Goal: Navigation & Orientation: Find specific page/section

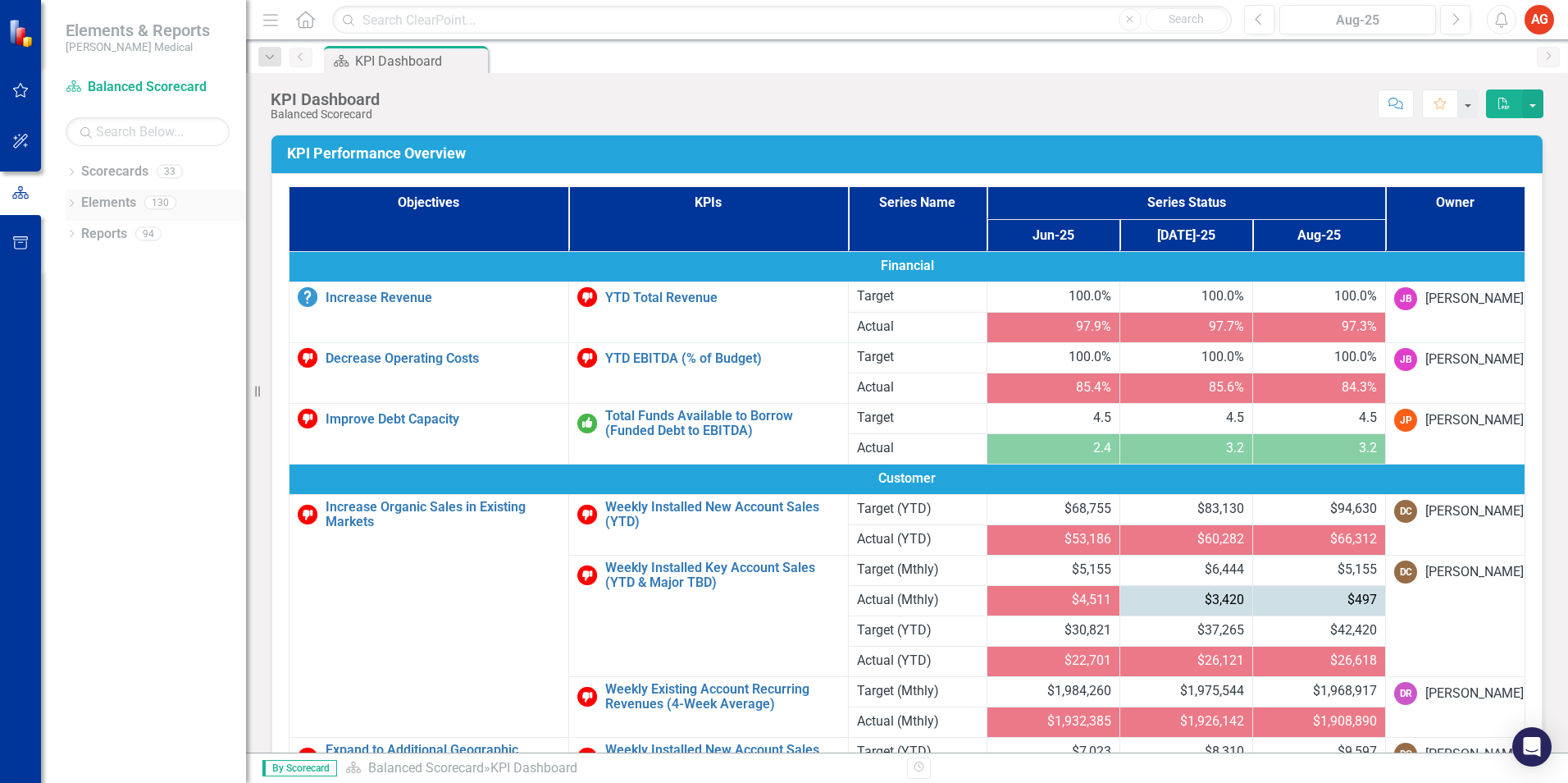
click at [70, 205] on icon "Dropdown" at bounding box center [70, 204] width 11 height 9
click at [79, 304] on div "Dropdown" at bounding box center [79, 298] width 11 height 14
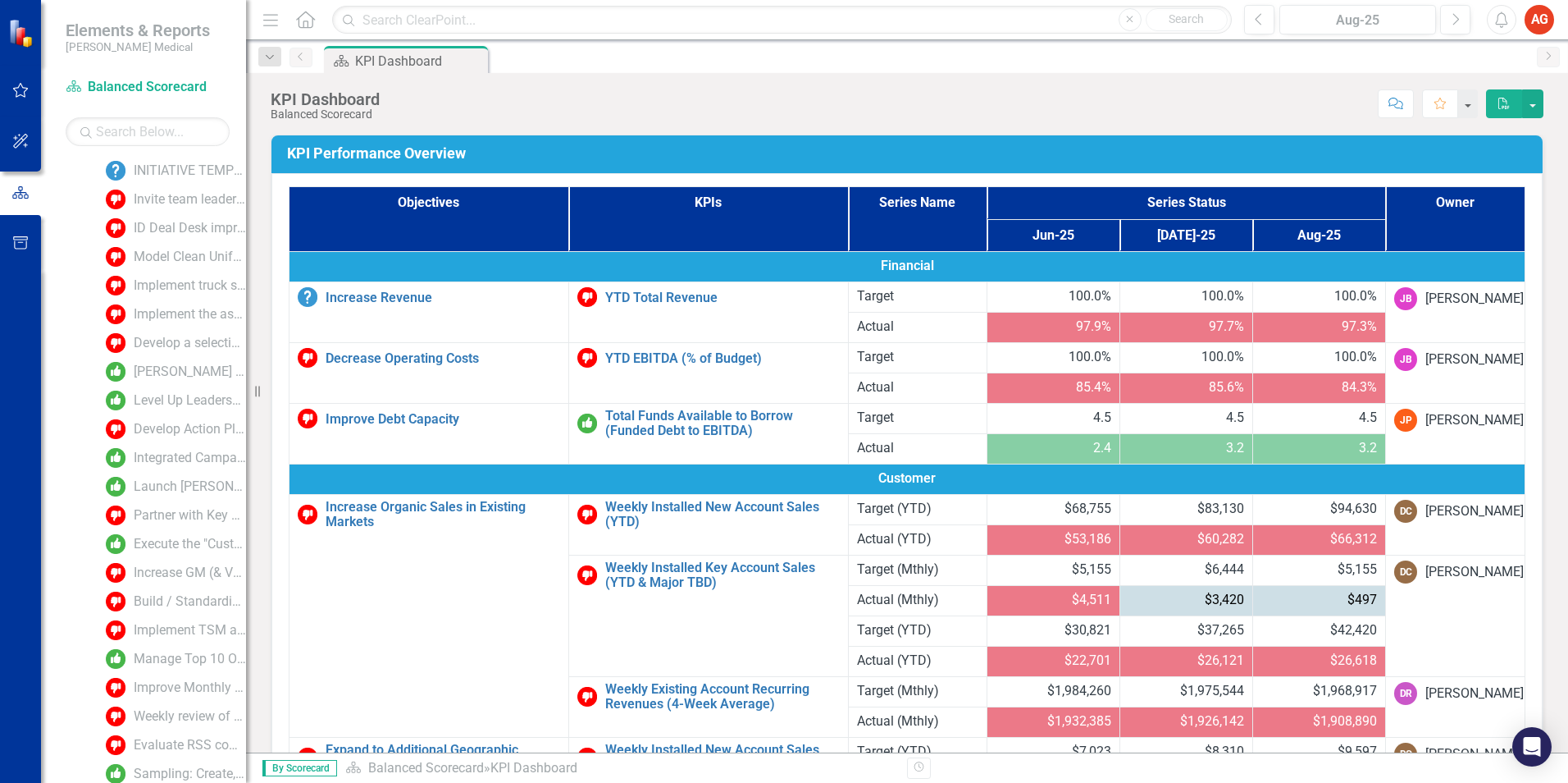
scroll to position [381, 0]
click at [167, 403] on div "Level Up Leadership Program for Production Managers and Leads" at bounding box center [190, 400] width 112 height 15
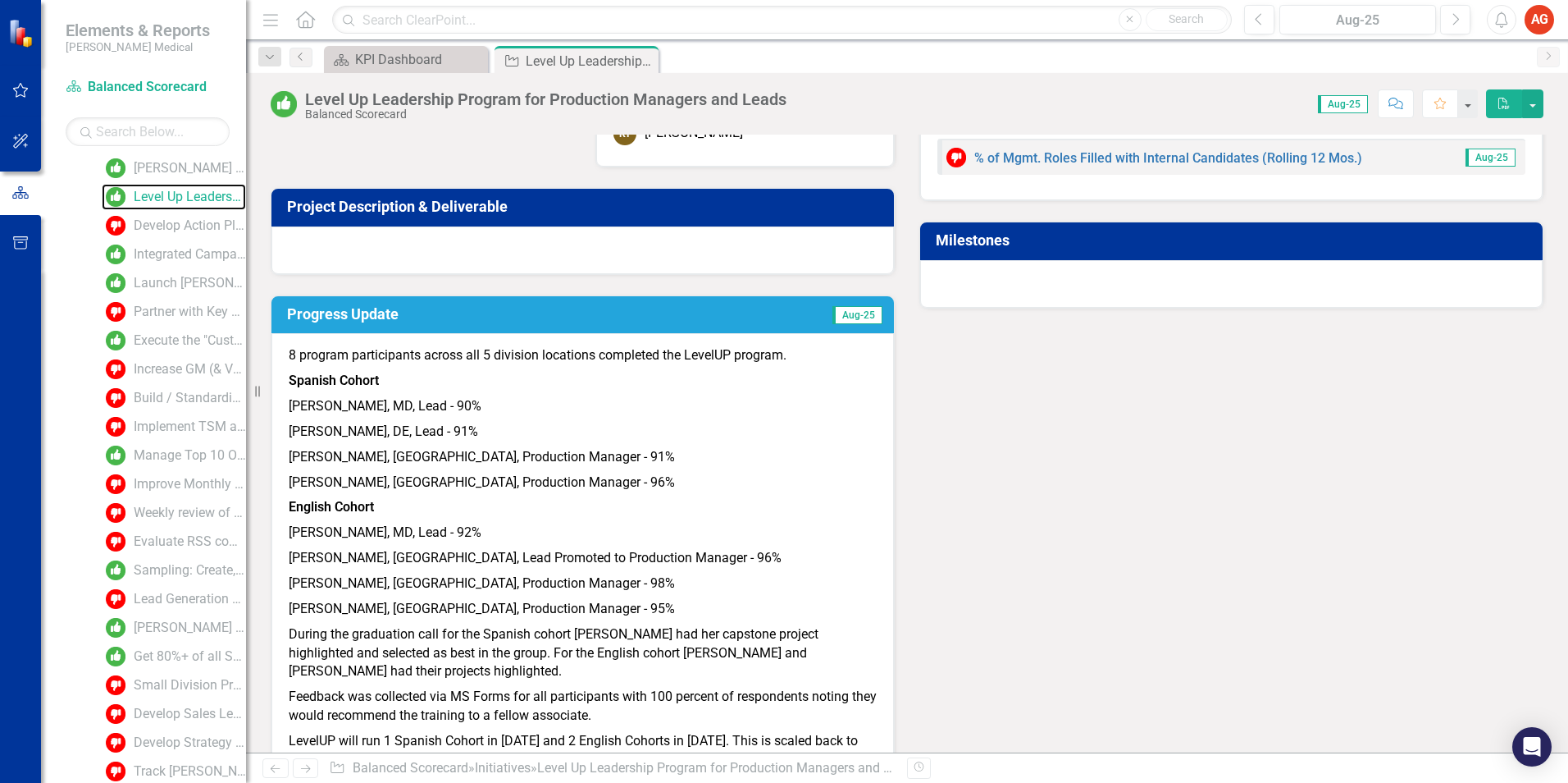
scroll to position [584, 0]
click at [165, 455] on div "Manage Top 10 Opportunities with greater focus and engagement" at bounding box center [190, 456] width 112 height 15
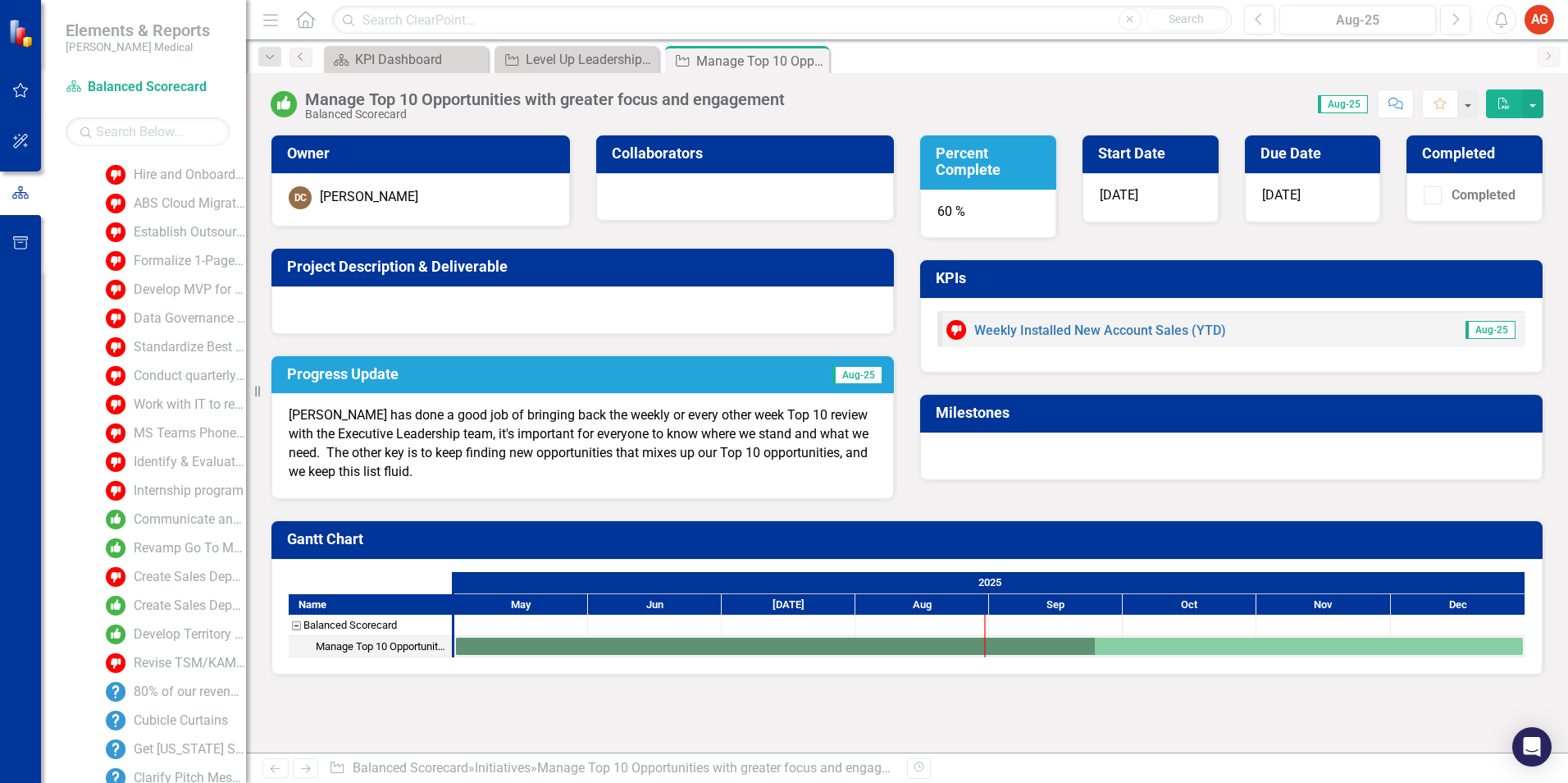
scroll to position [1830, 0]
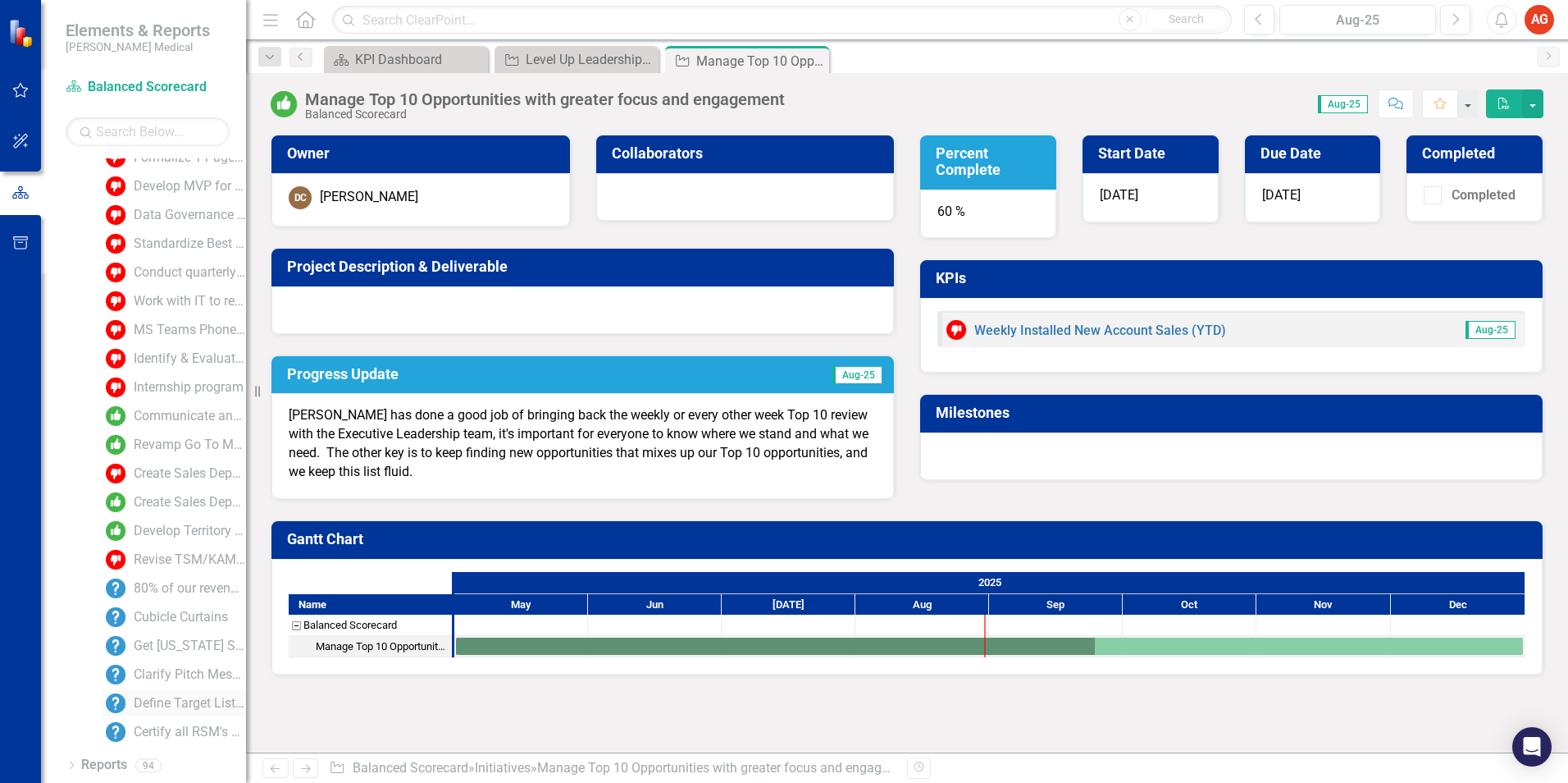
click at [169, 707] on div "Define Target List and Specify Call Frequency" at bounding box center [190, 702] width 112 height 15
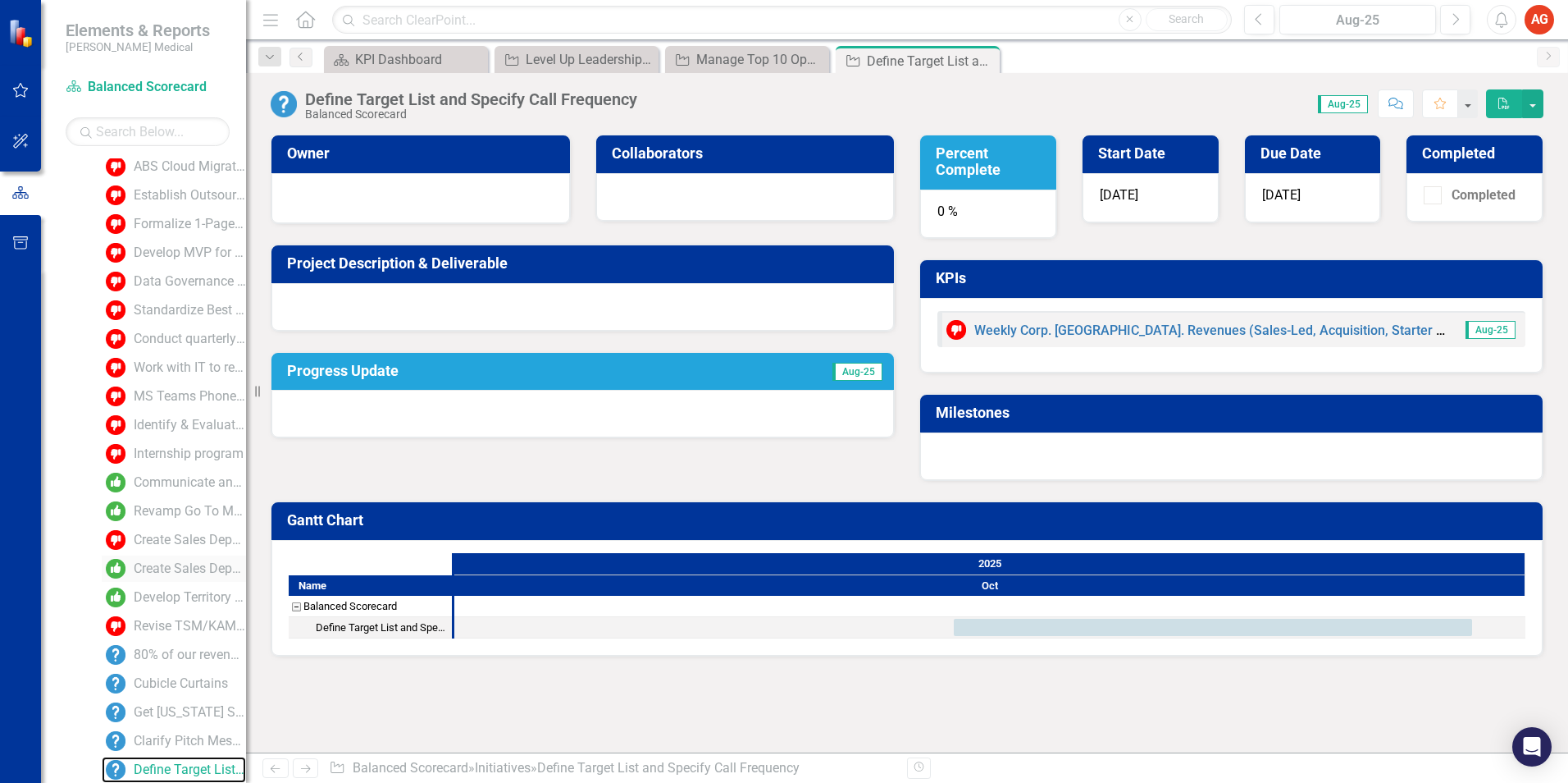
scroll to position [1830, 0]
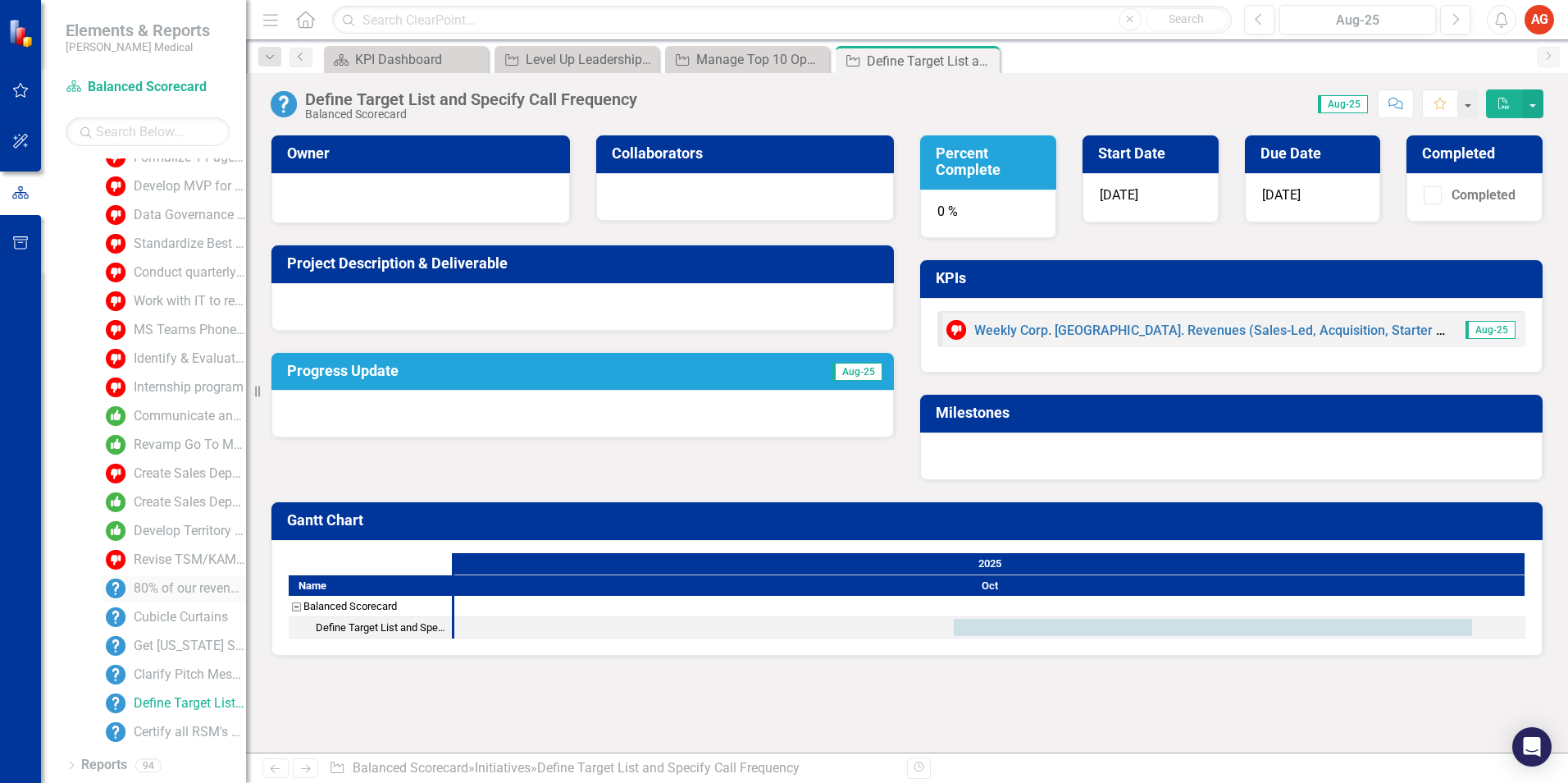
click at [163, 582] on div "80% of our revenue generating Key Accounts have a future QBR/PBR scheduled" at bounding box center [190, 588] width 112 height 15
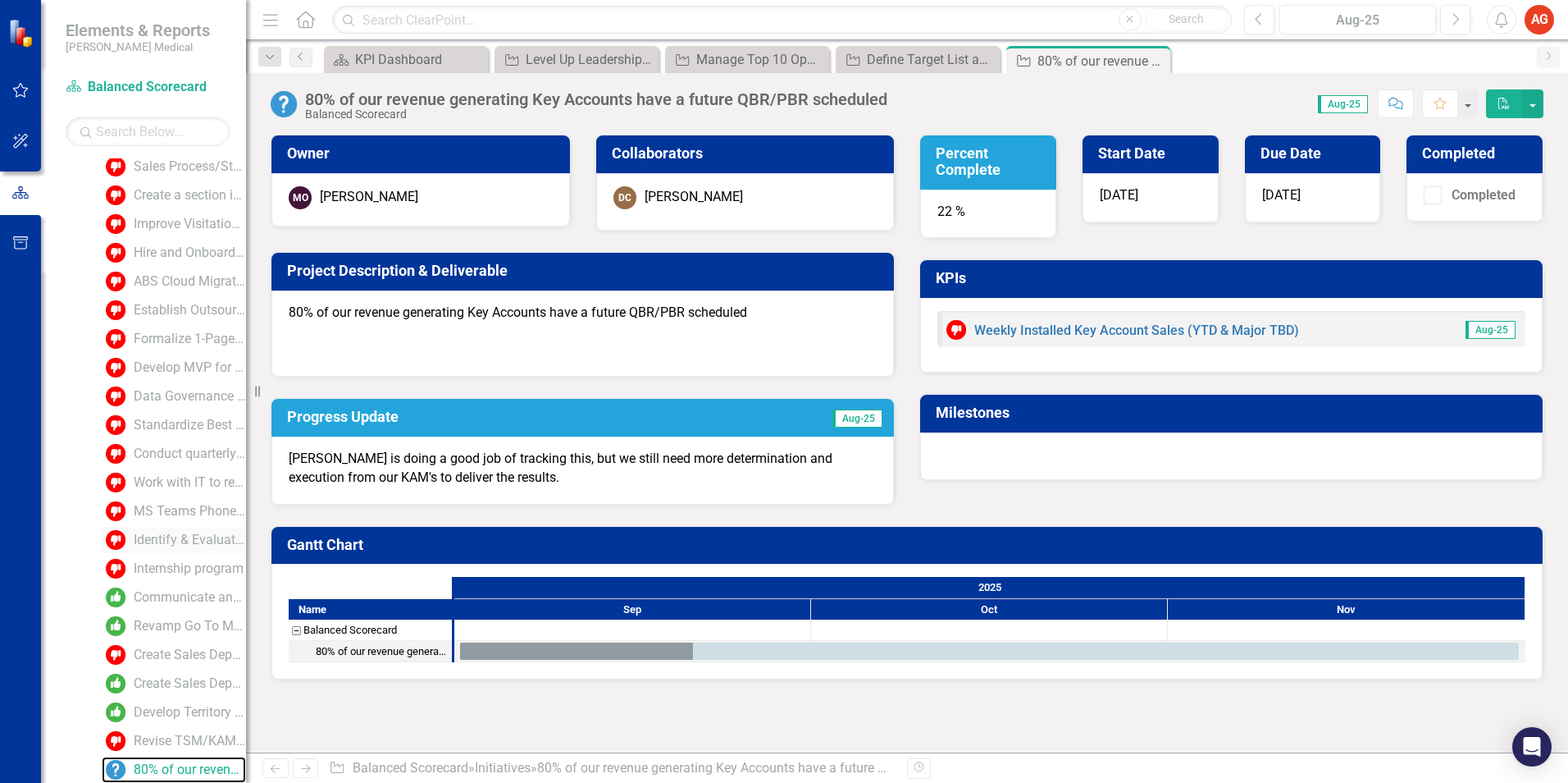
scroll to position [1830, 0]
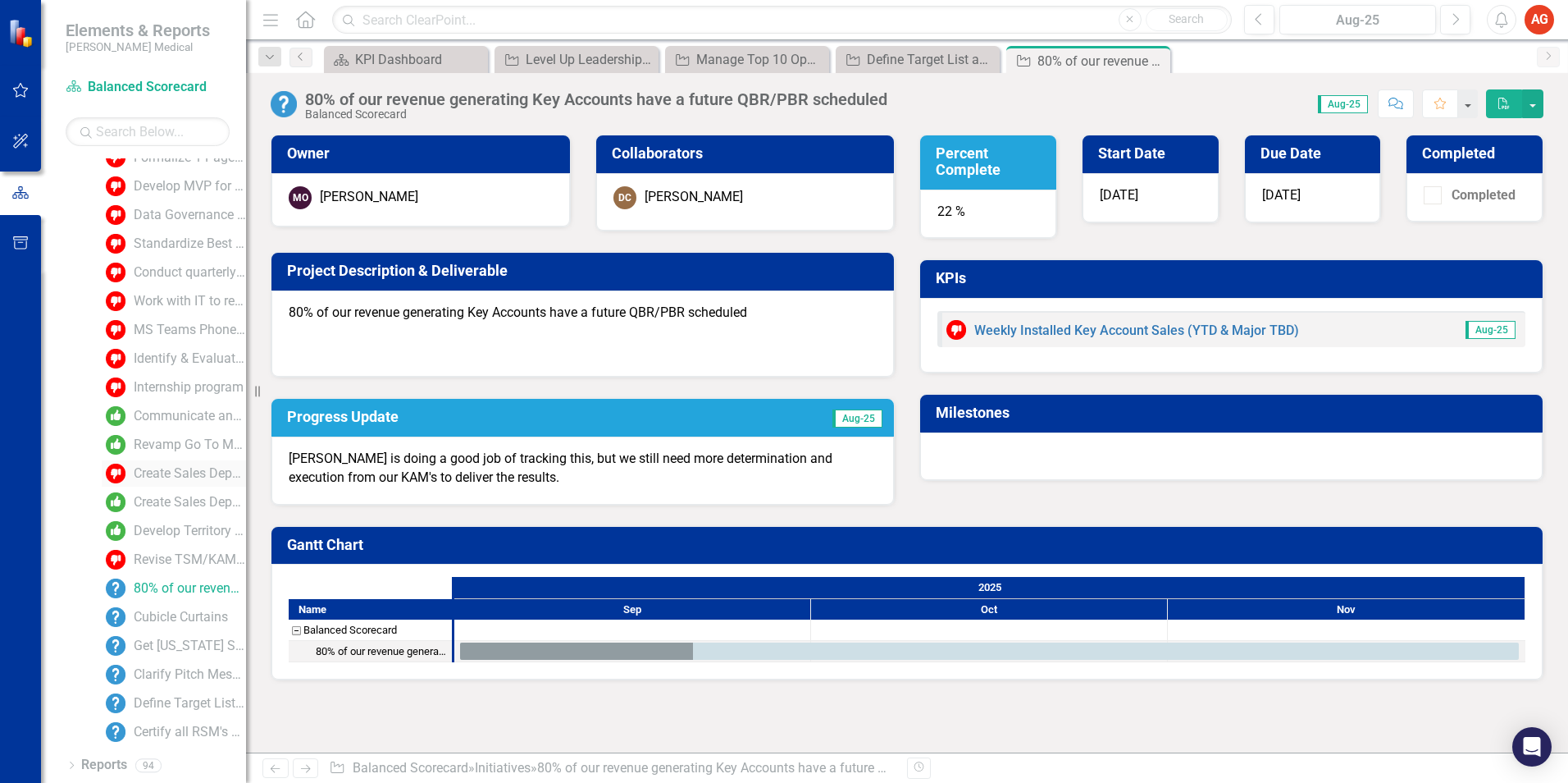
click at [168, 474] on div "Create Sales Department Sales Policy" at bounding box center [190, 473] width 112 height 15
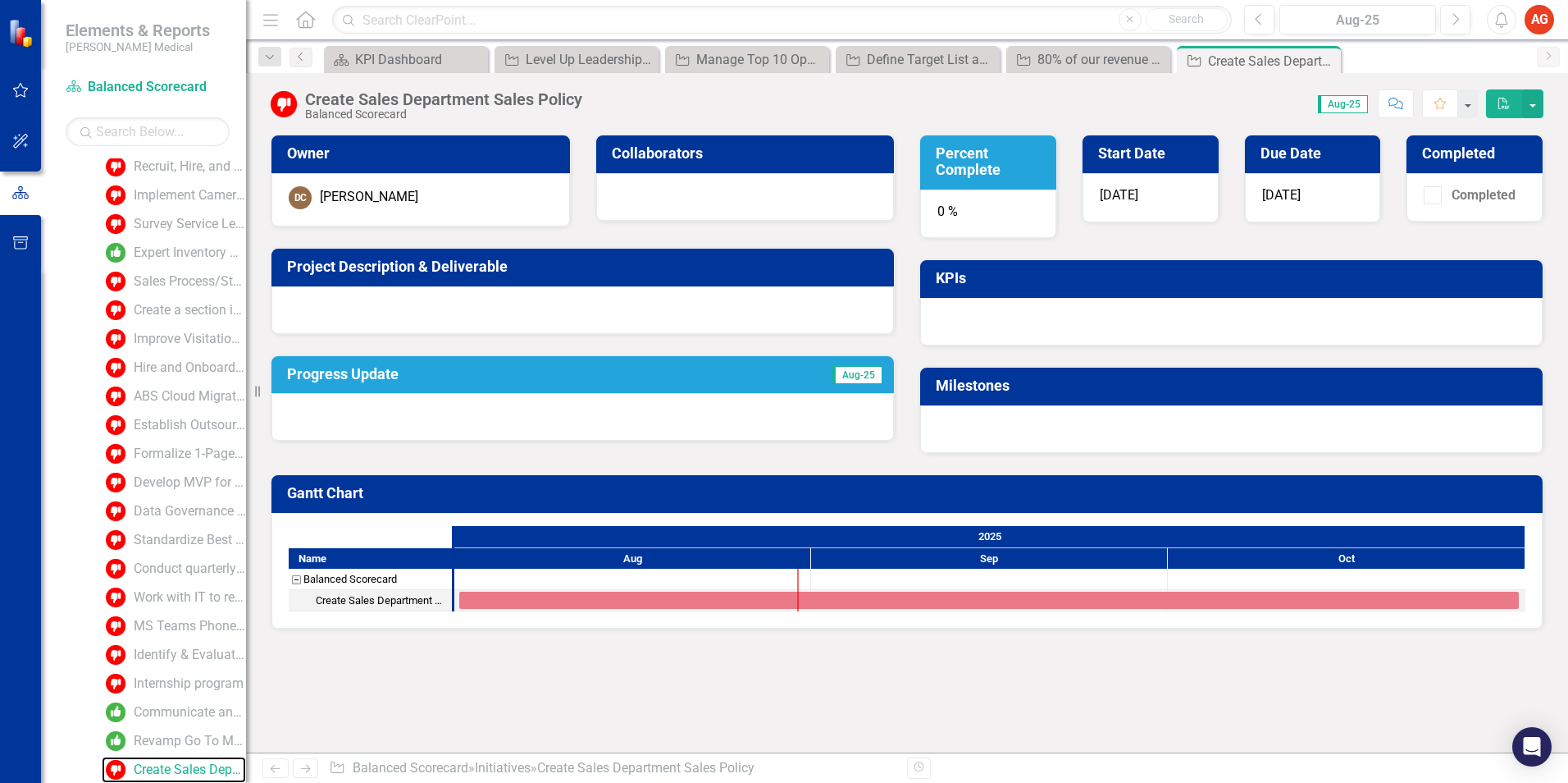
scroll to position [1830, 0]
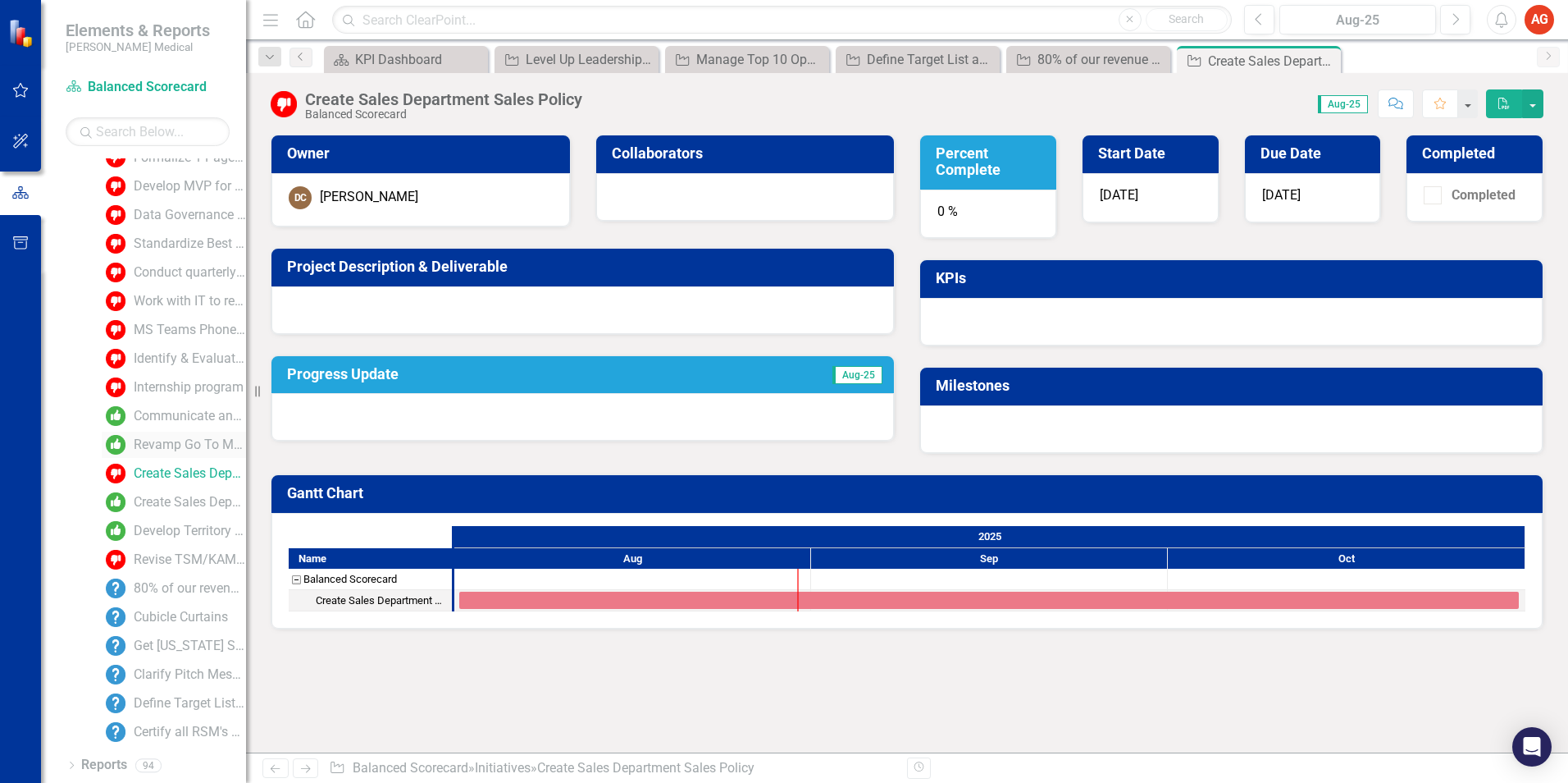
click at [162, 435] on link "Revamp Go To Market Coverage Strategy" at bounding box center [174, 445] width 144 height 27
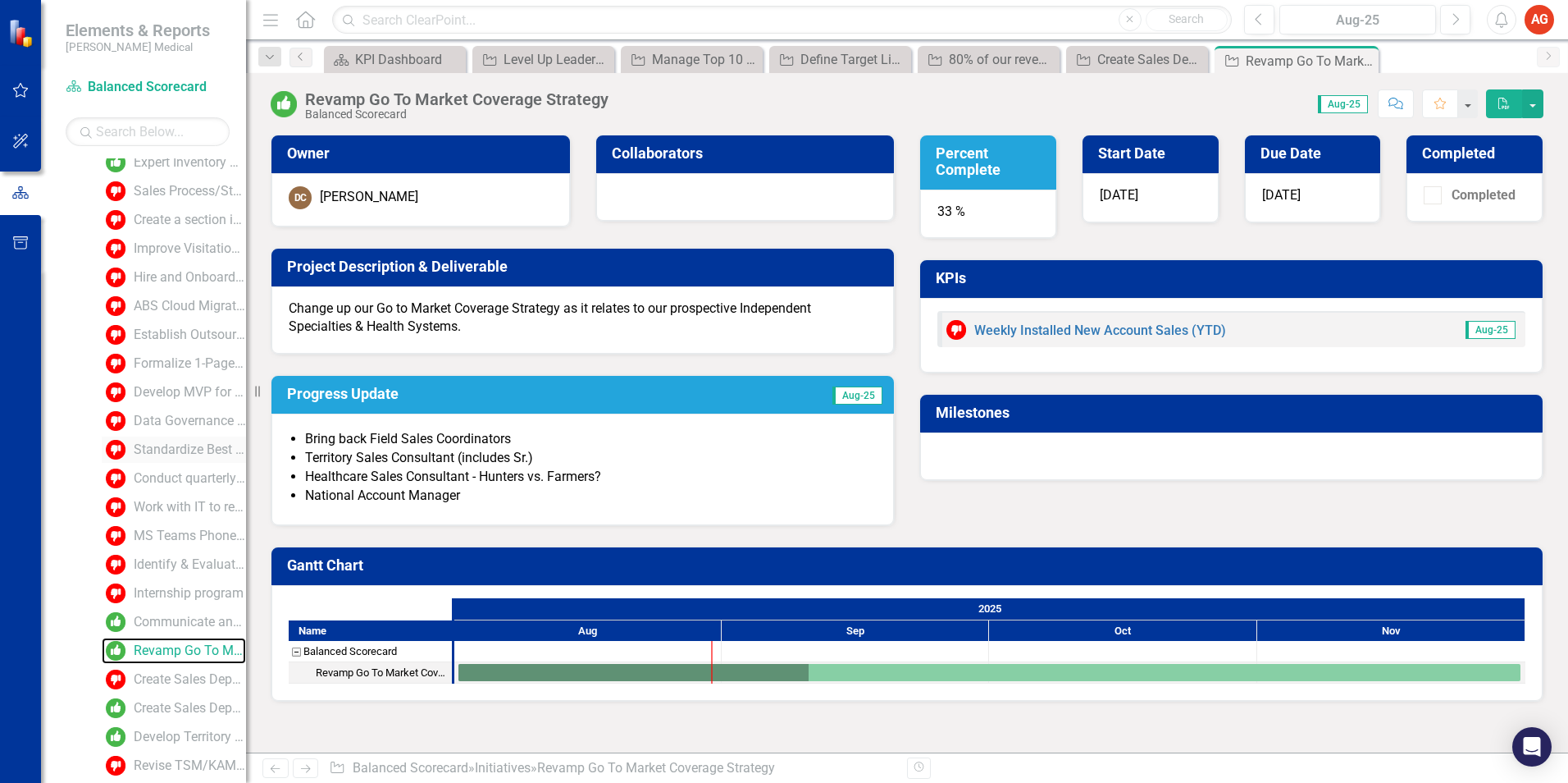
scroll to position [1830, 0]
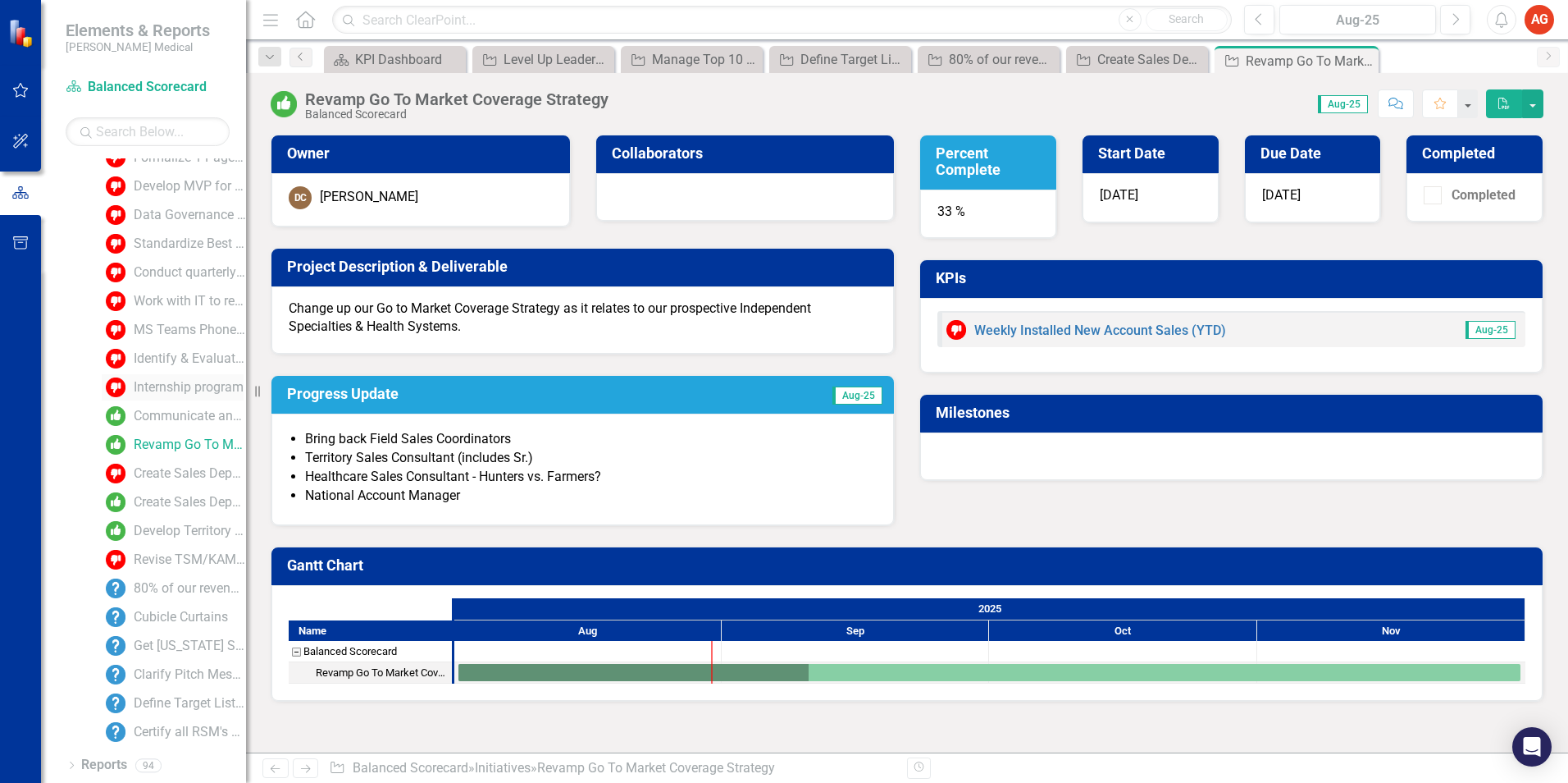
click at [177, 383] on div "Internship program" at bounding box center [189, 386] width 110 height 15
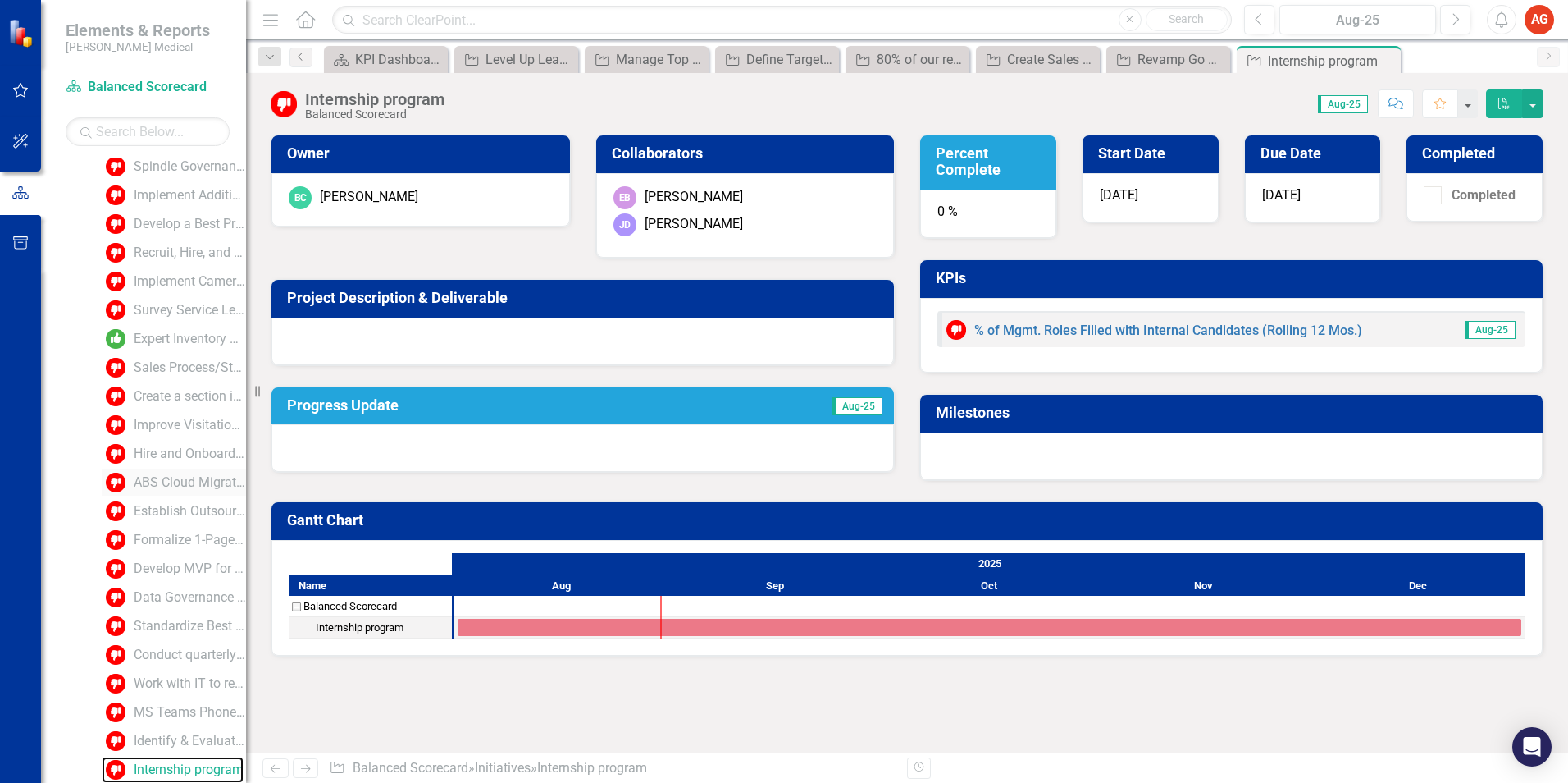
scroll to position [1830, 0]
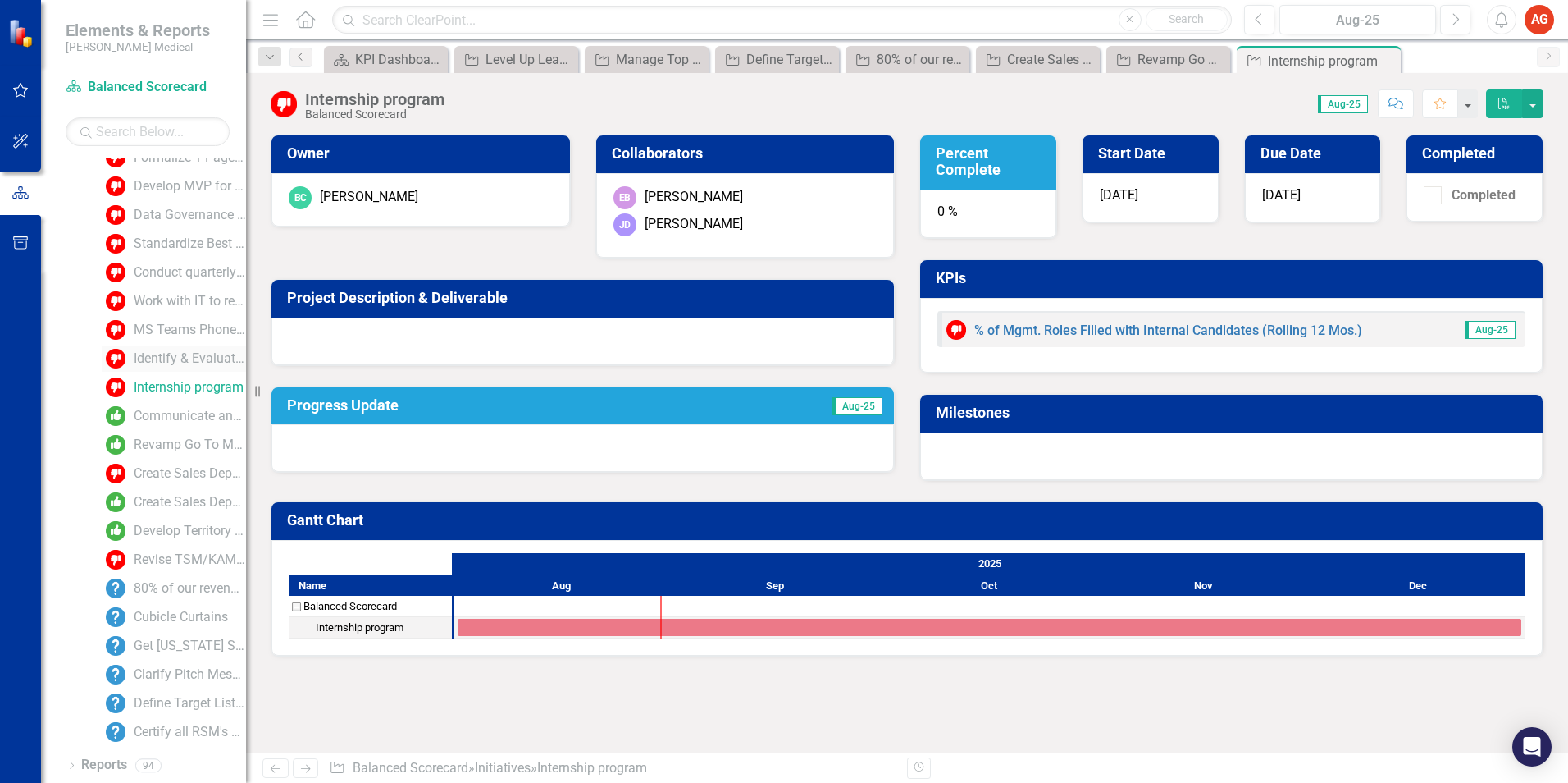
click at [164, 356] on div "Identify & Evaluate API Opportunities" at bounding box center [190, 358] width 112 height 15
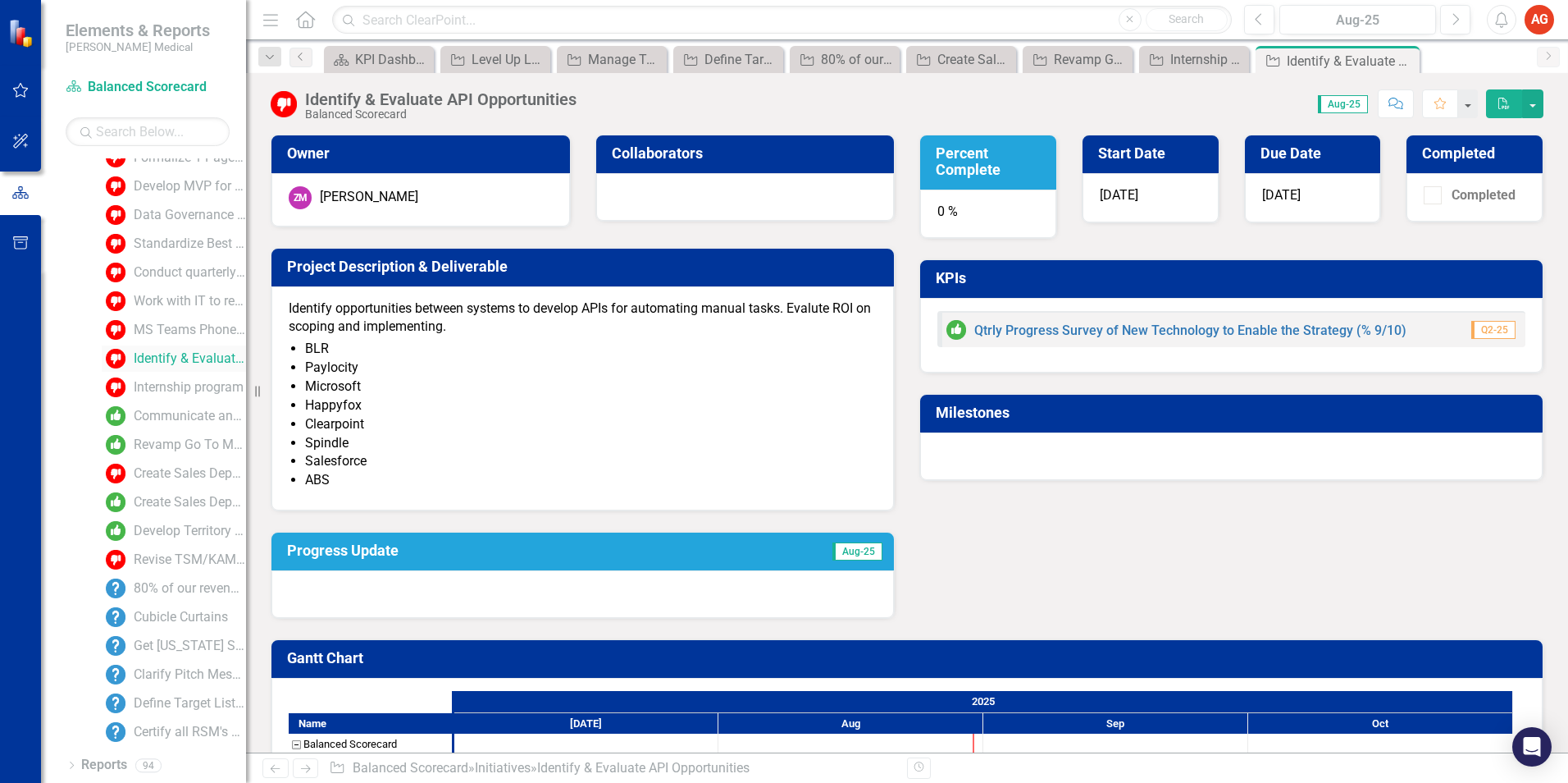
scroll to position [1830, 0]
click at [163, 297] on div "Work with IT to research and recommend in Visualization & AI Tools: Enable fiel…" at bounding box center [190, 300] width 112 height 15
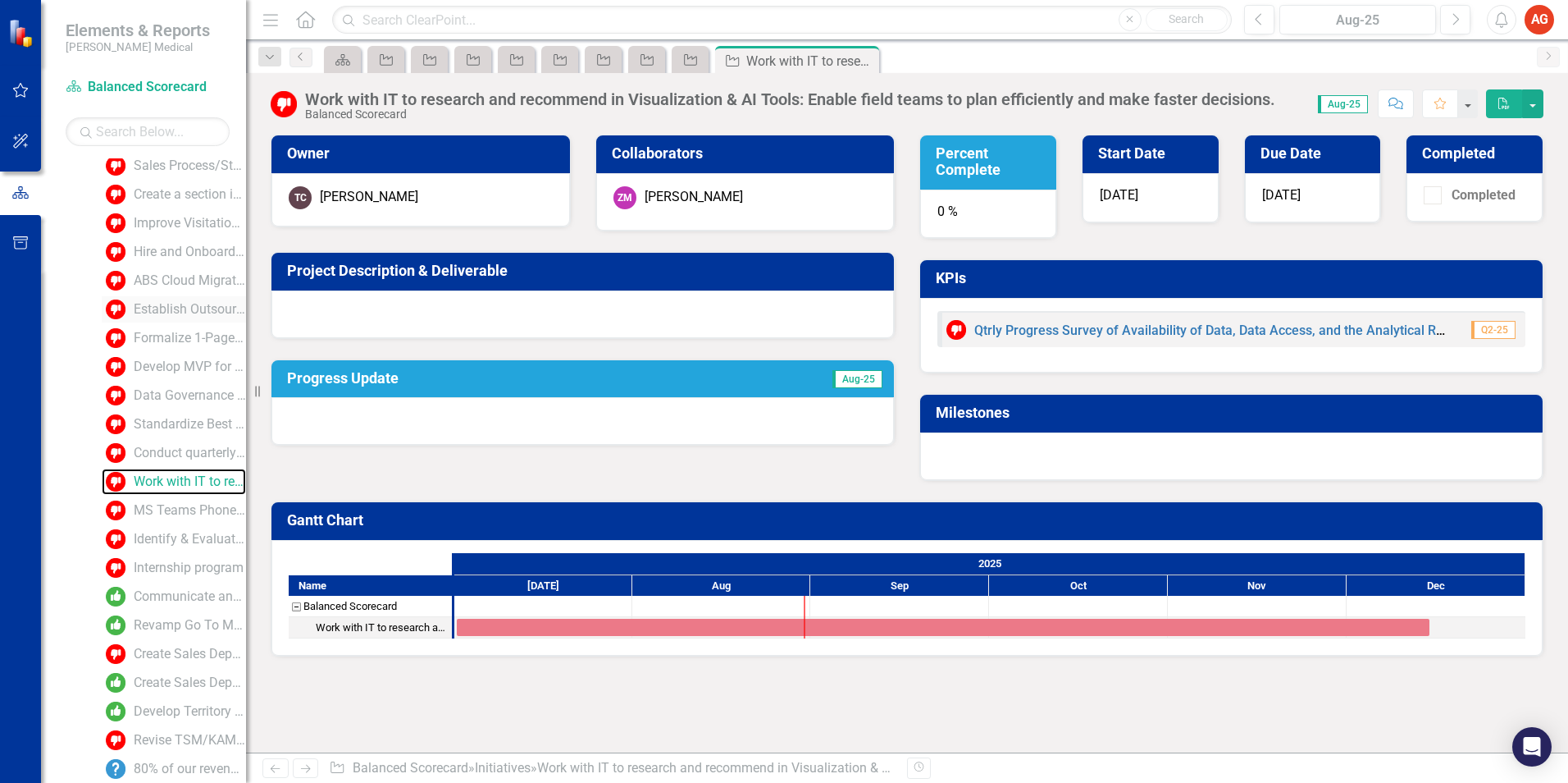
scroll to position [1648, 0]
click at [172, 257] on div "Hire and Onboard the Director of Engineering" at bounding box center [190, 253] width 112 height 15
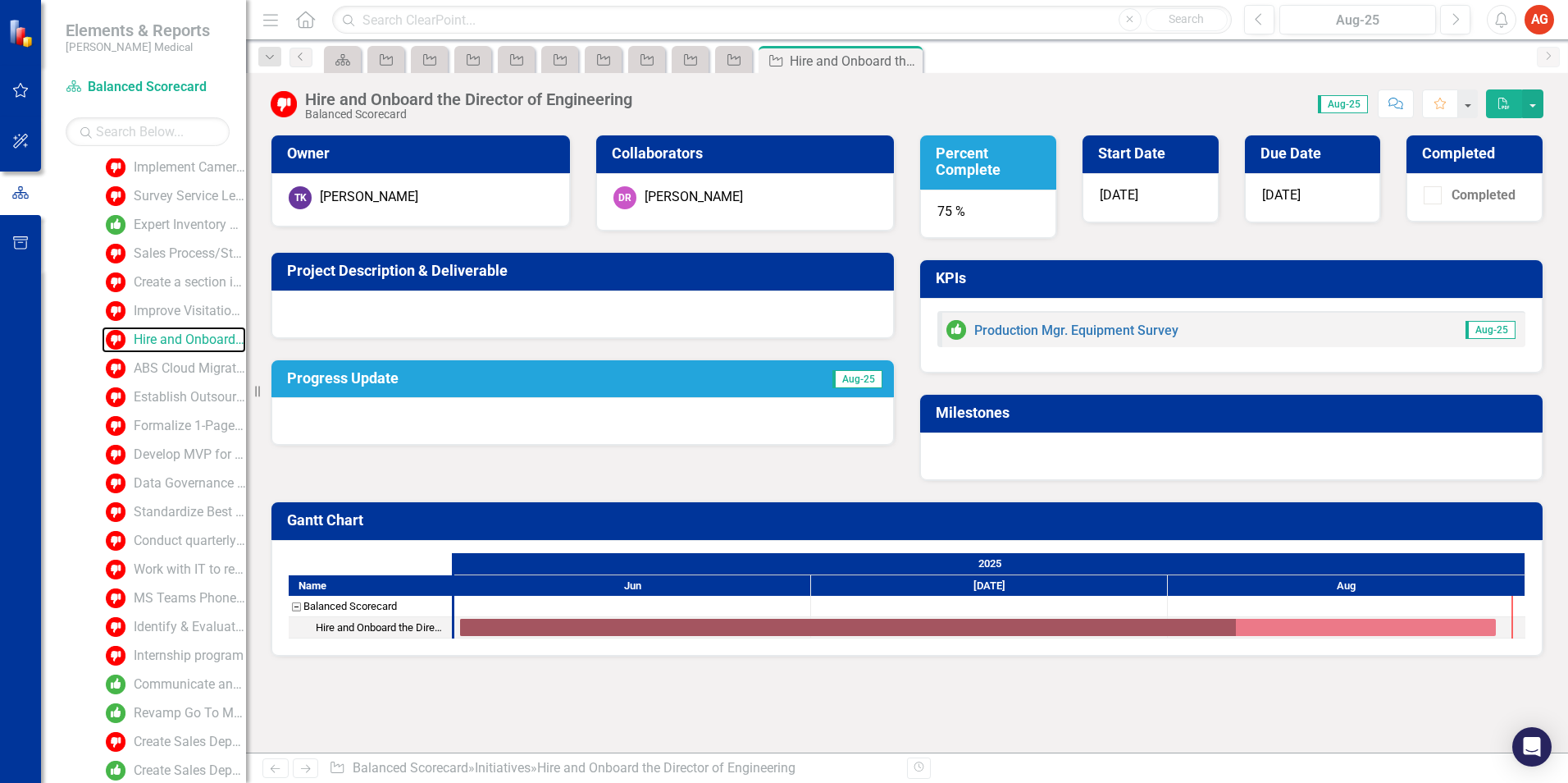
scroll to position [1561, 0]
click at [160, 307] on div "Improve Visitation Design and CSR Language to Drive Proactive Behaviors" at bounding box center [190, 313] width 112 height 15
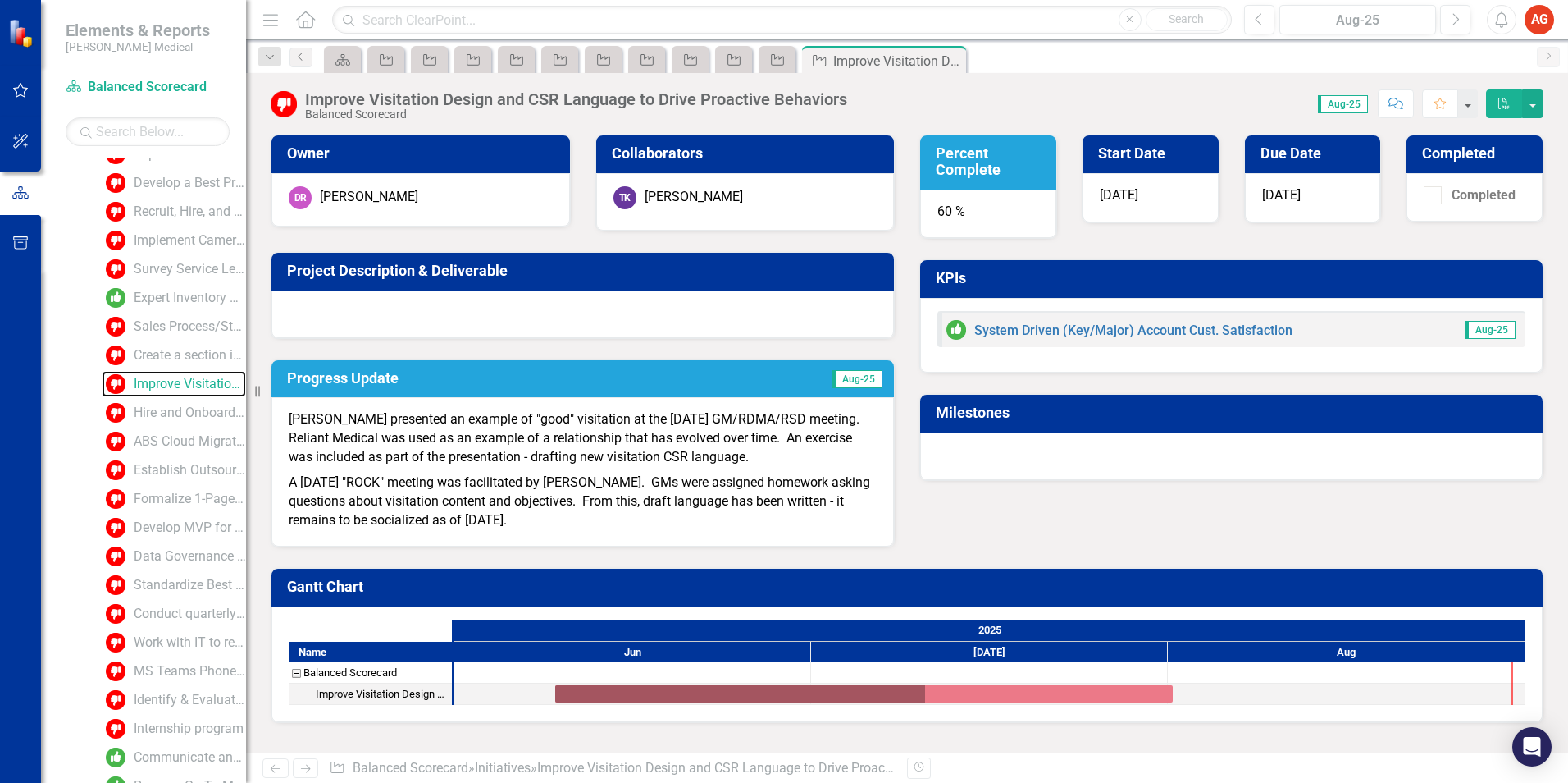
scroll to position [1489, 0]
click at [168, 270] on div "Survey Service Leadership to Identify Potential "Decision-Maker" touchpoint imp…" at bounding box center [190, 270] width 112 height 15
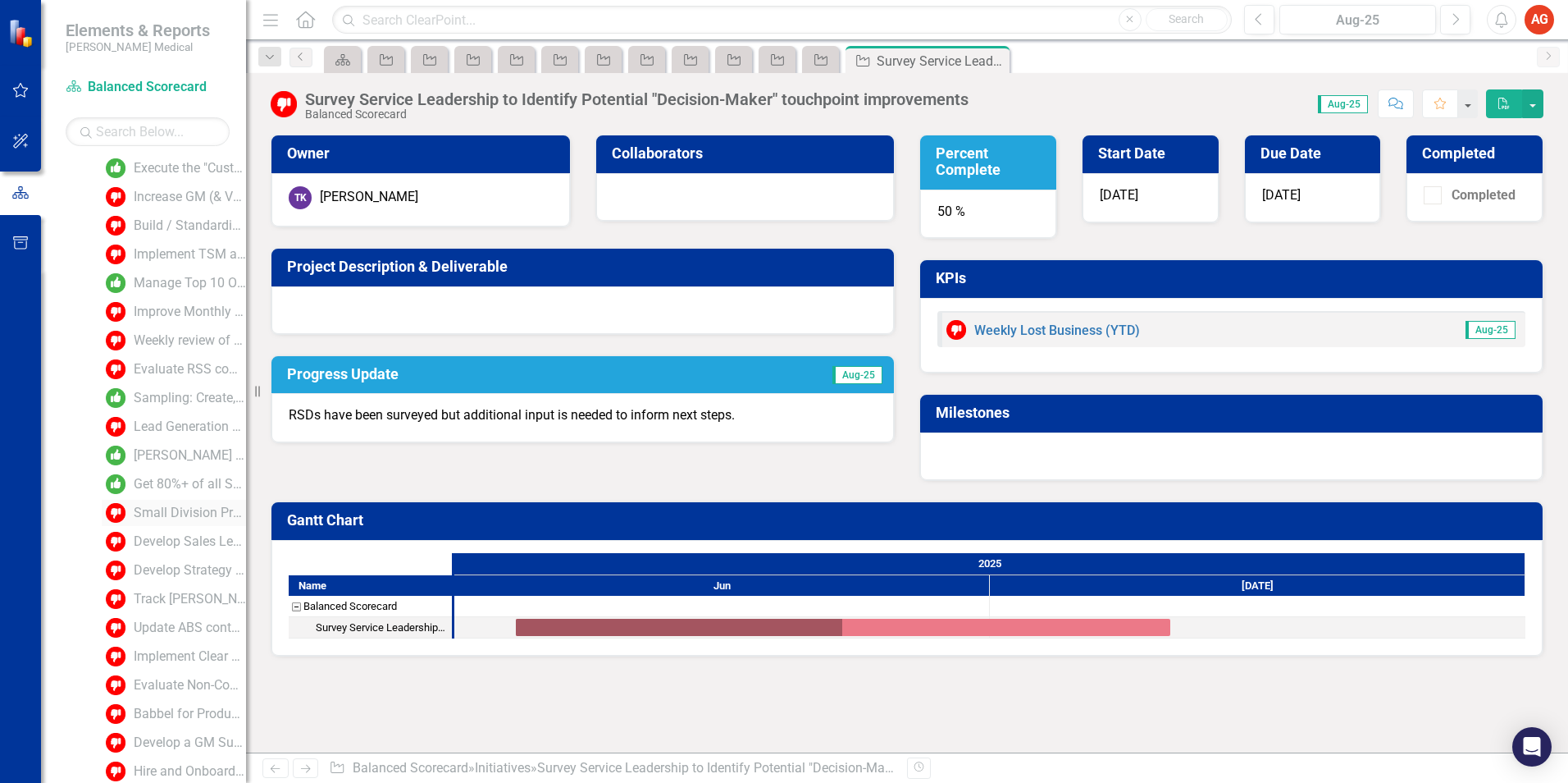
scroll to position [756, 0]
click at [168, 228] on div "Increase GM (& VP Ops) RSD-Customer Visibility to inform improvement opportunit…" at bounding box center [190, 228] width 112 height 15
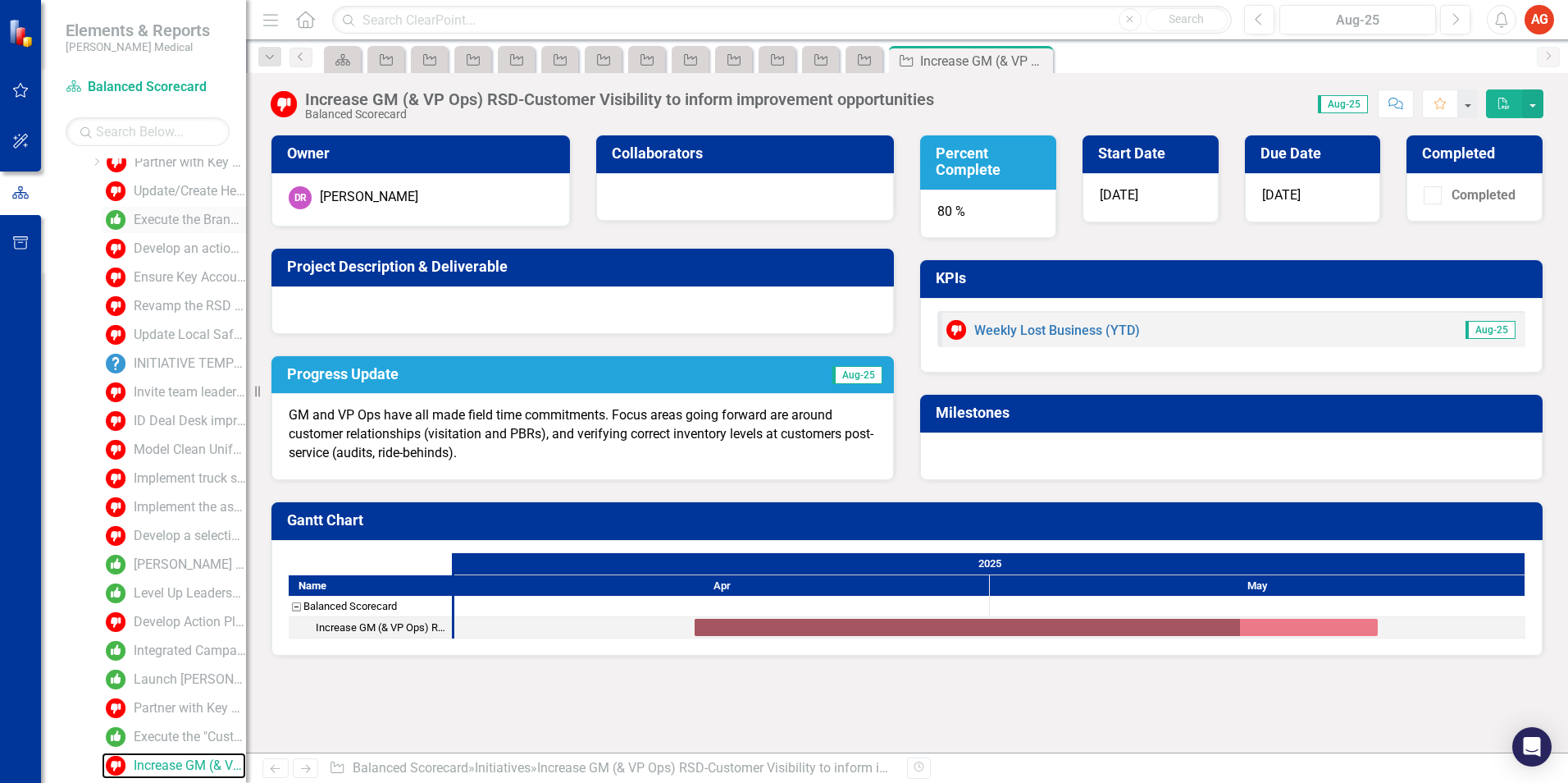
scroll to position [185, 0]
click at [176, 403] on div "Invite team leaders who exceed [PERSON_NAME]/PVIR standards to develop a Safety…" at bounding box center [190, 396] width 112 height 15
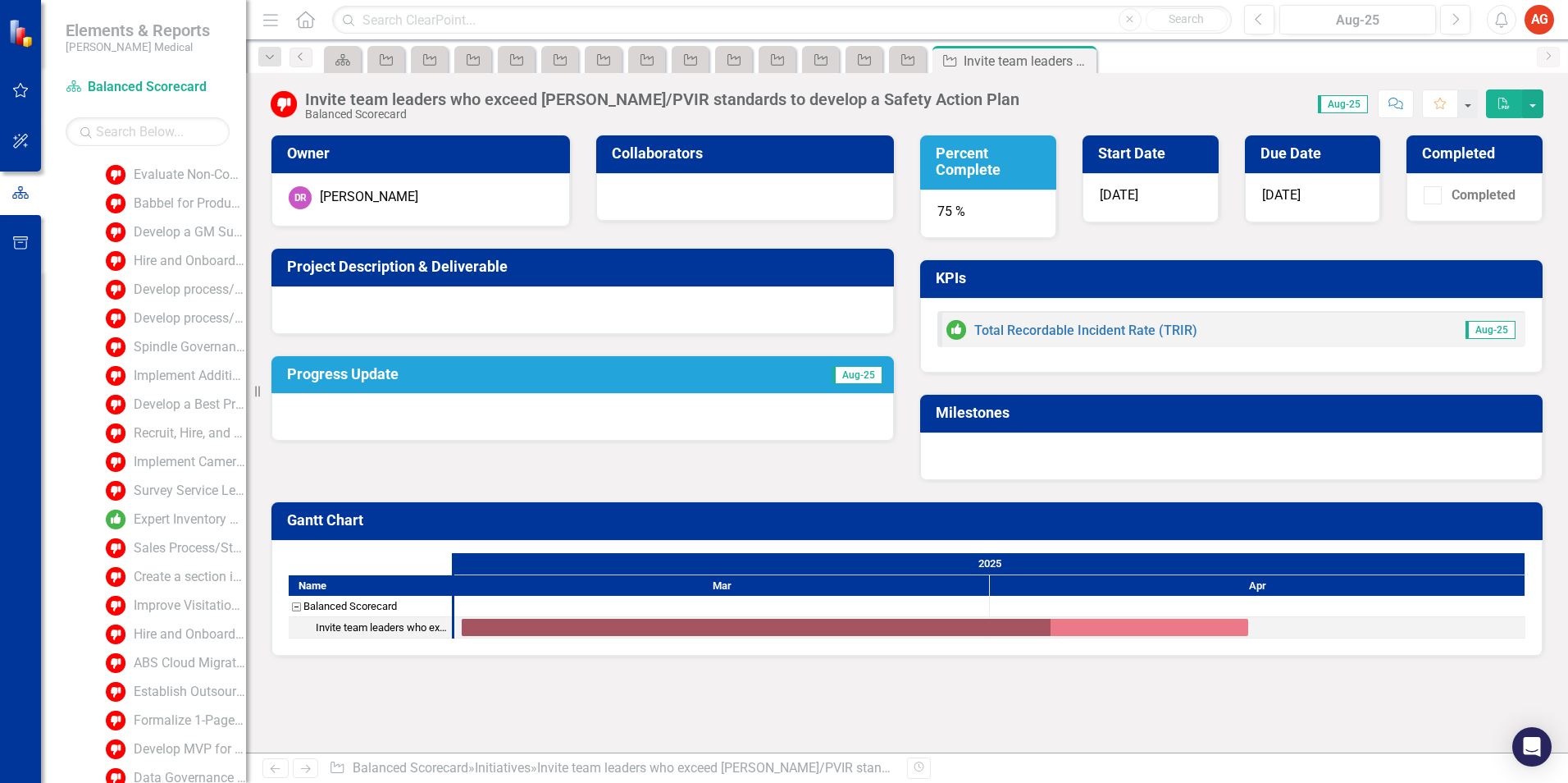
scroll to position [1830, 0]
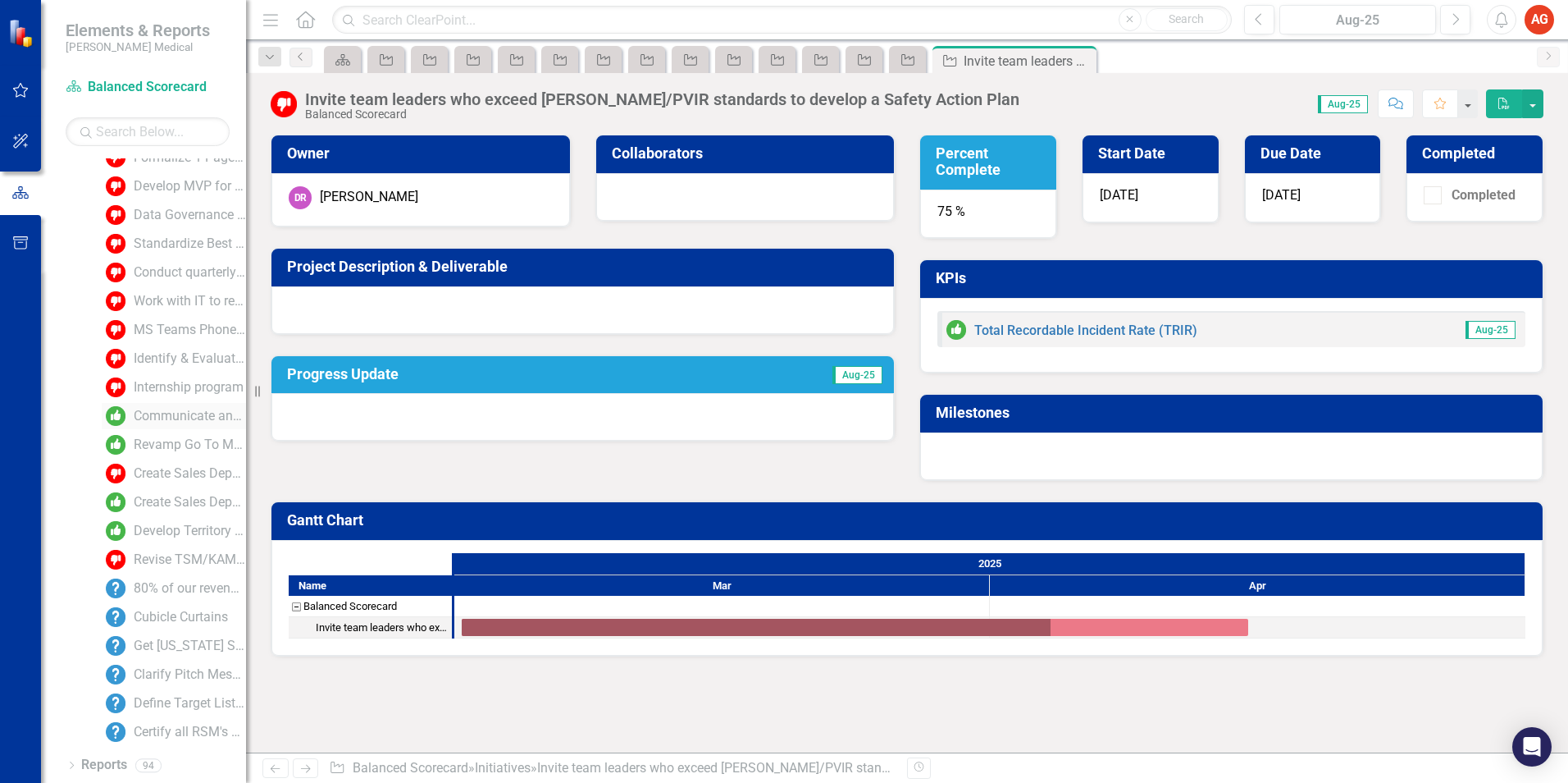
click at [179, 421] on div "Communicate and promote NJ Plant Management opportunities" at bounding box center [190, 416] width 112 height 15
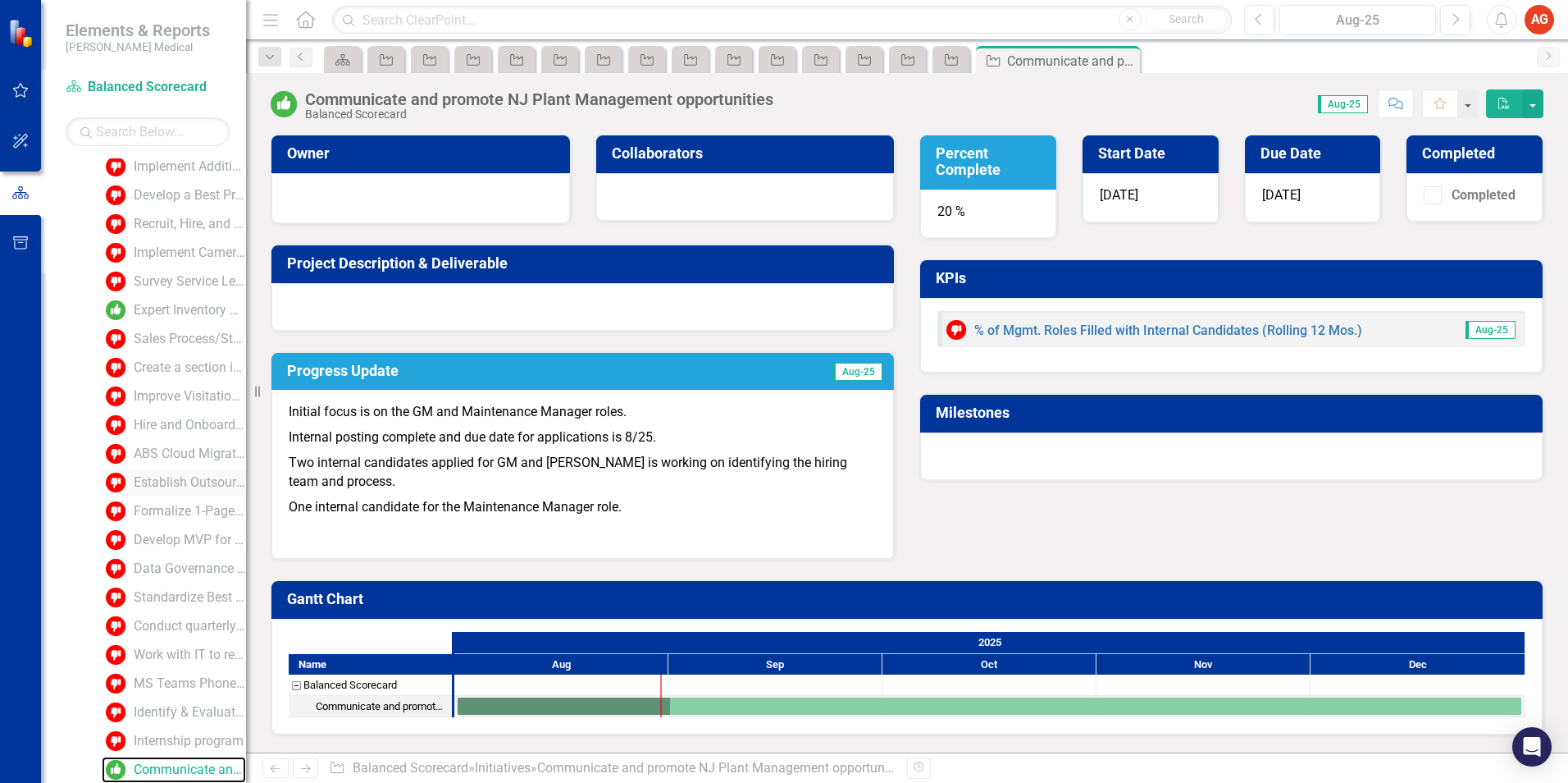
scroll to position [1830, 0]
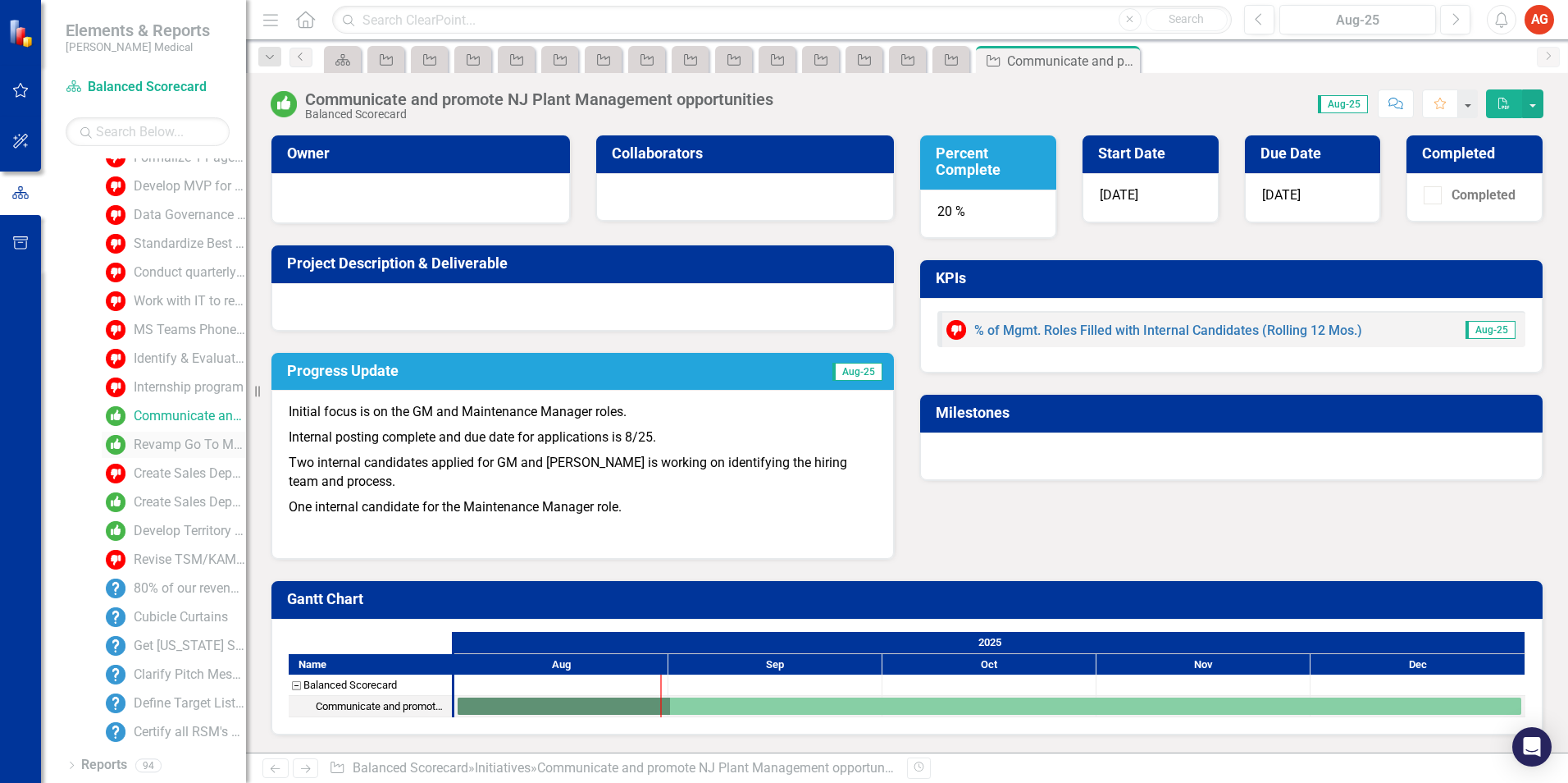
click at [172, 440] on div "Revamp Go To Market Coverage Strategy" at bounding box center [190, 444] width 112 height 15
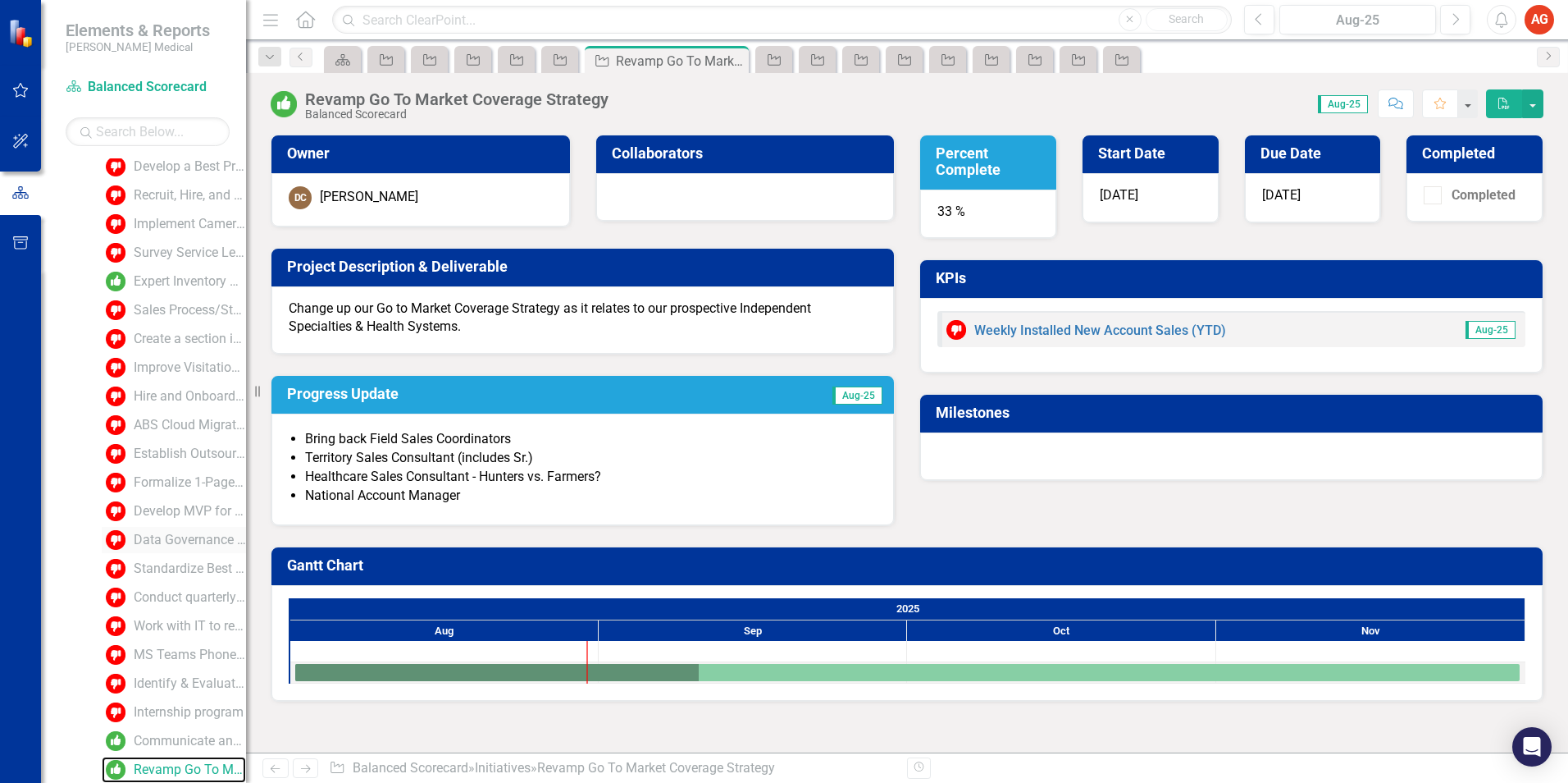
scroll to position [1830, 0]
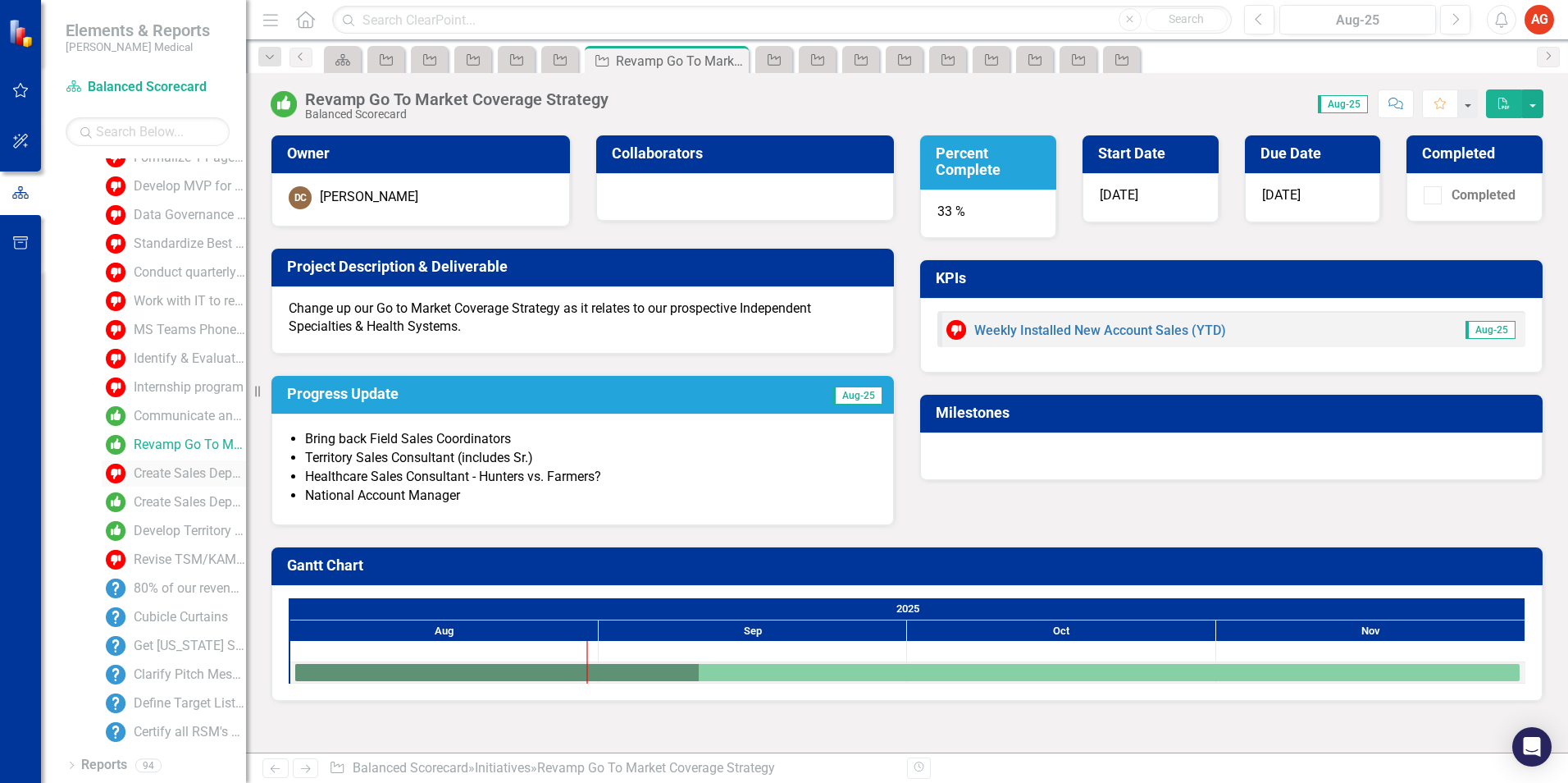
click at [159, 471] on div "Create Sales Department Sales Policy" at bounding box center [190, 473] width 112 height 15
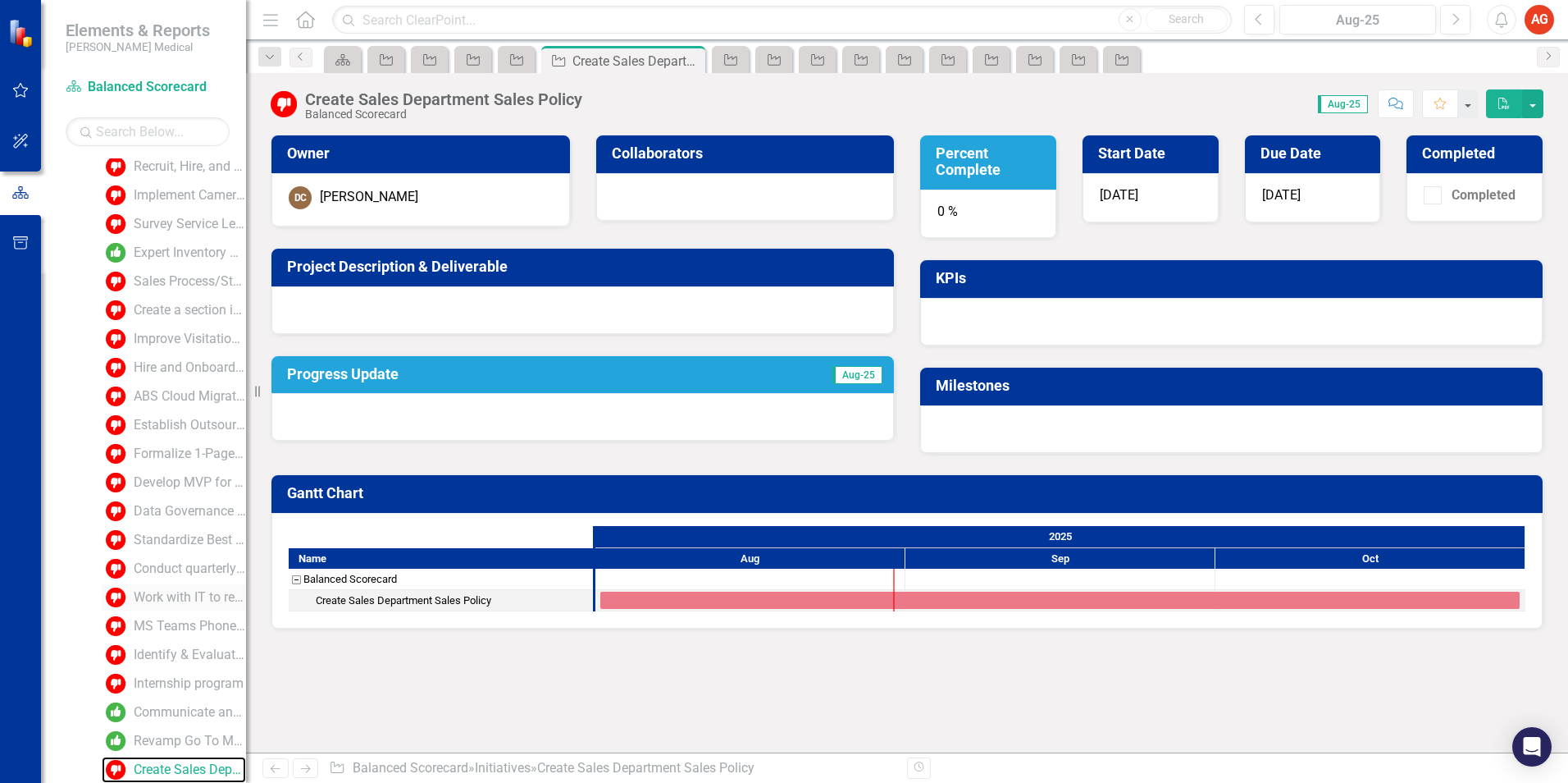
scroll to position [1830, 0]
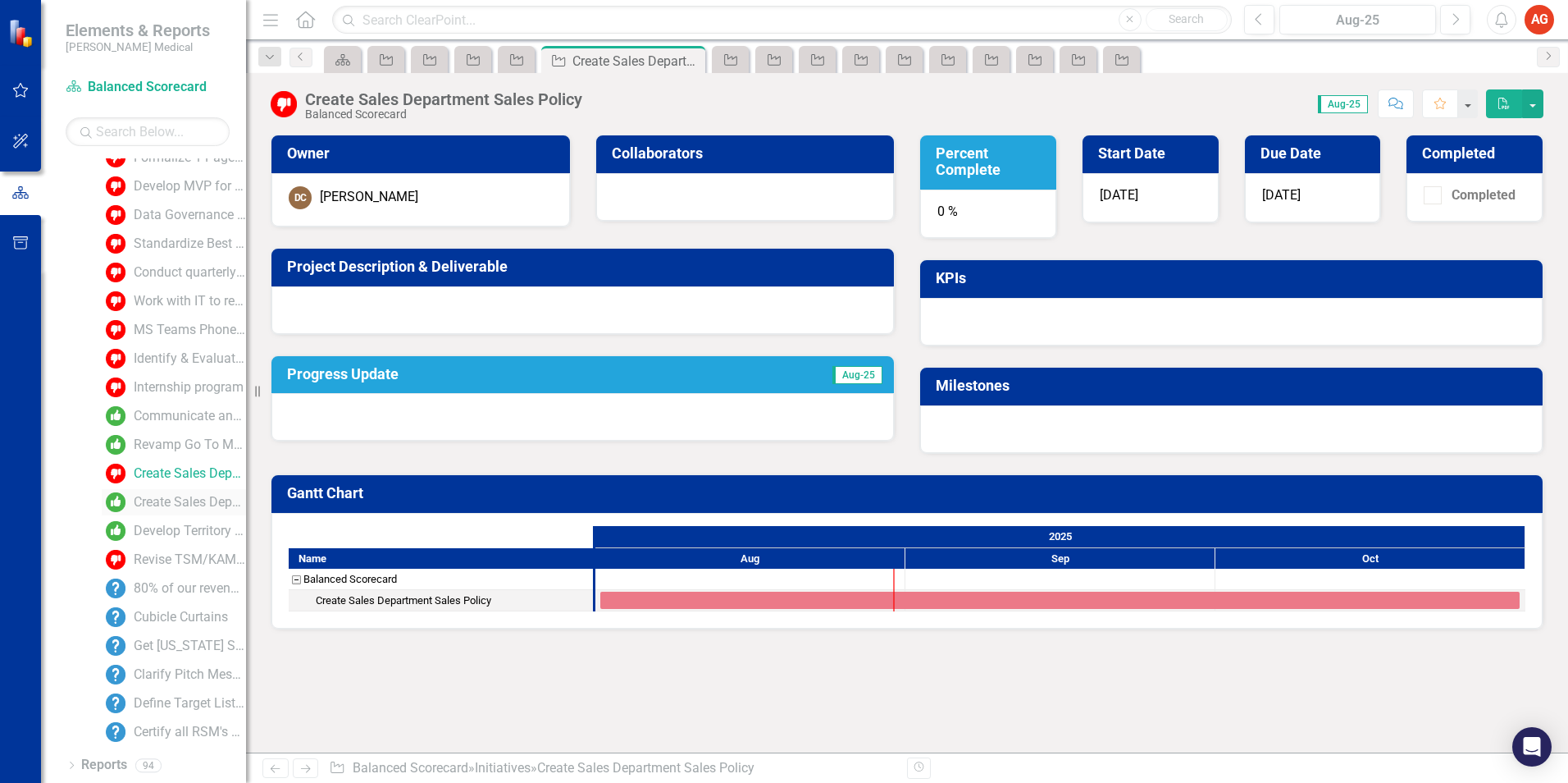
click at [177, 498] on div "Create Sales Department Sales Policy" at bounding box center [190, 501] width 112 height 15
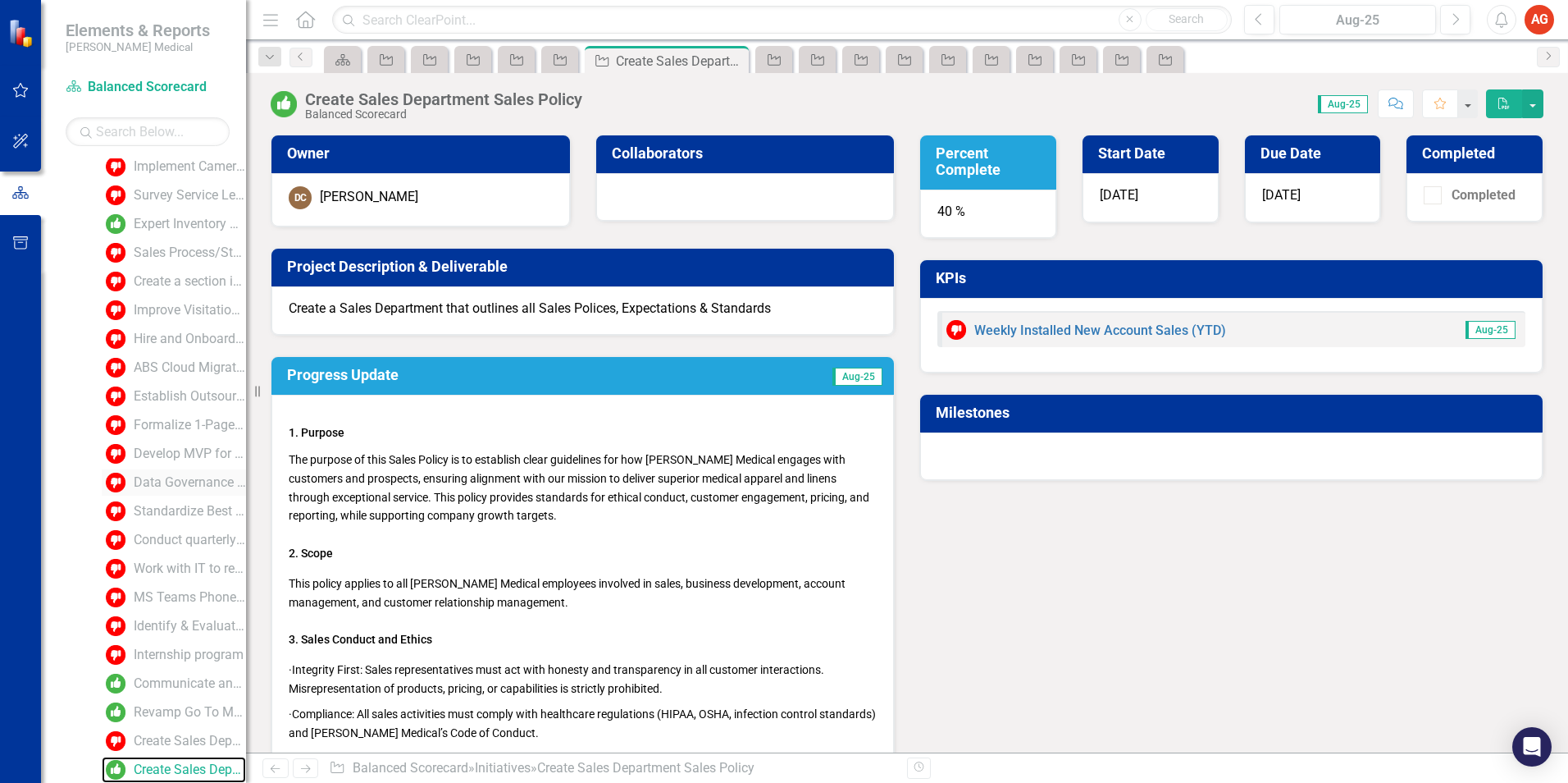
scroll to position [1830, 0]
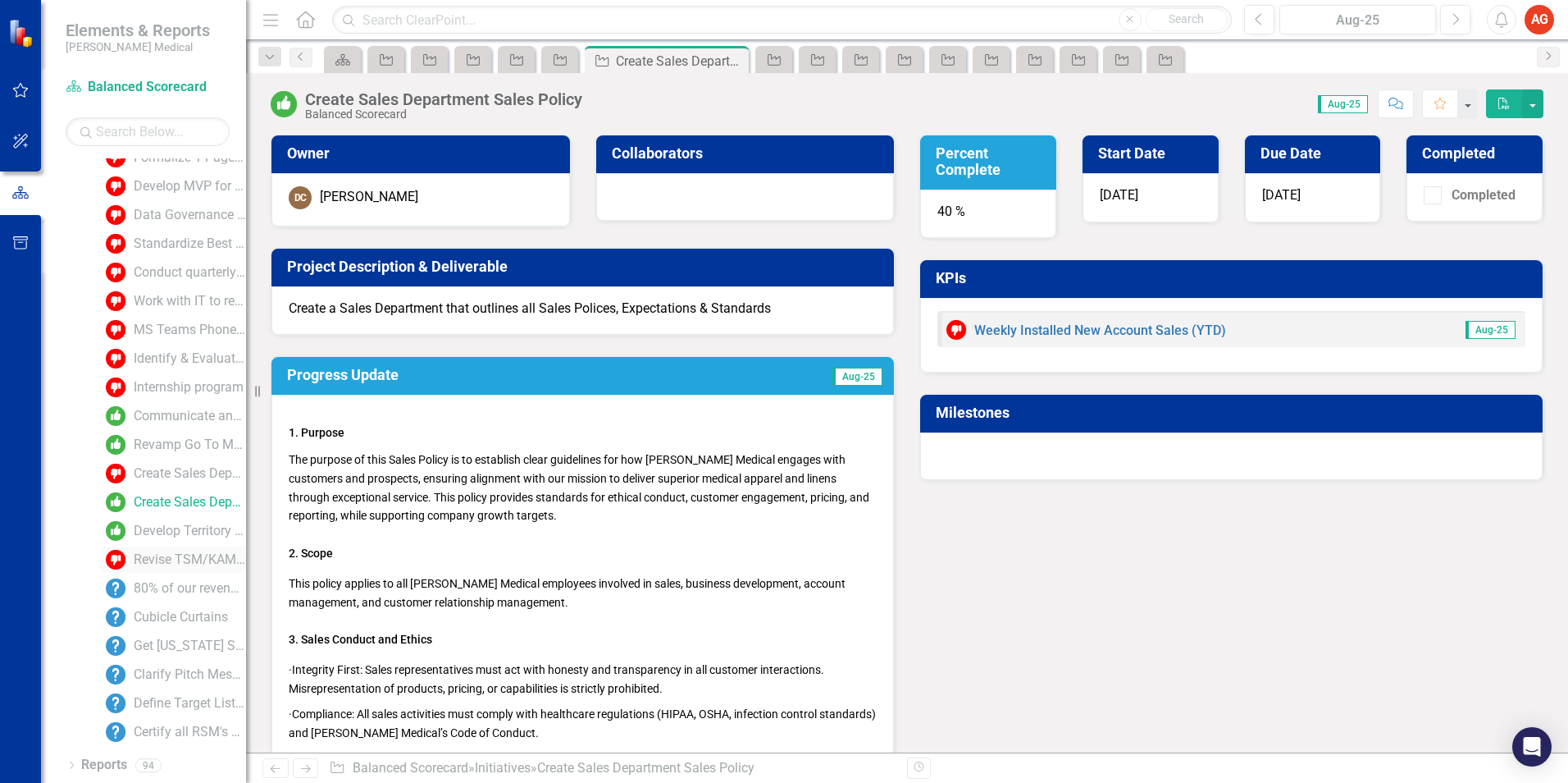
click at [177, 562] on div "Revise TSM/KAM Onboarding/Ramp Up Training/Accountability" at bounding box center [190, 559] width 112 height 15
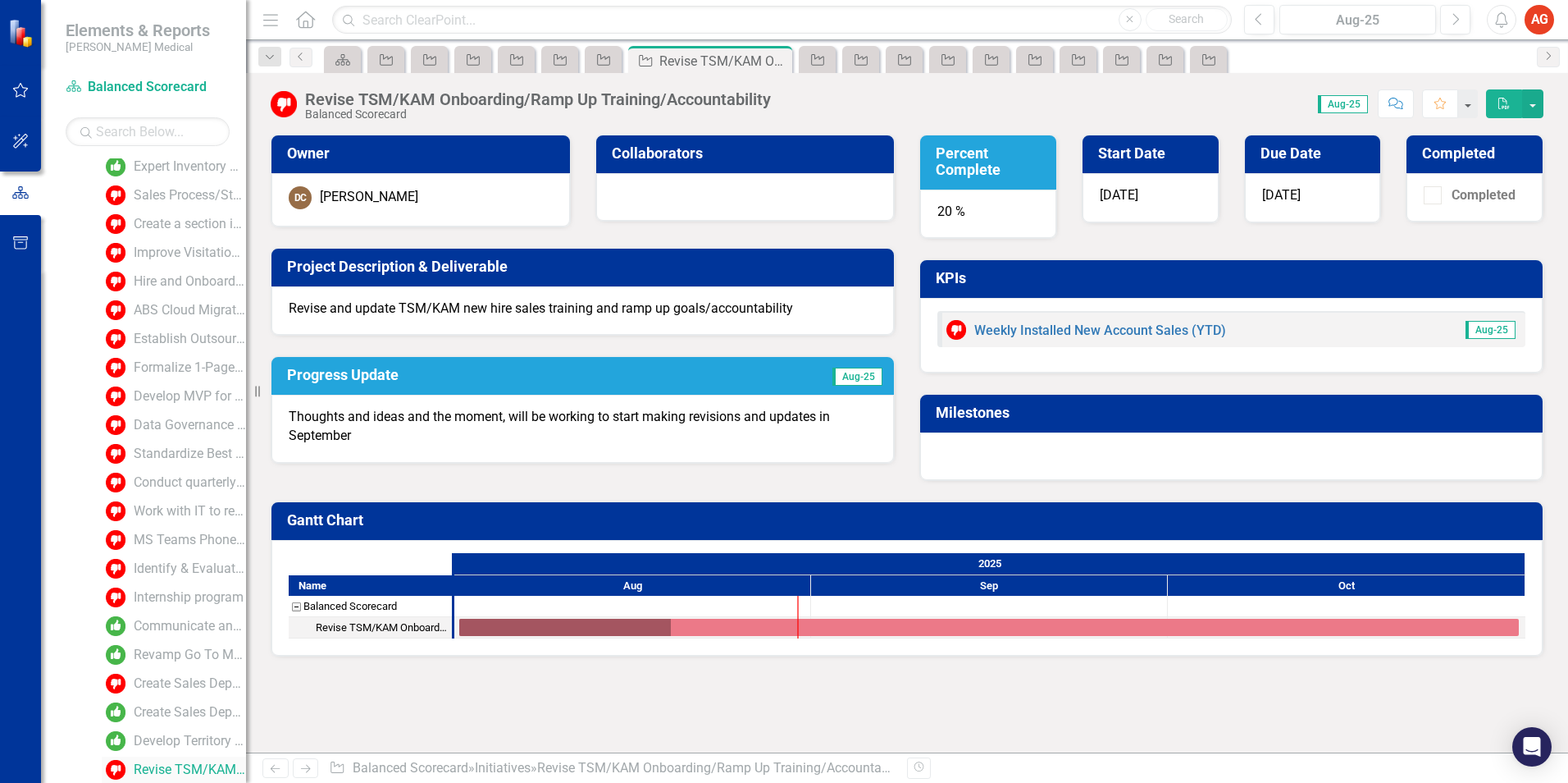
scroll to position [1830, 0]
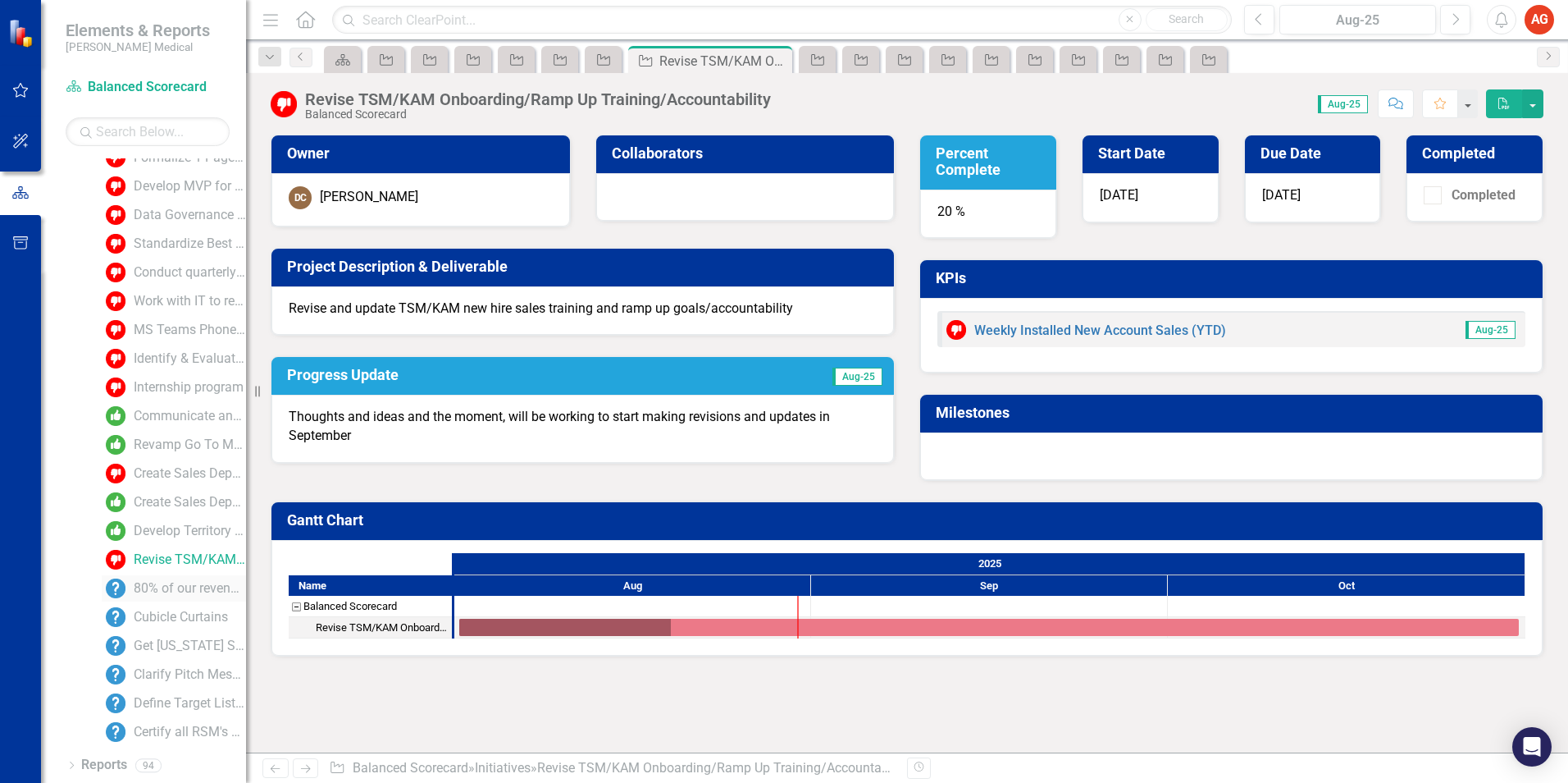
click at [157, 587] on div "80% of our revenue generating Key Accounts have a future QBR/PBR scheduled" at bounding box center [190, 588] width 112 height 15
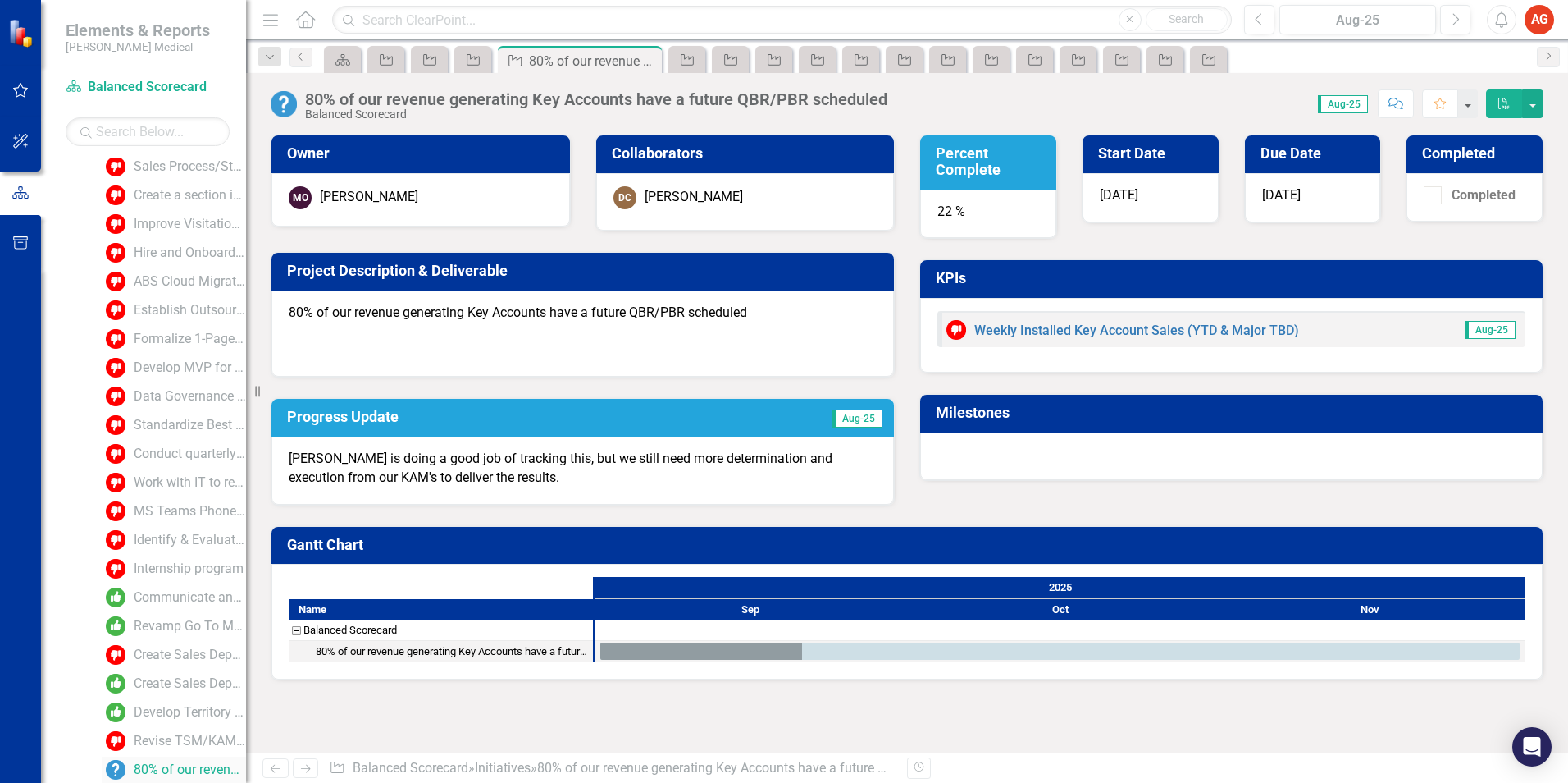
scroll to position [1830, 0]
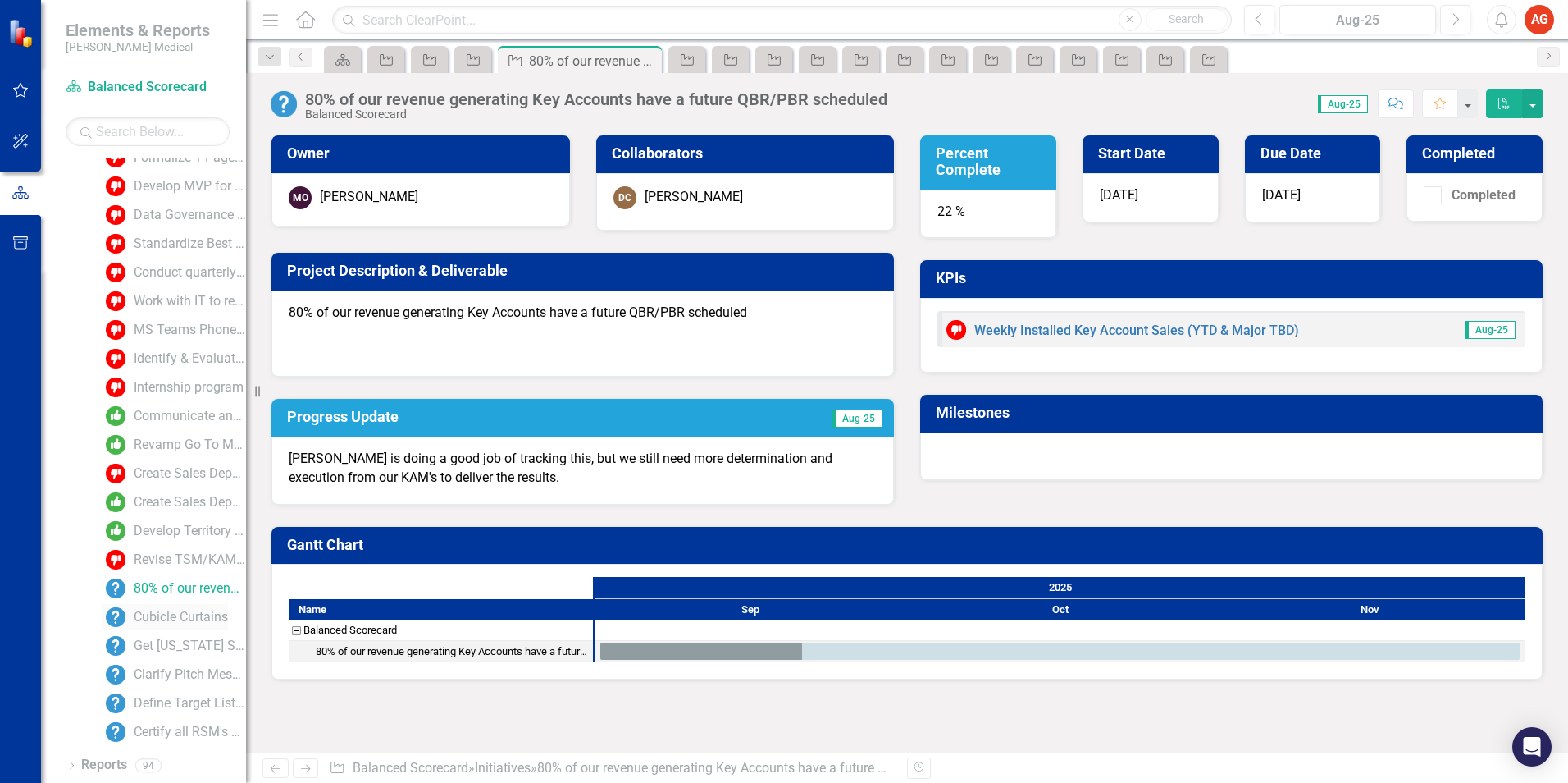
click at [155, 622] on div "Cubicle Curtains" at bounding box center [181, 616] width 94 height 15
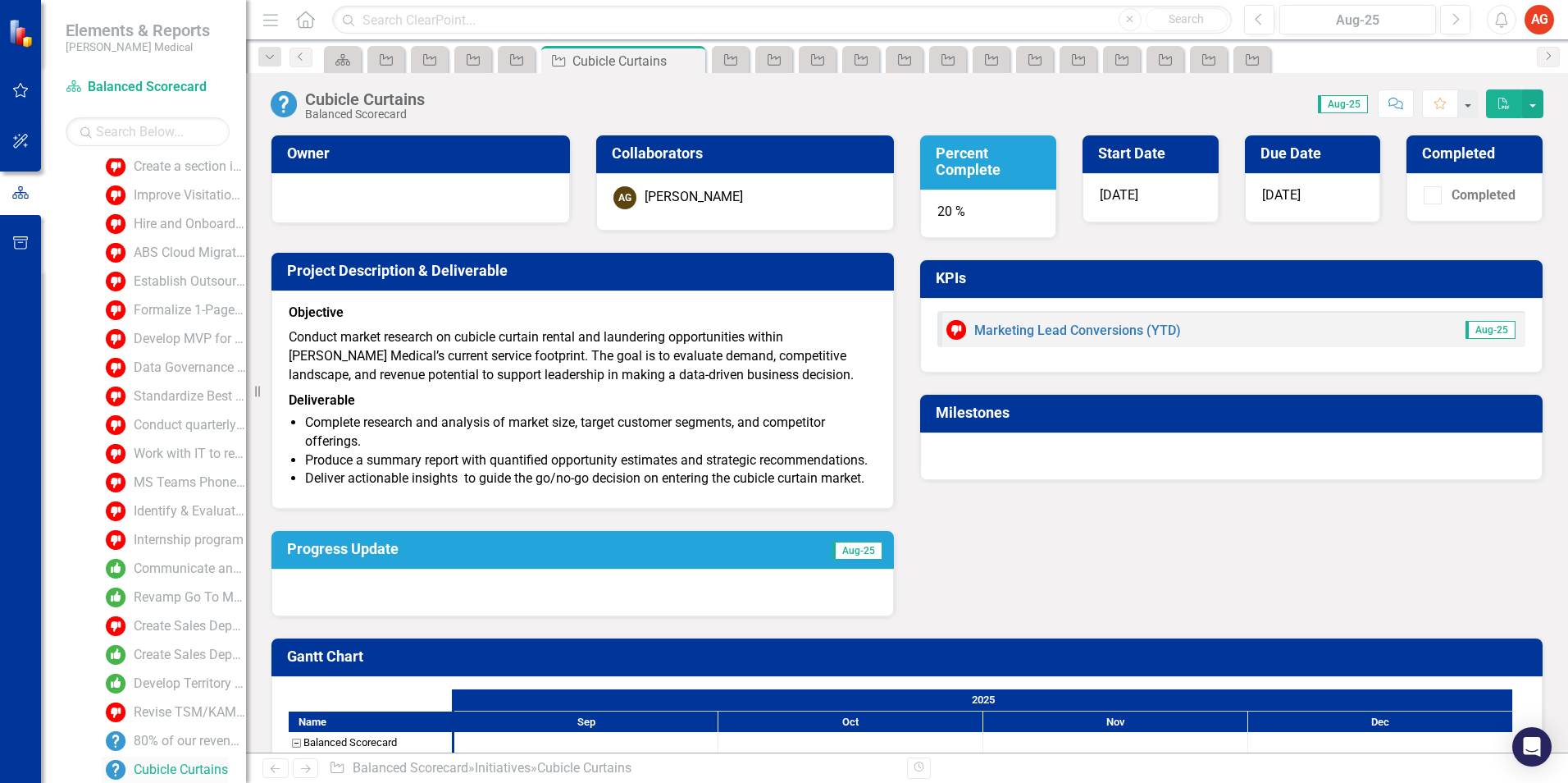
scroll to position [1830, 0]
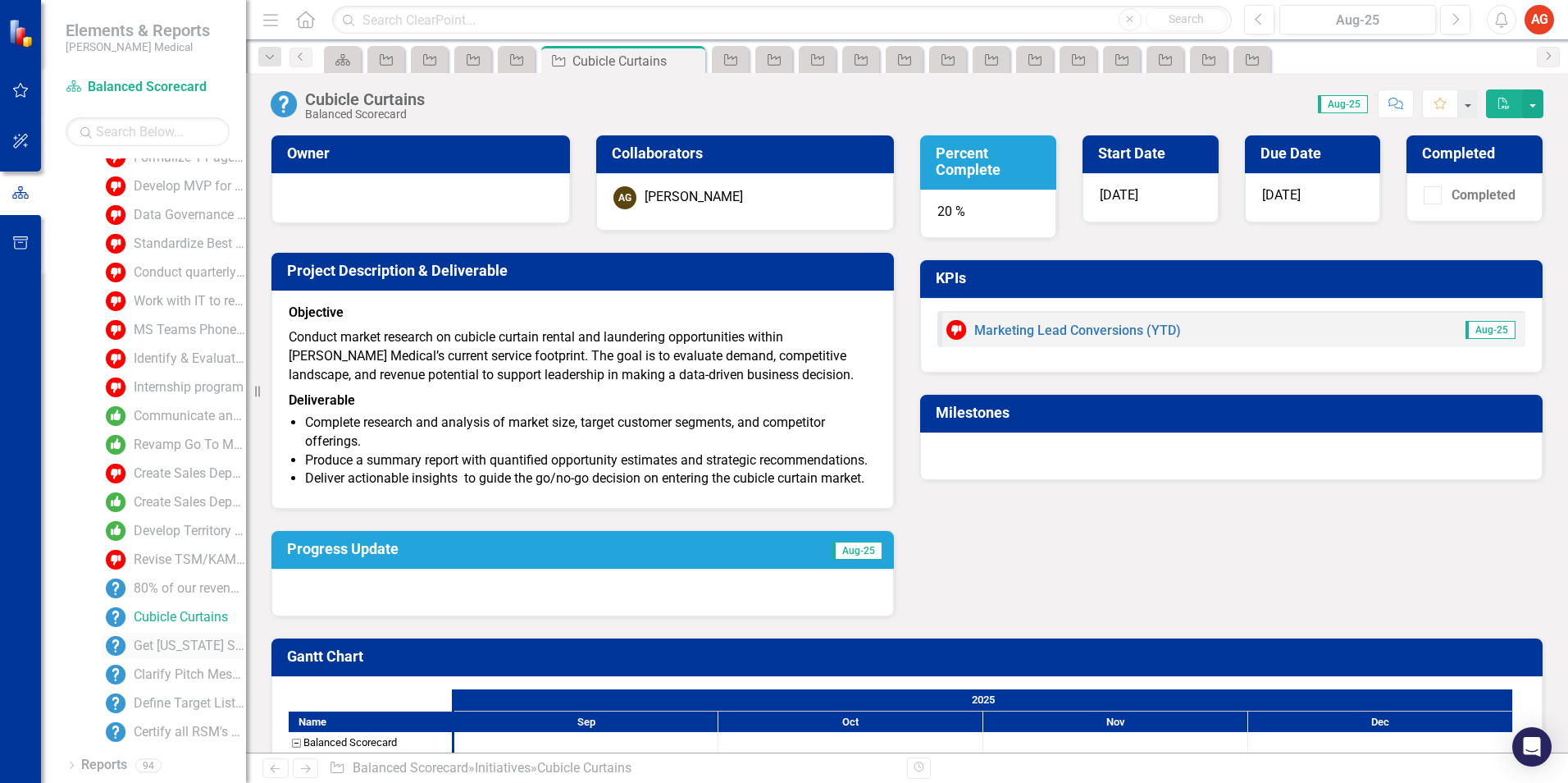
click at [156, 645] on div "Get [US_STATE] Surgery Center CXD's up to 50% by the end of the year" at bounding box center [190, 645] width 112 height 15
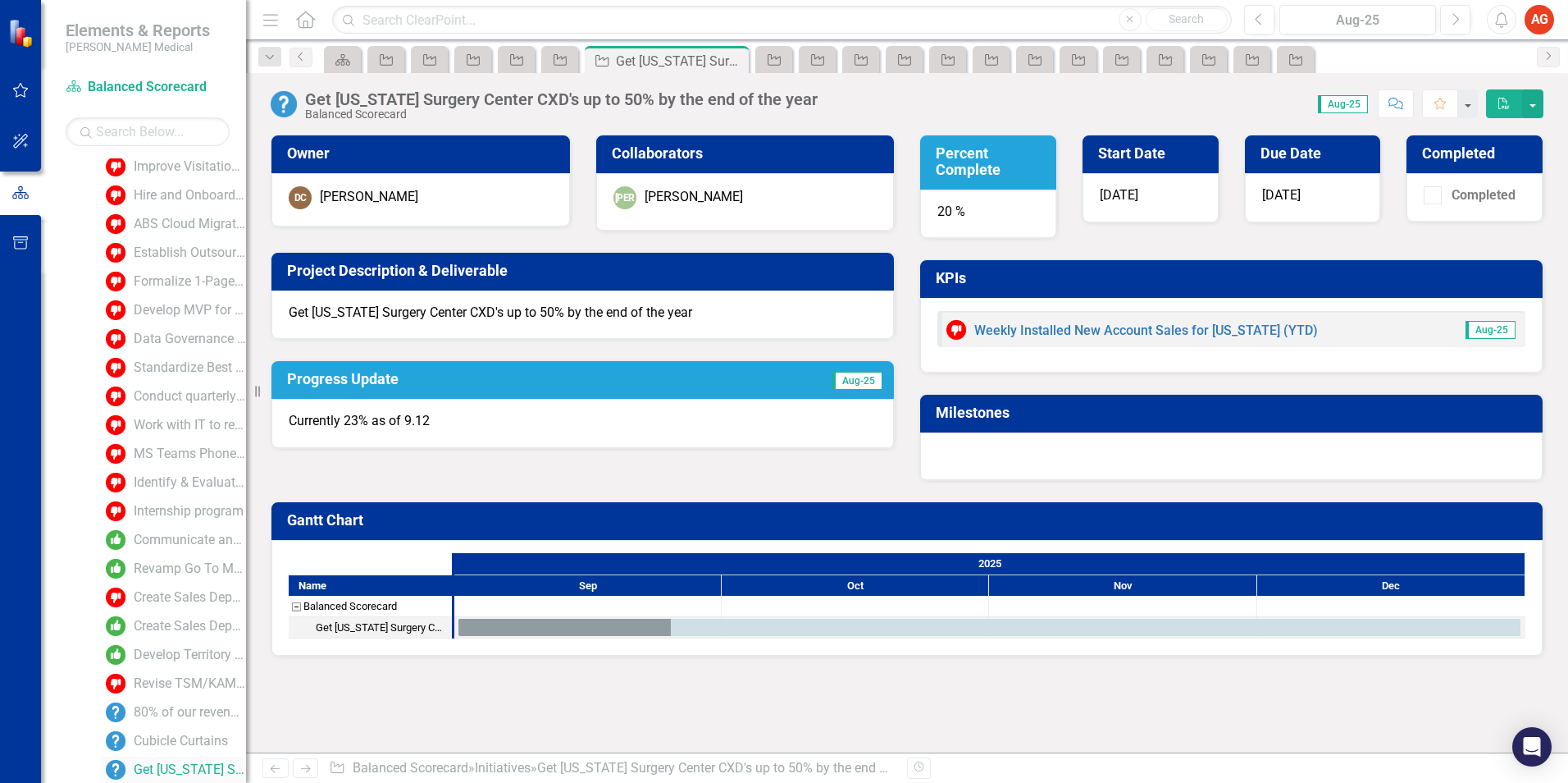
scroll to position [1830, 0]
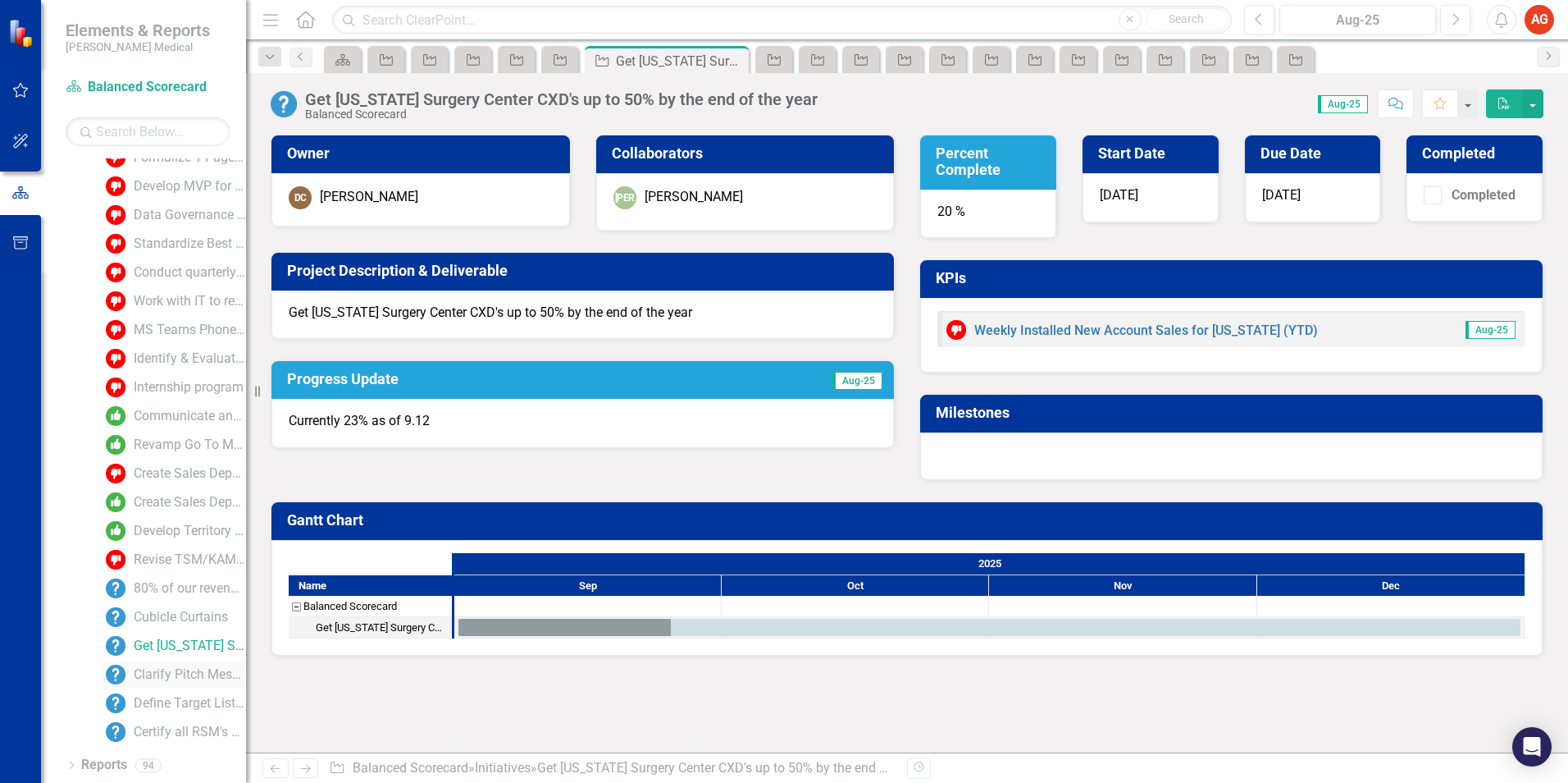
click at [157, 677] on div "Clarify Pitch Message and Follow-On" at bounding box center [190, 674] width 112 height 15
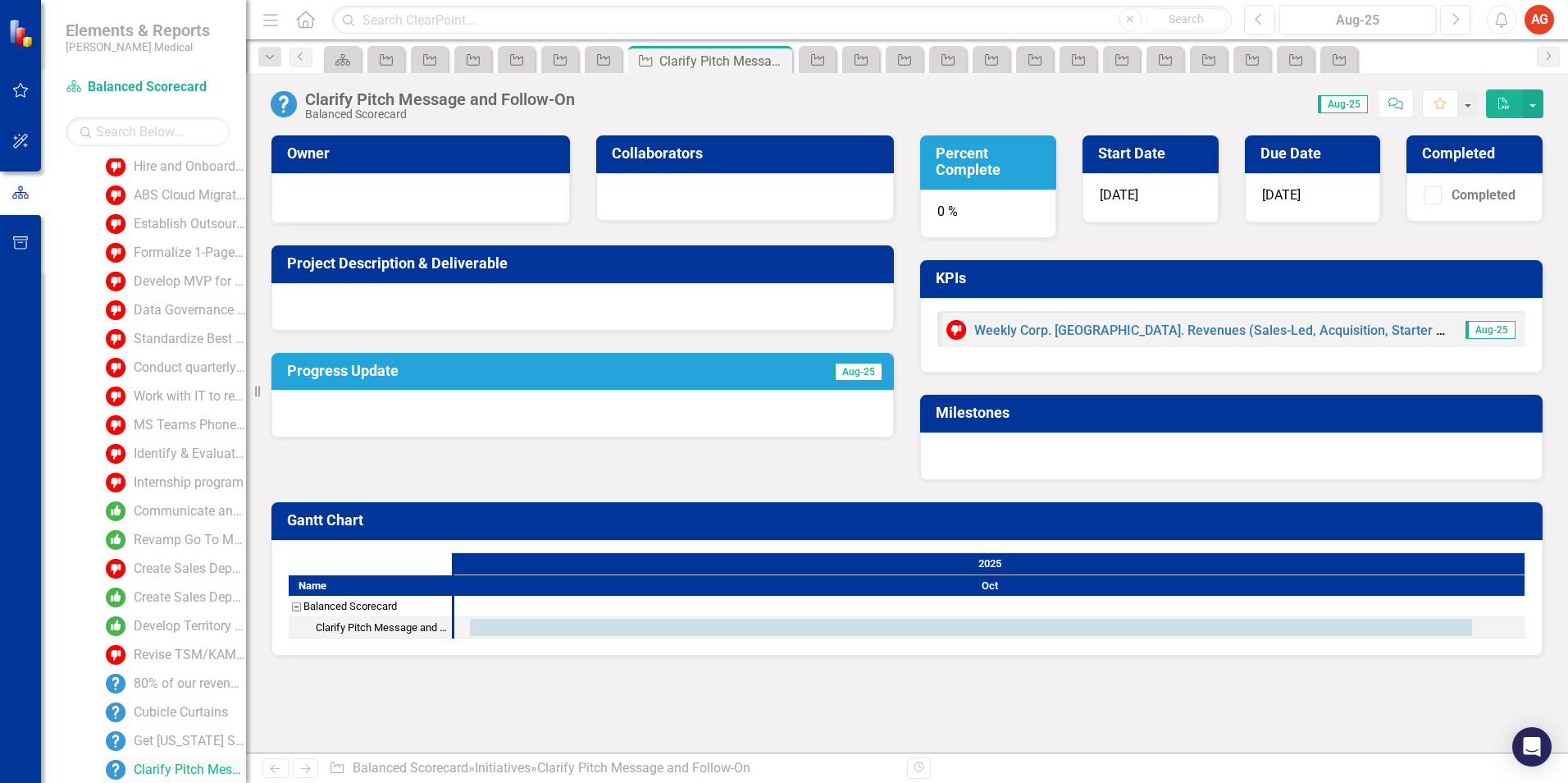
scroll to position [1830, 0]
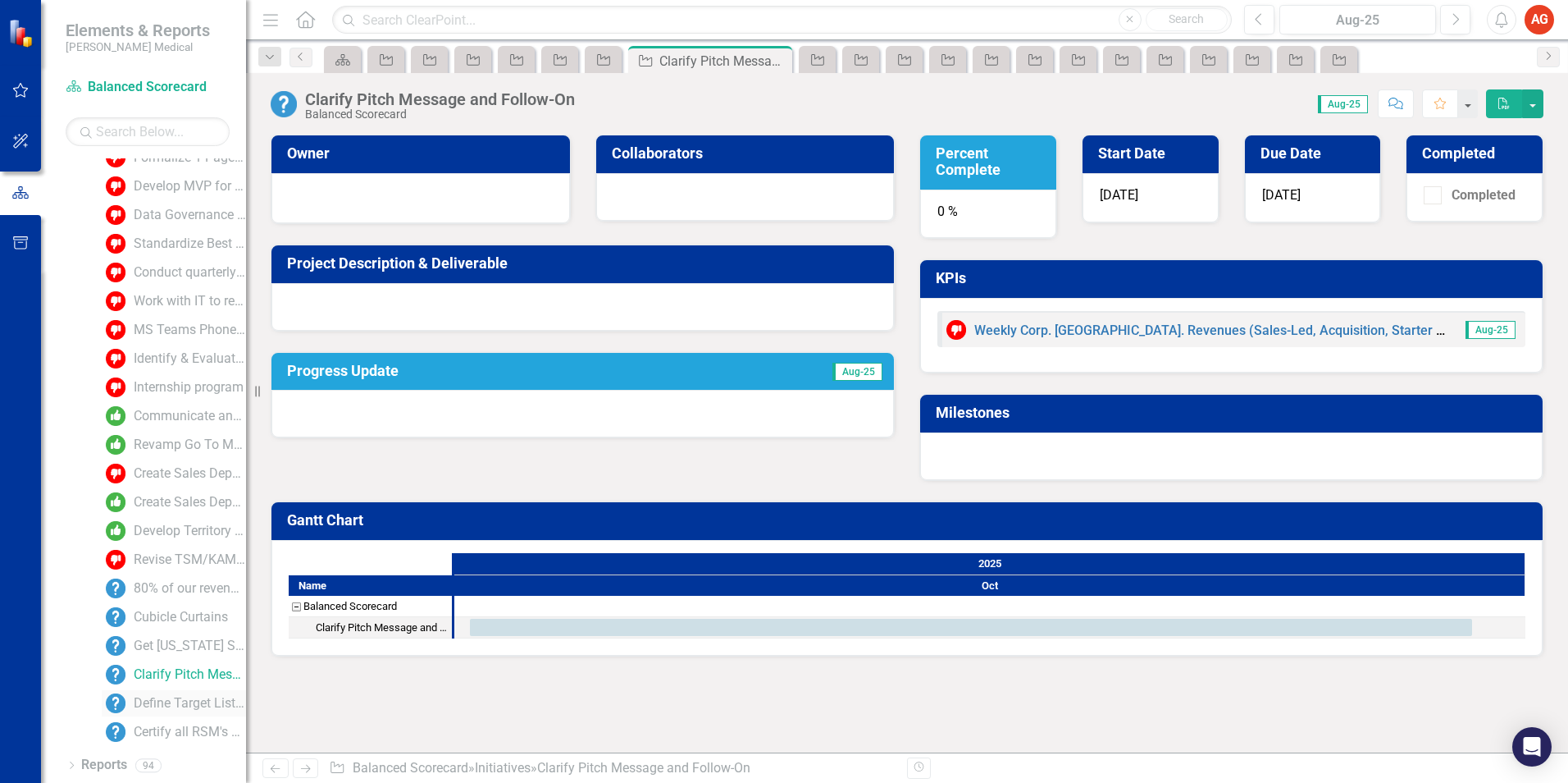
click at [162, 704] on div "Define Target List and Specify Call Frequency" at bounding box center [190, 702] width 112 height 15
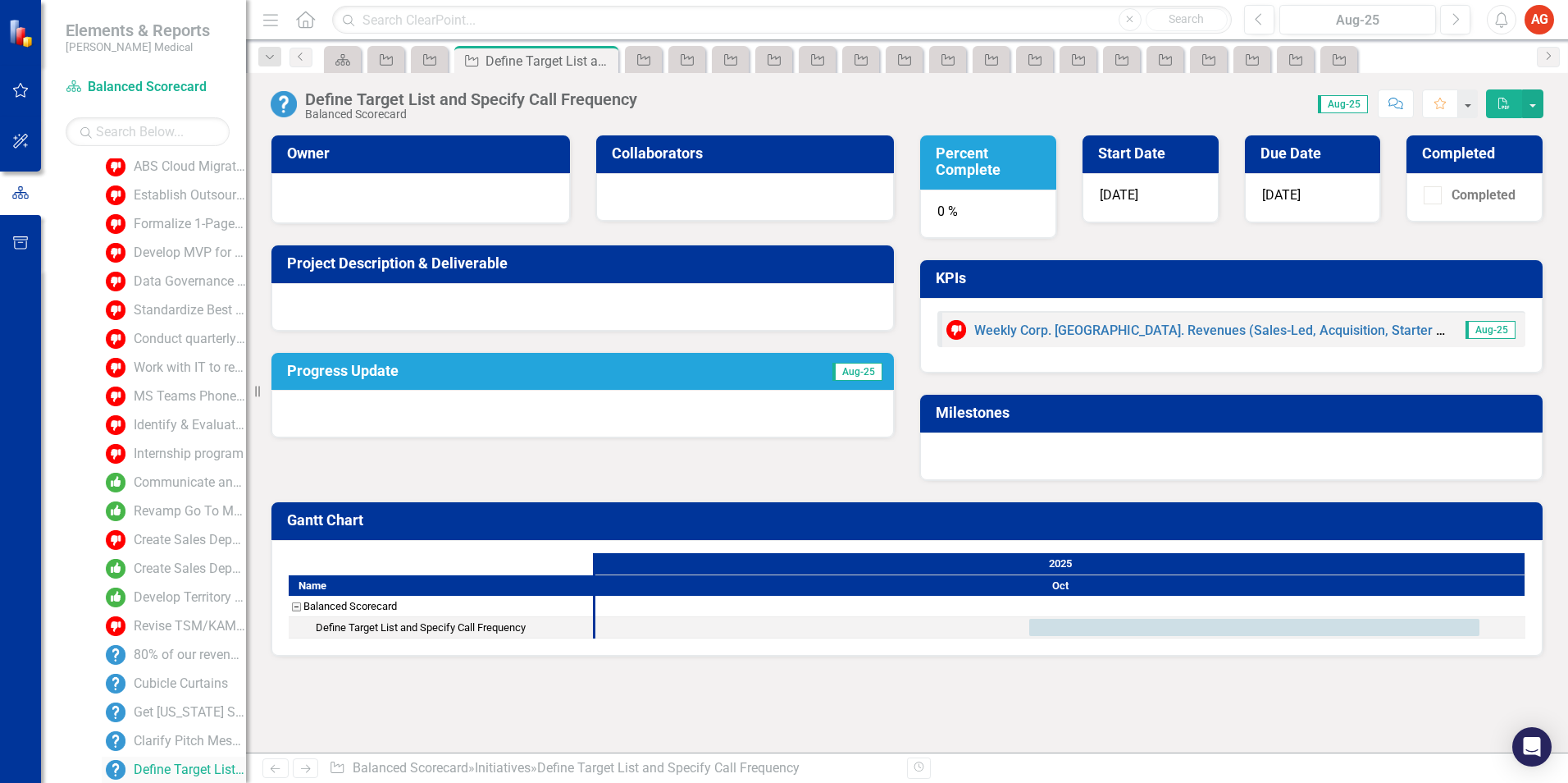
scroll to position [1830, 0]
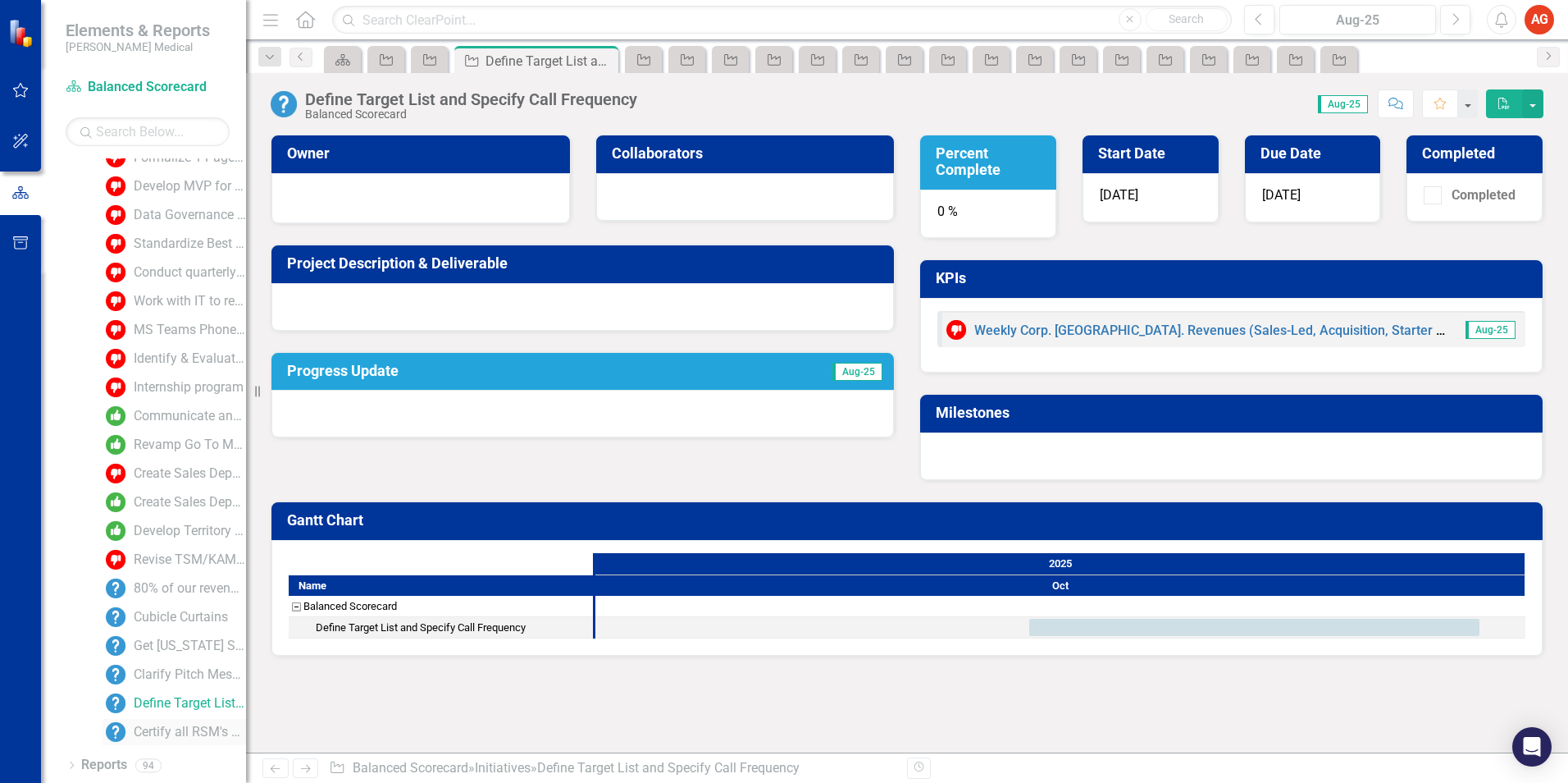
click at [160, 735] on div "Certify all RSM's & TSM's with our selling process, including SAVE" at bounding box center [190, 731] width 112 height 15
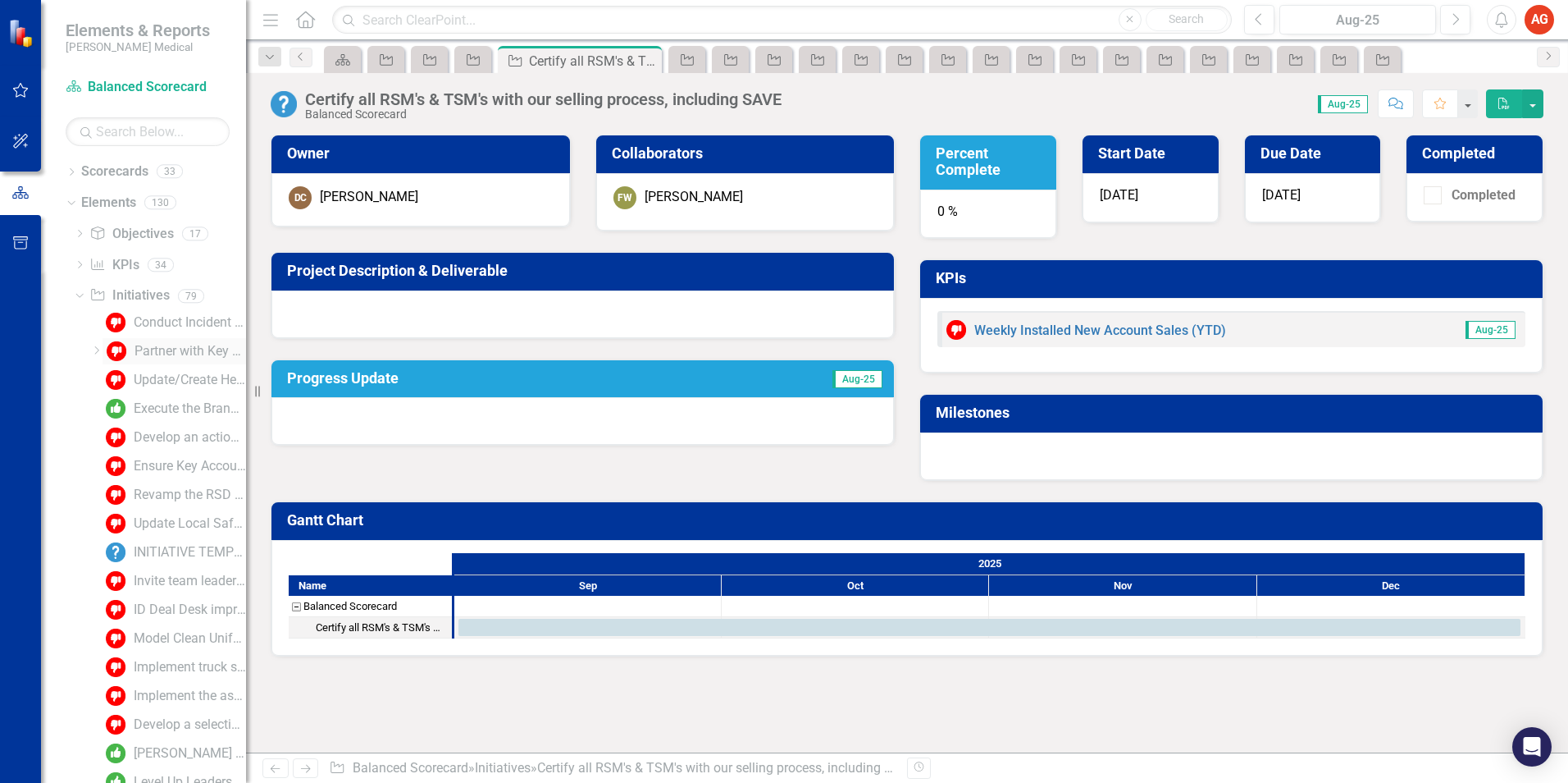
click at [142, 349] on div "Partner with Key Accounts to qualify UPMC & Allegheny Health in [GEOGRAPHIC_DAT…" at bounding box center [191, 350] width 112 height 15
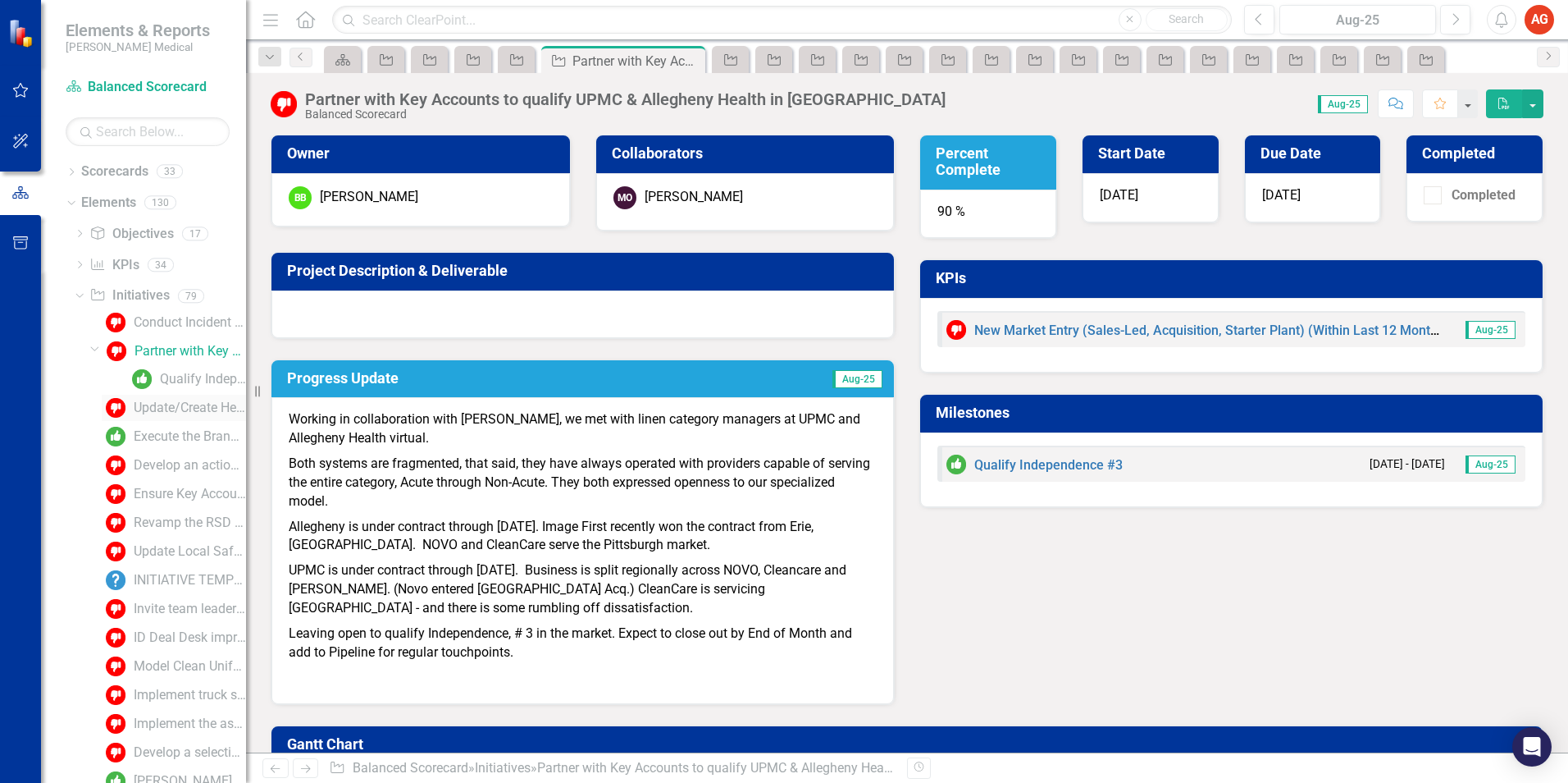
click at [154, 410] on div "Update/Create Health System Org Charts/Map Overviews for All Health Systems" at bounding box center [190, 407] width 112 height 15
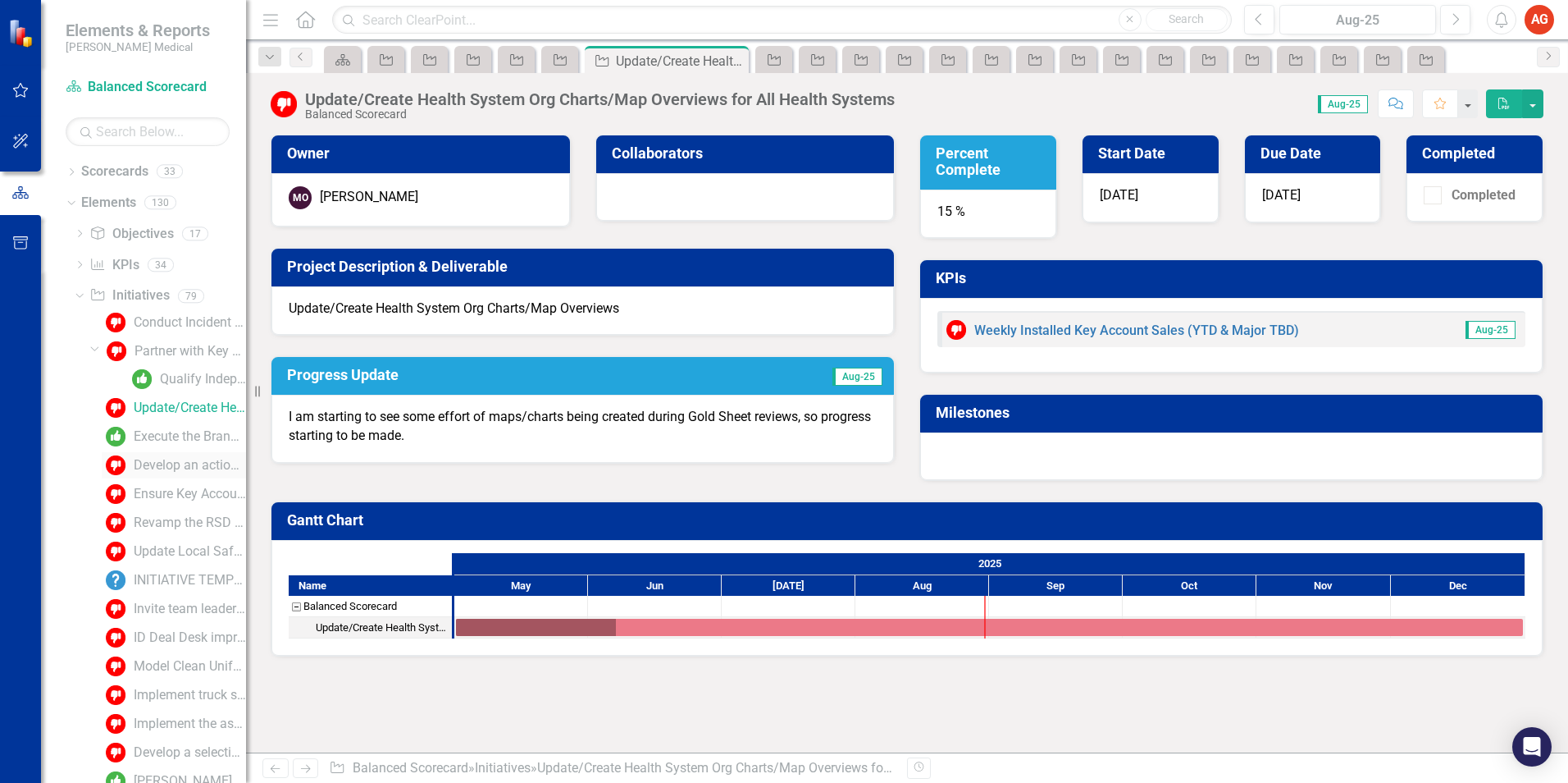
click at [149, 466] on div "Develop an action plan & timeline for the product, pricing, & new/existing acco…" at bounding box center [190, 464] width 112 height 15
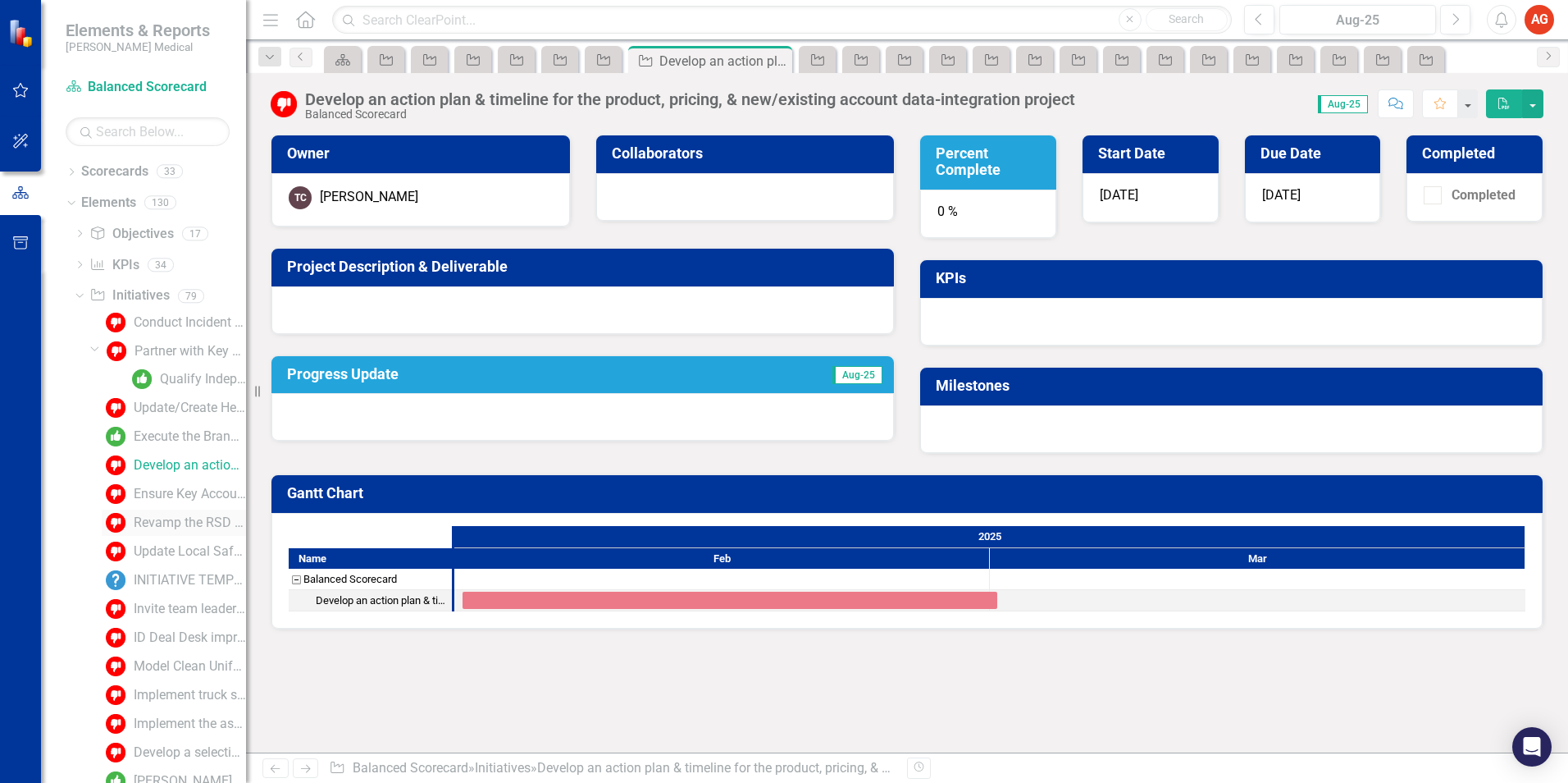
click at [155, 527] on div "Revamp the RSD top 10 account review process by 4/30" at bounding box center [190, 522] width 112 height 15
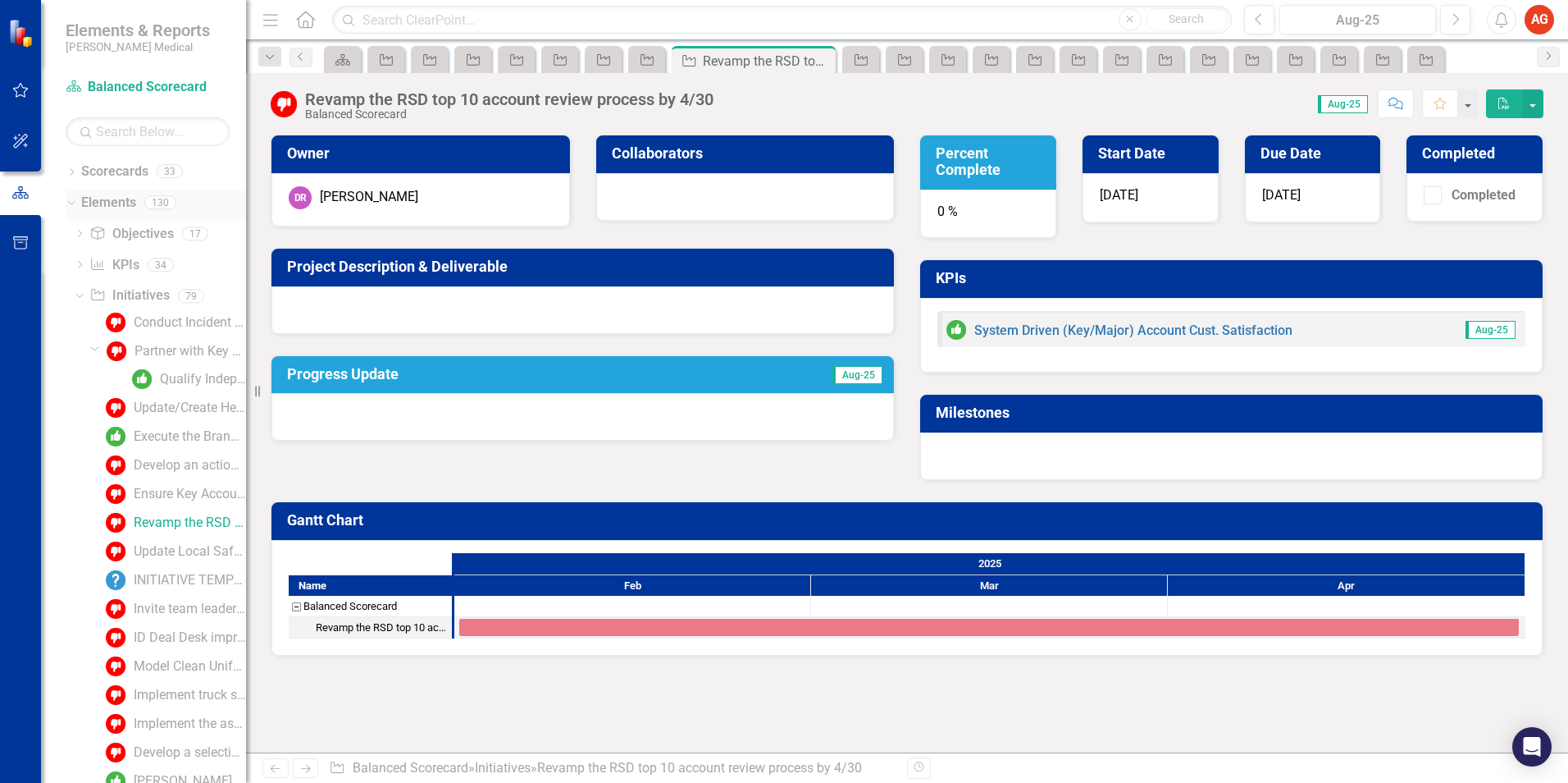
click at [69, 196] on icon "Dropdown" at bounding box center [69, 201] width 9 height 11
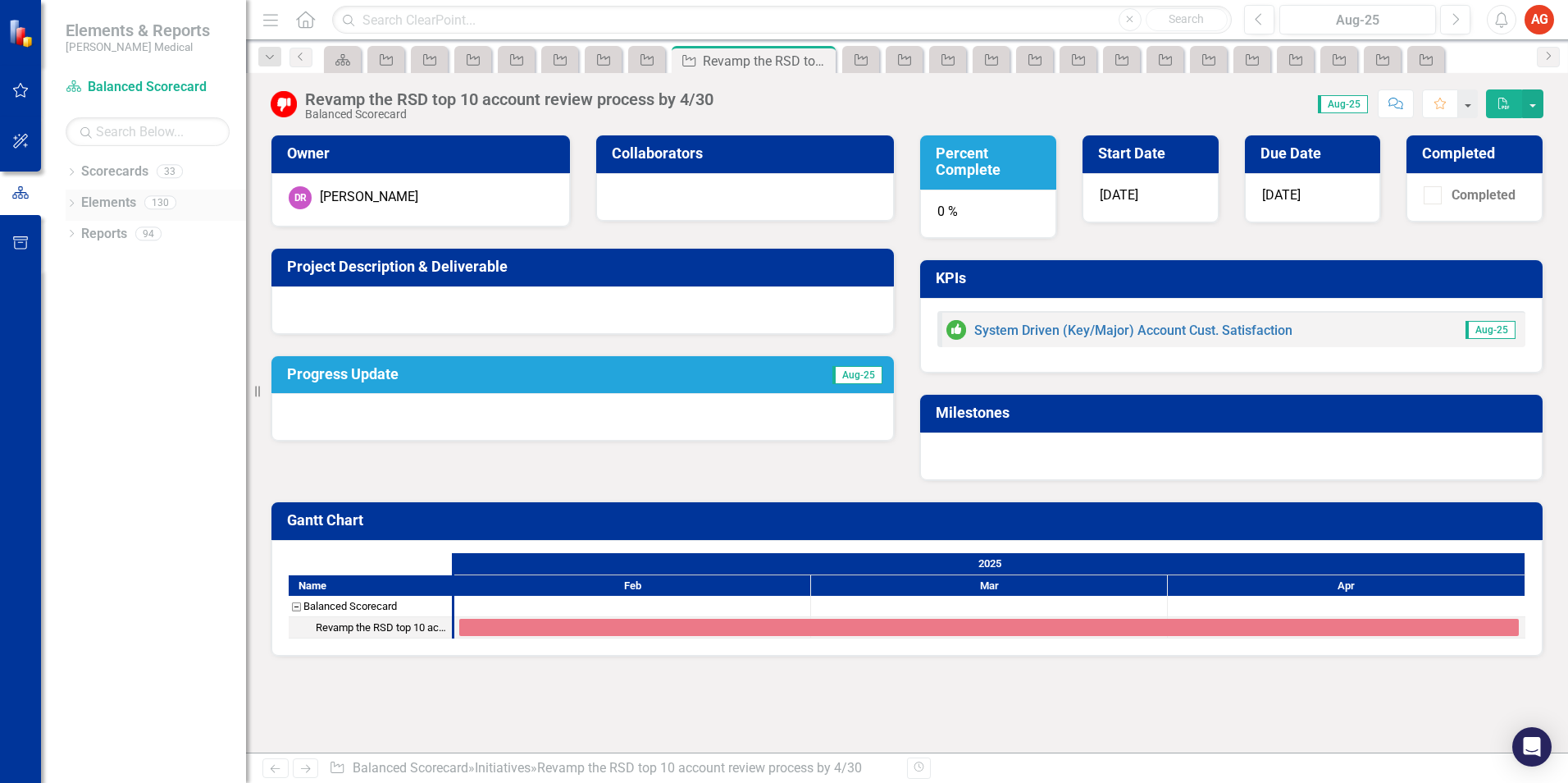
click at [69, 196] on div "Dropdown Elements 130" at bounding box center [155, 205] width 180 height 31
click at [69, 203] on icon "Dropdown" at bounding box center [70, 204] width 11 height 9
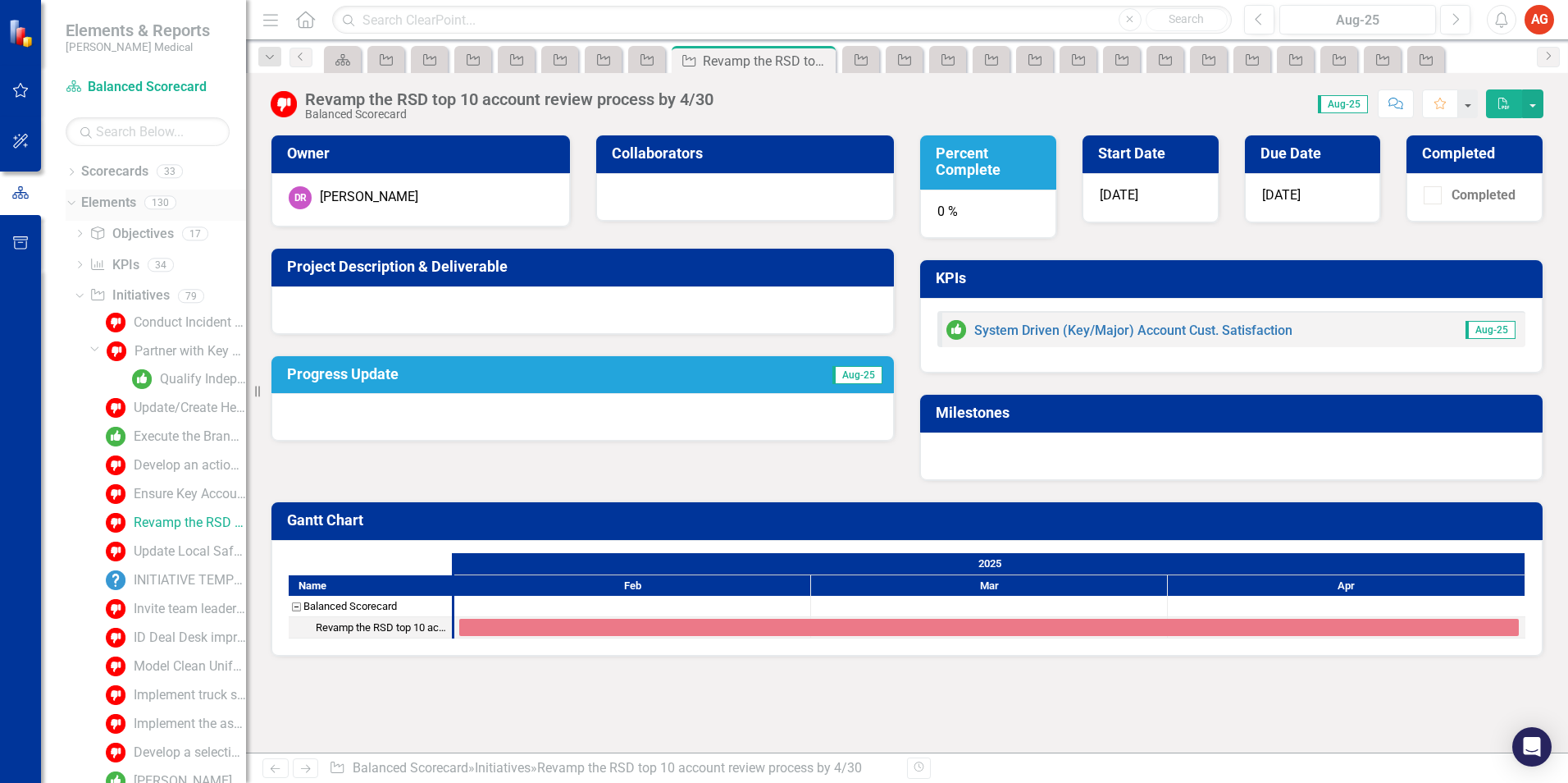
click at [69, 209] on div "Dropdown Elements 130" at bounding box center [155, 205] width 180 height 31
click at [79, 294] on icon "Dropdown" at bounding box center [77, 294] width 9 height 11
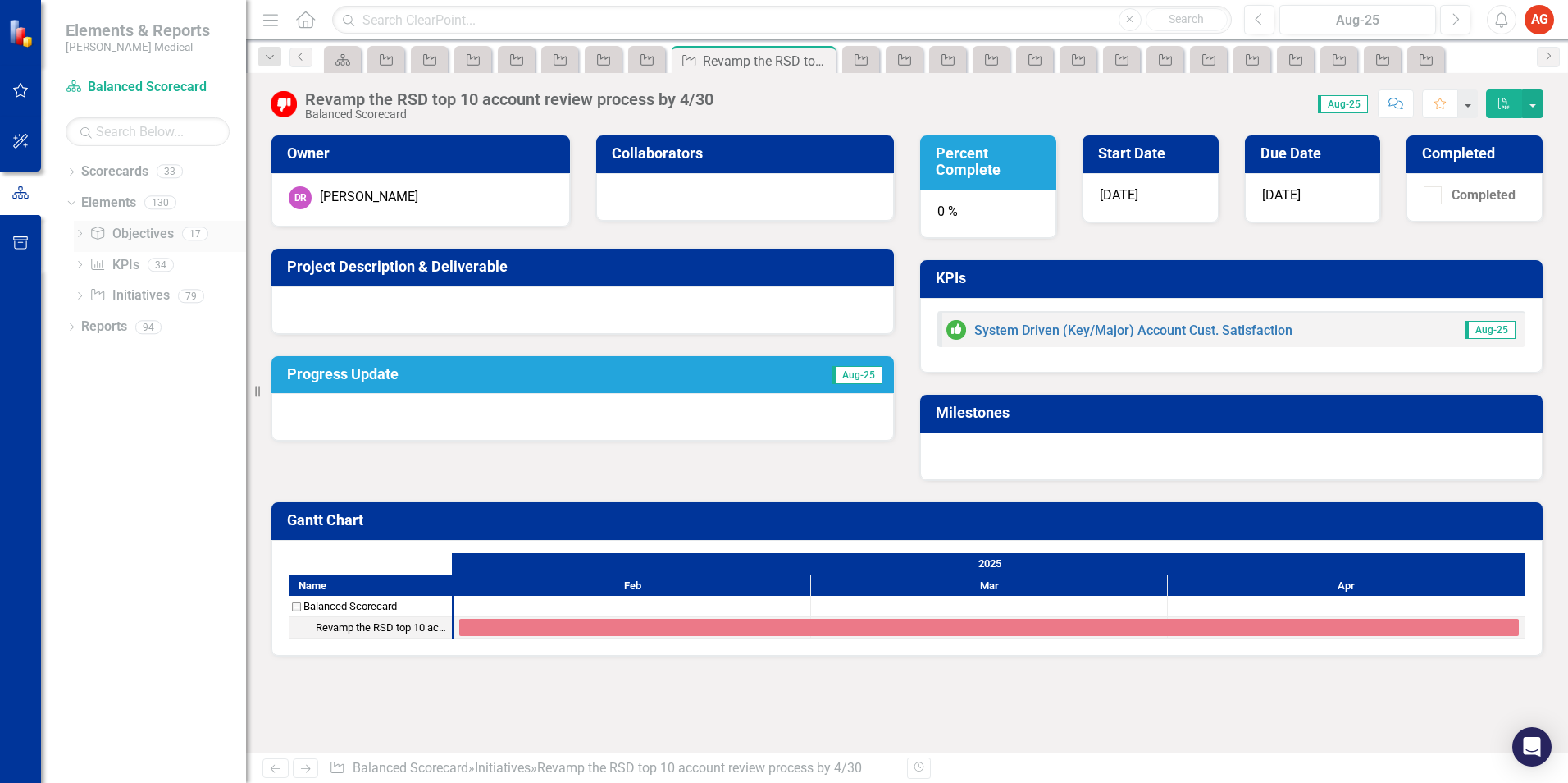
click at [82, 228] on div "Dropdown Objective Objectives 17" at bounding box center [160, 236] width 173 height 31
click at [76, 230] on div "Dropdown" at bounding box center [79, 236] width 11 height 14
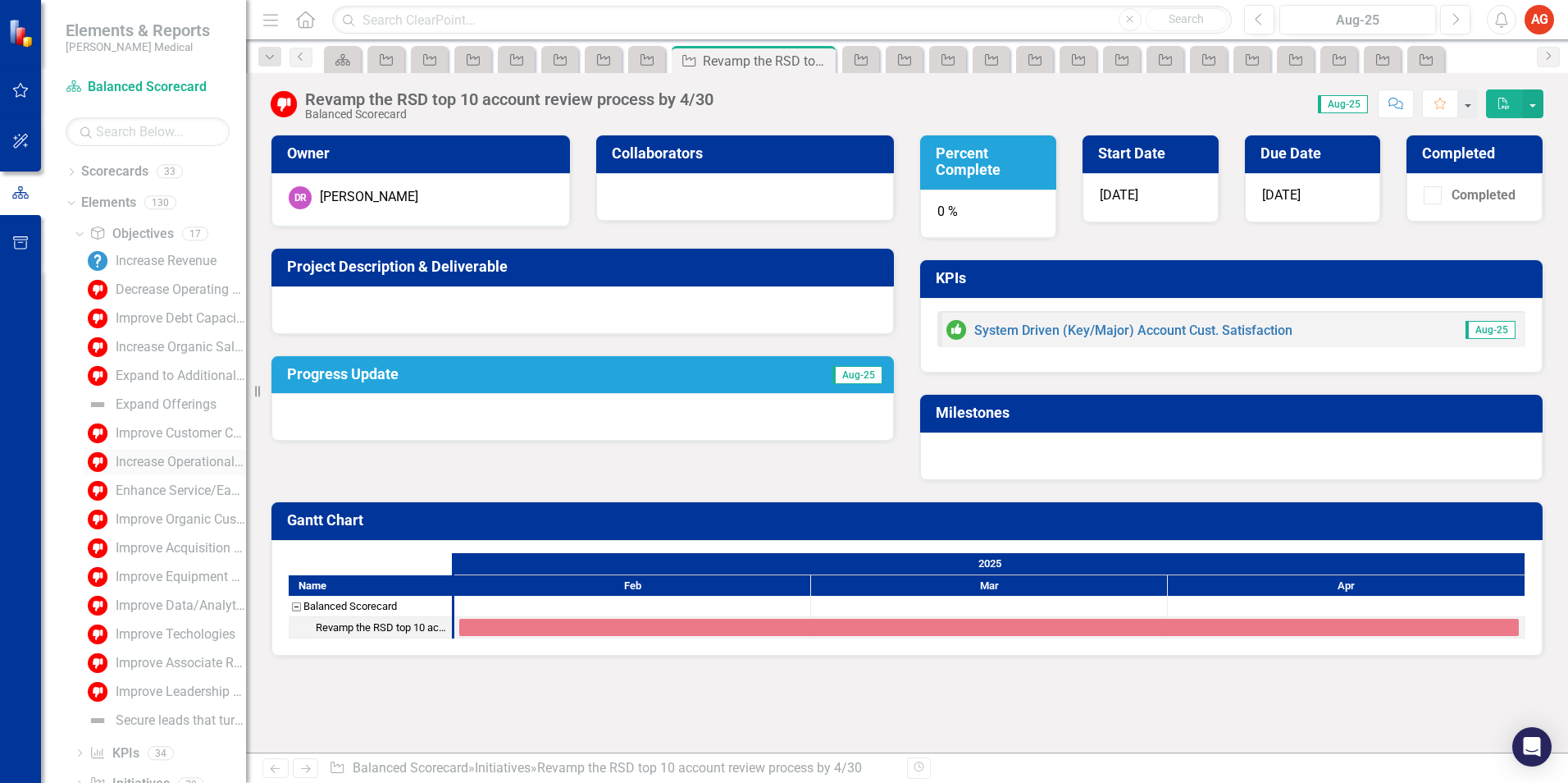
scroll to position [50, 0]
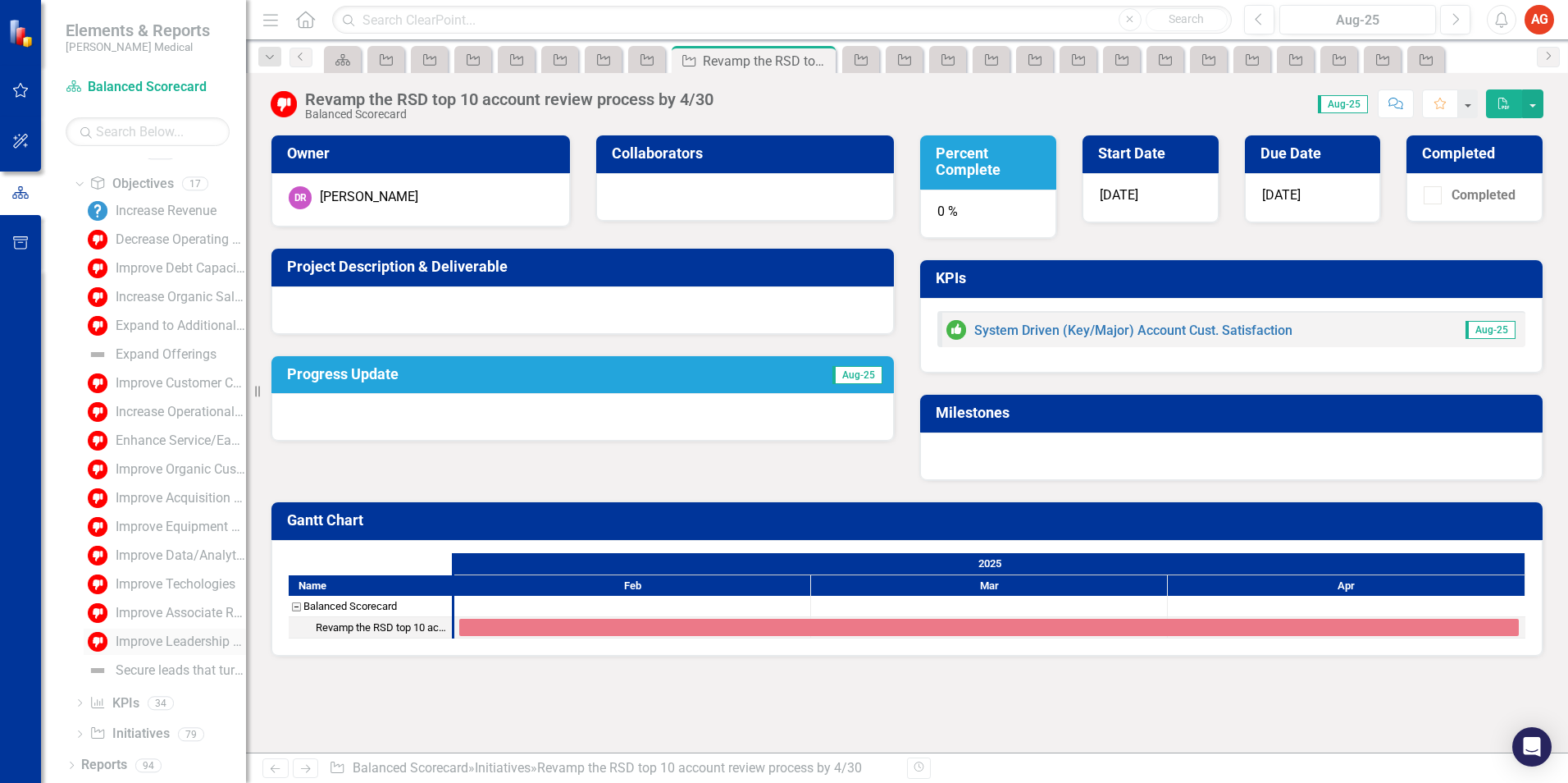
click at [156, 639] on div "Improve Leadership Development Process & Culture" at bounding box center [181, 641] width 130 height 15
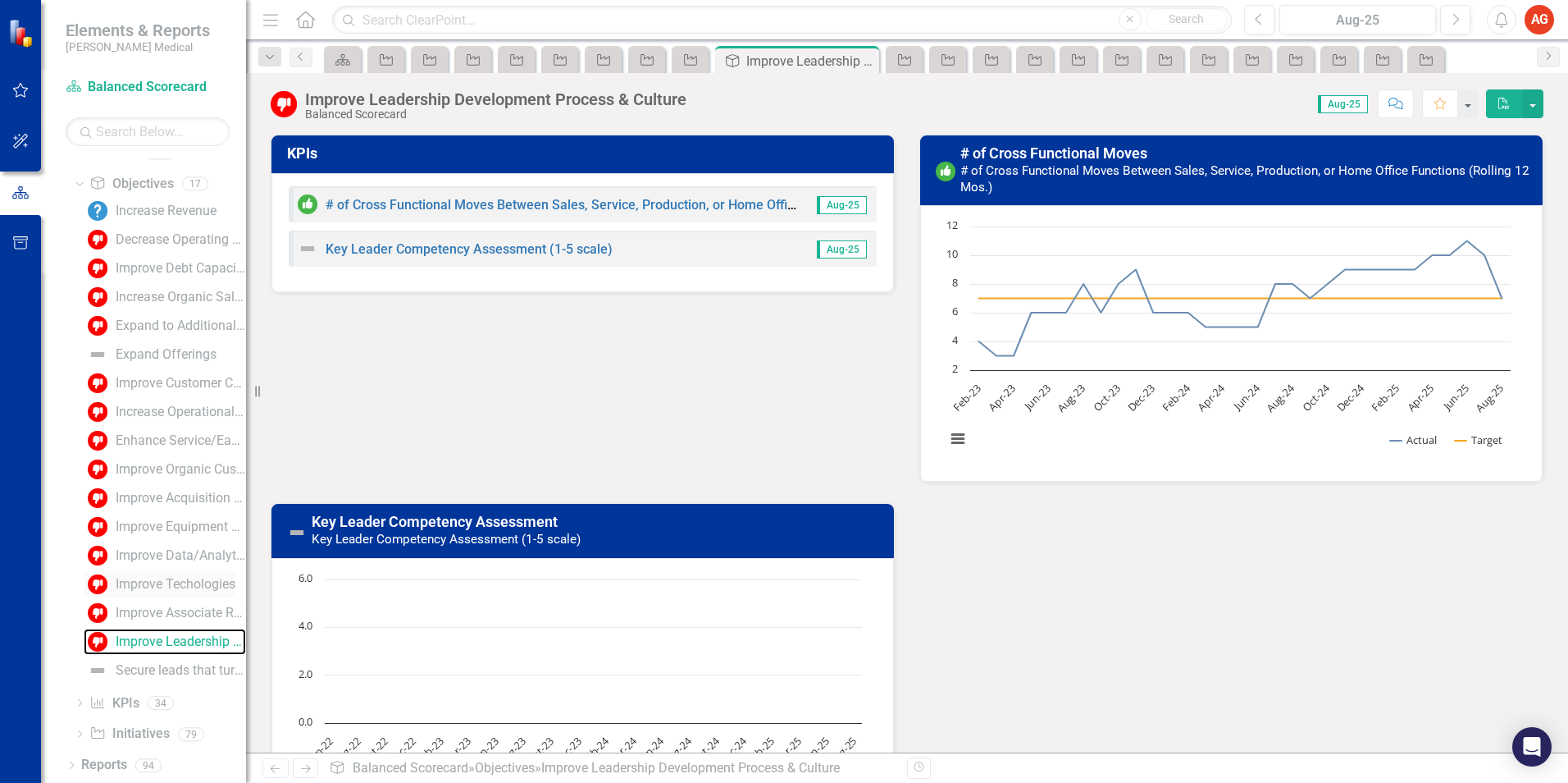
scroll to position [47, 0]
click at [147, 623] on link "Improve Associate Retention" at bounding box center [164, 615] width 162 height 27
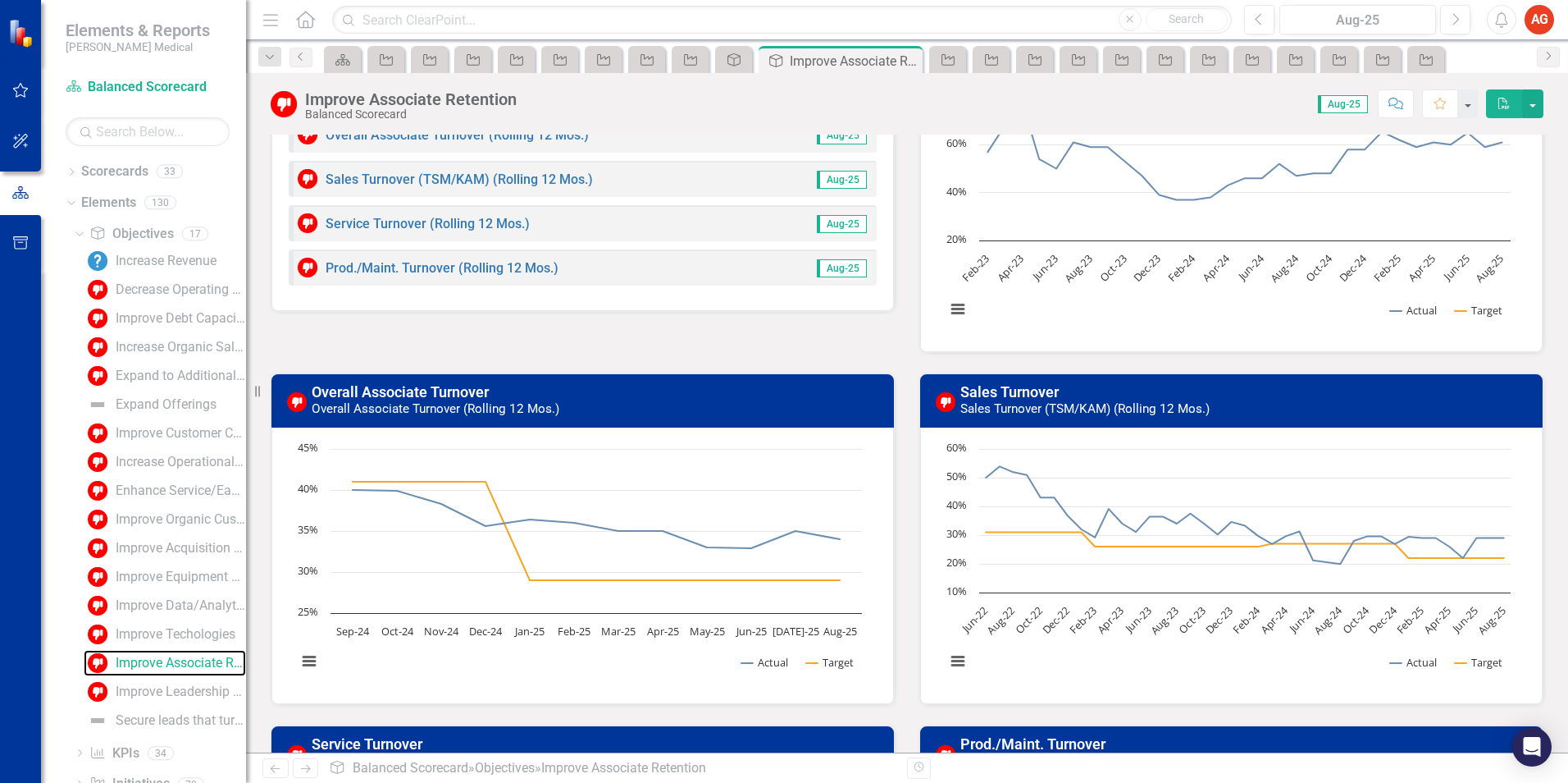
scroll to position [131, 0]
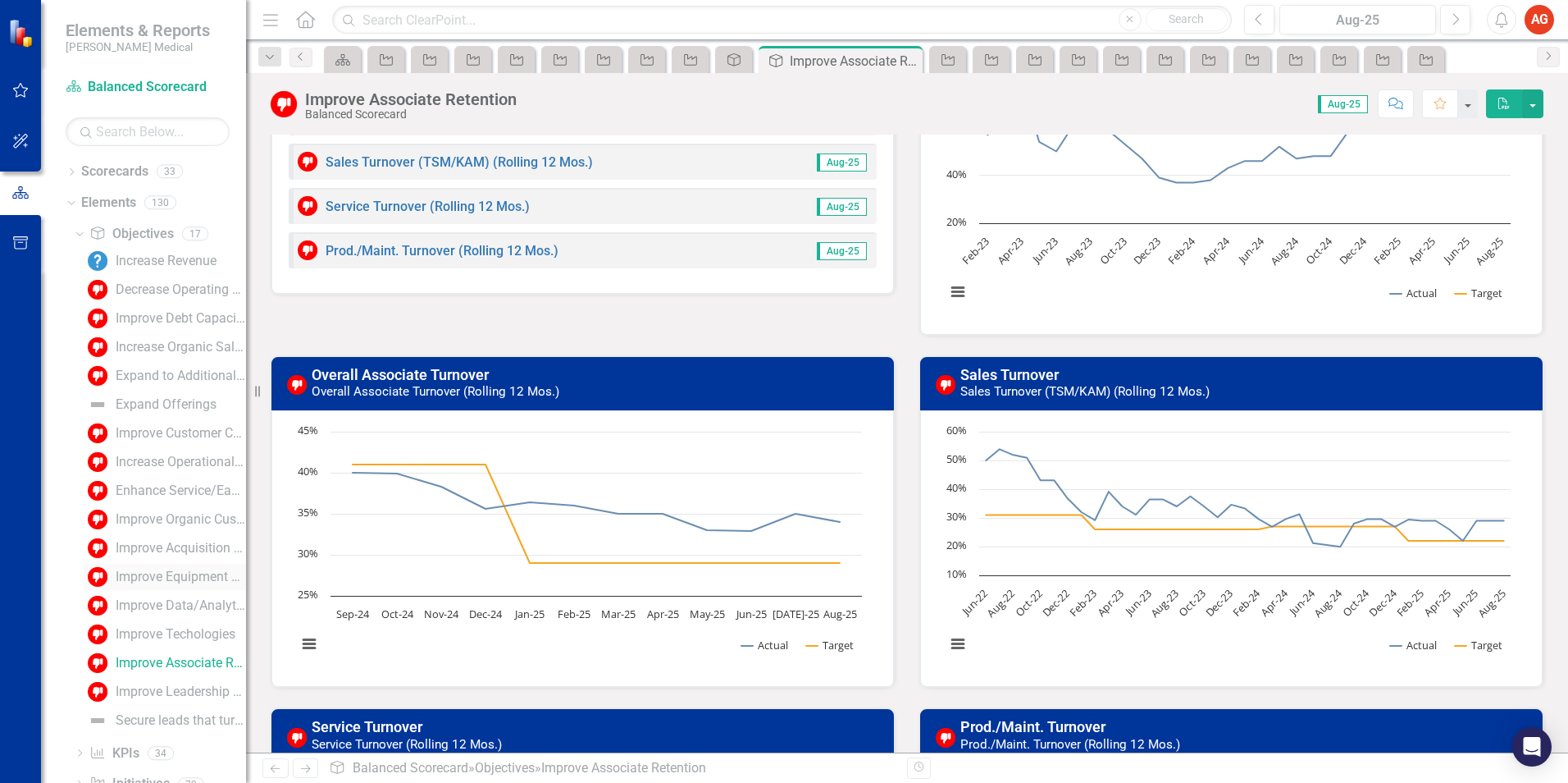
click at [148, 580] on div "Improve Equipment Reliability and Production" at bounding box center [181, 576] width 130 height 15
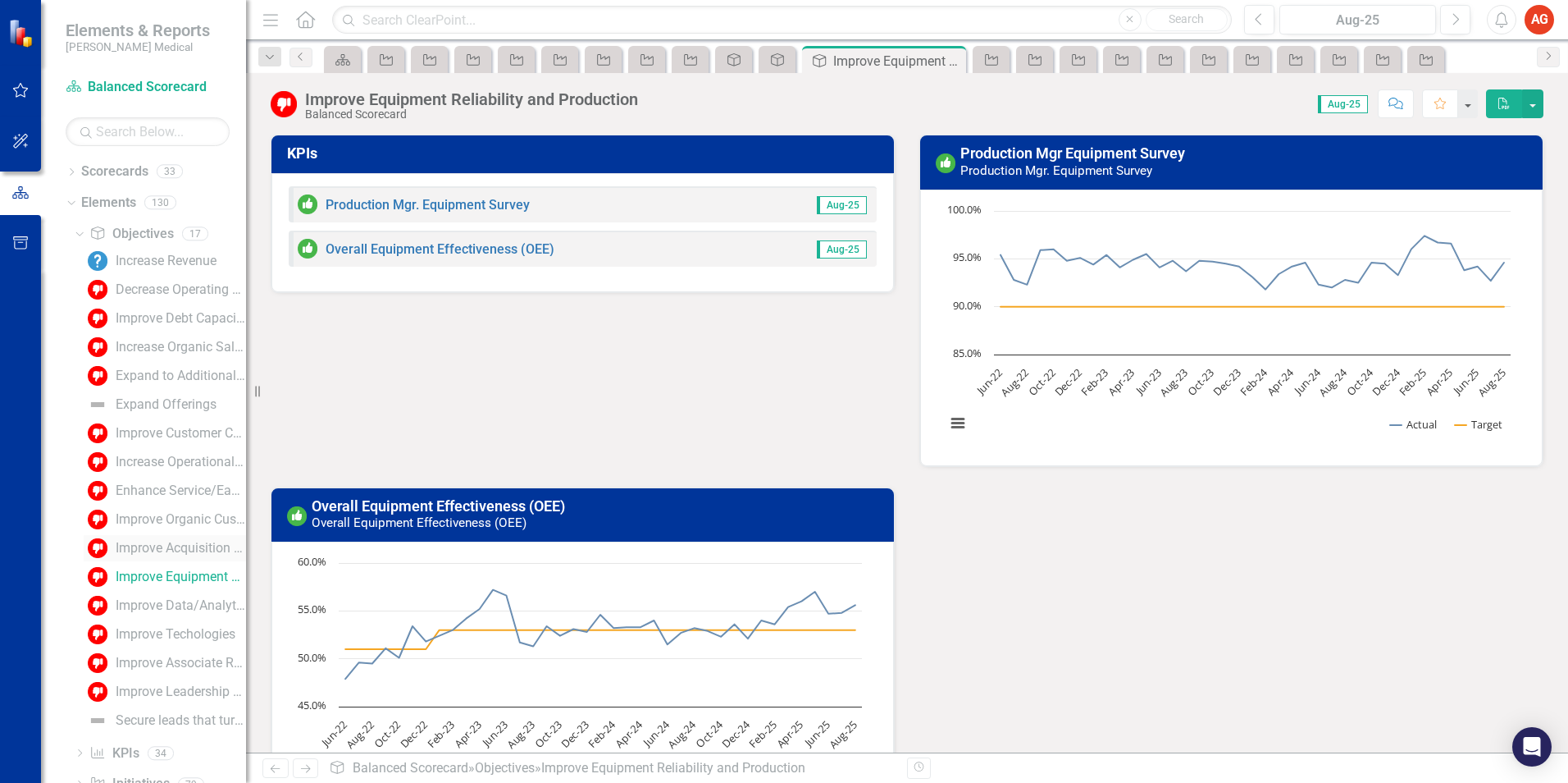
click at [156, 543] on div "Improve Acquisition and Integration Capabilities" at bounding box center [181, 548] width 130 height 15
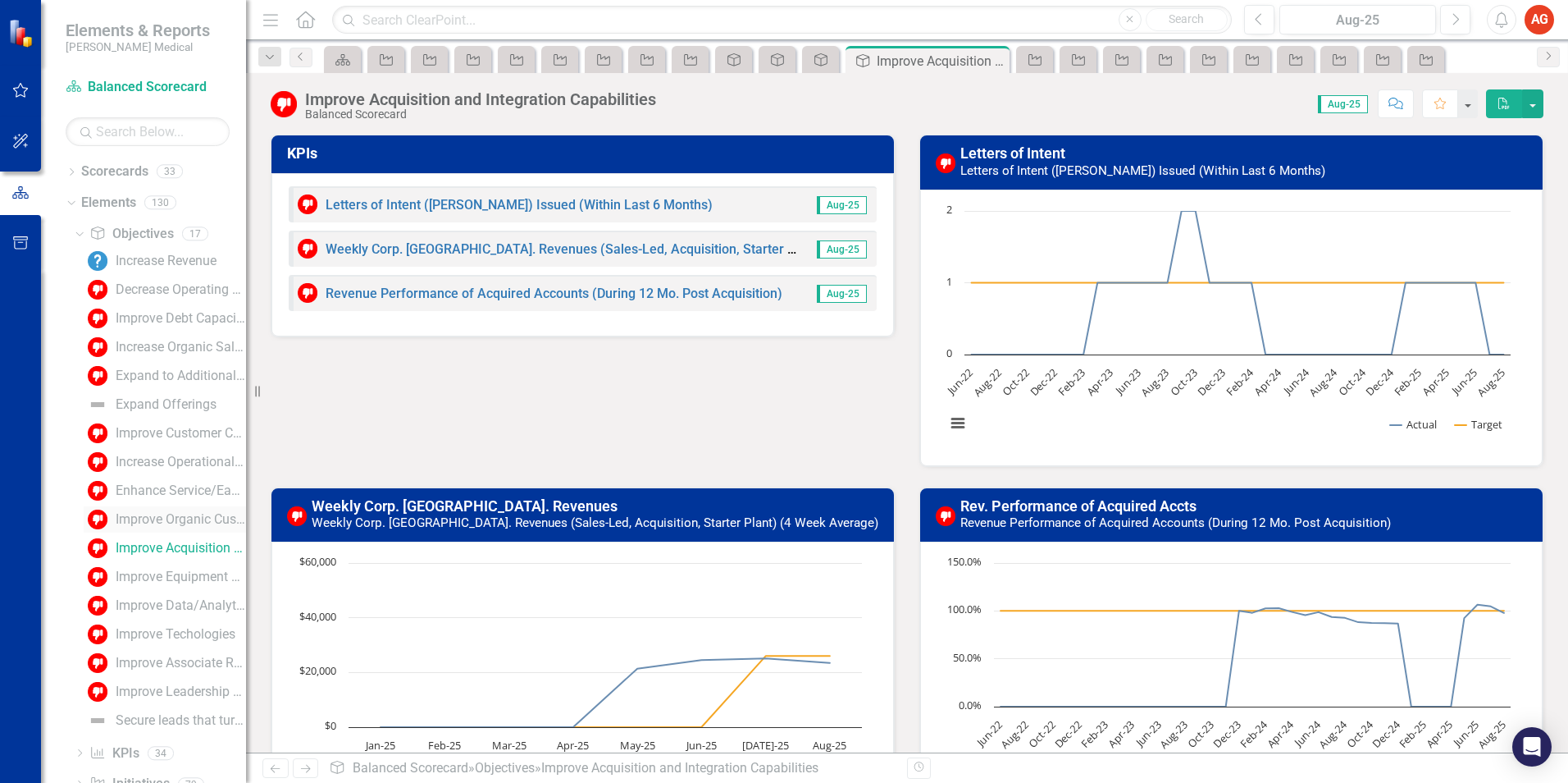
click at [160, 525] on div "Improve Organic Customer Acquisition & Pipeline Management" at bounding box center [181, 519] width 130 height 15
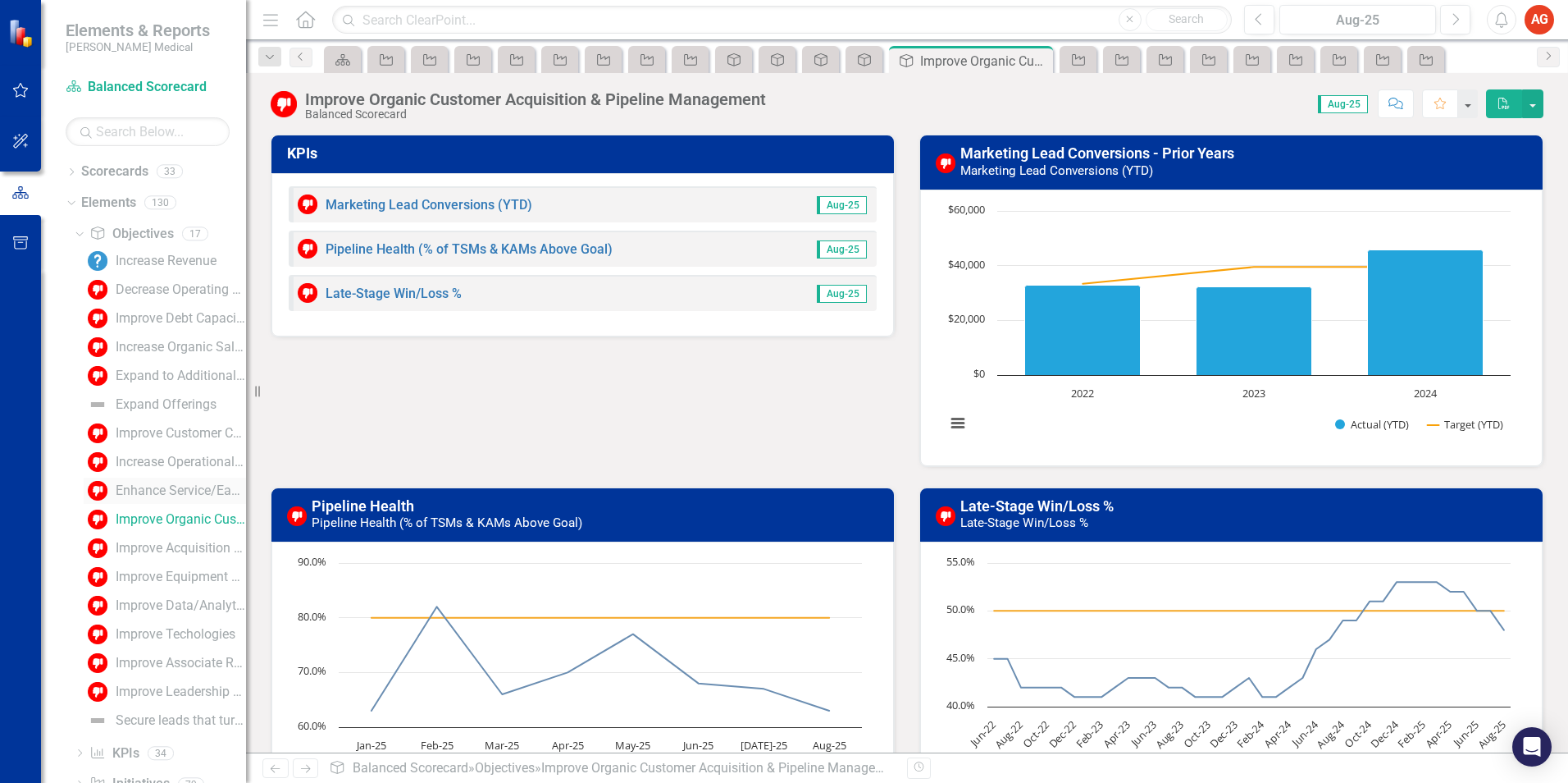
click at [162, 490] on div "Enhance Service/Ease of Doing Business" at bounding box center [181, 490] width 130 height 15
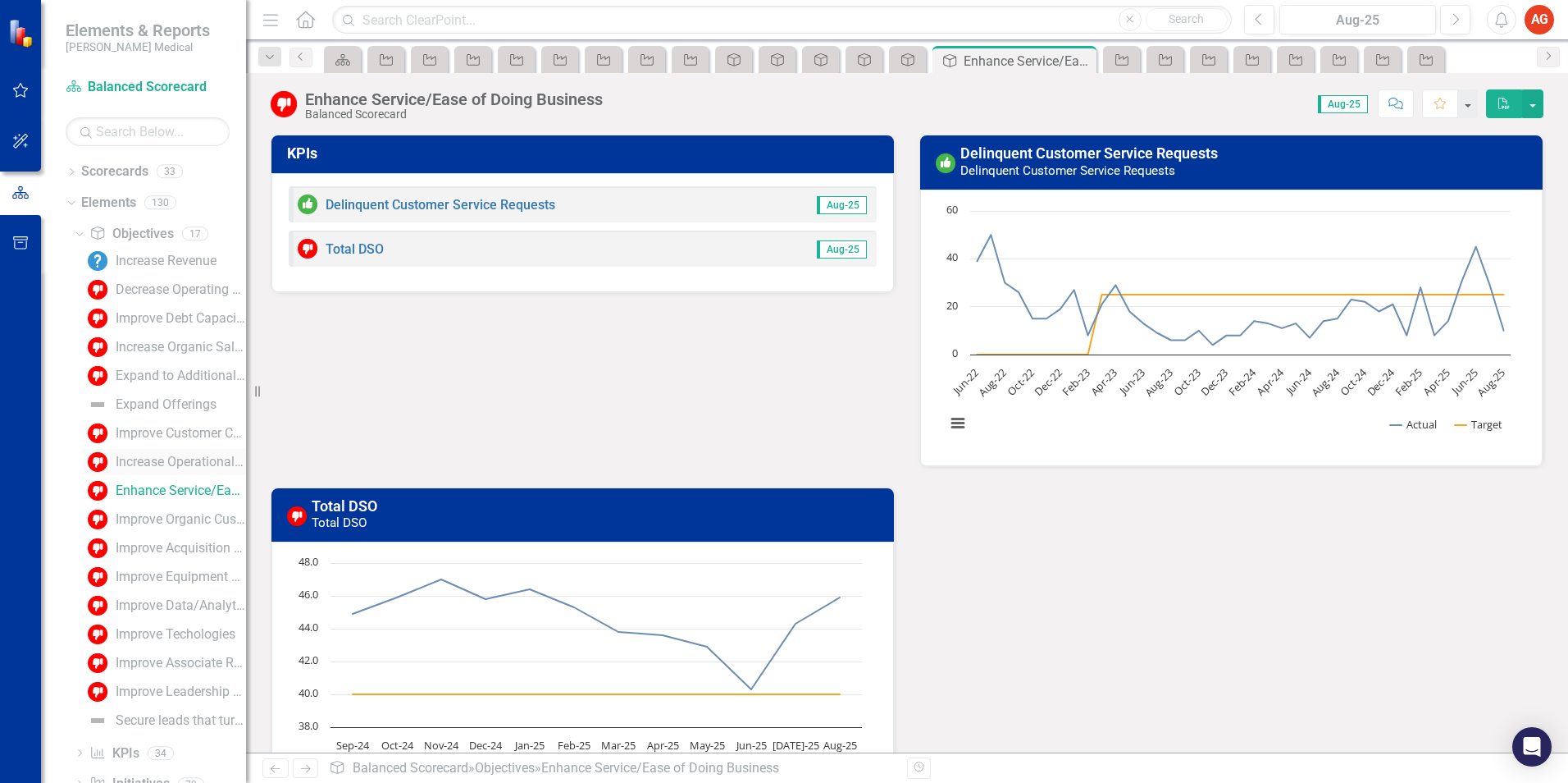
click at [176, 468] on div "Increase Operational Efficiency" at bounding box center [181, 461] width 130 height 15
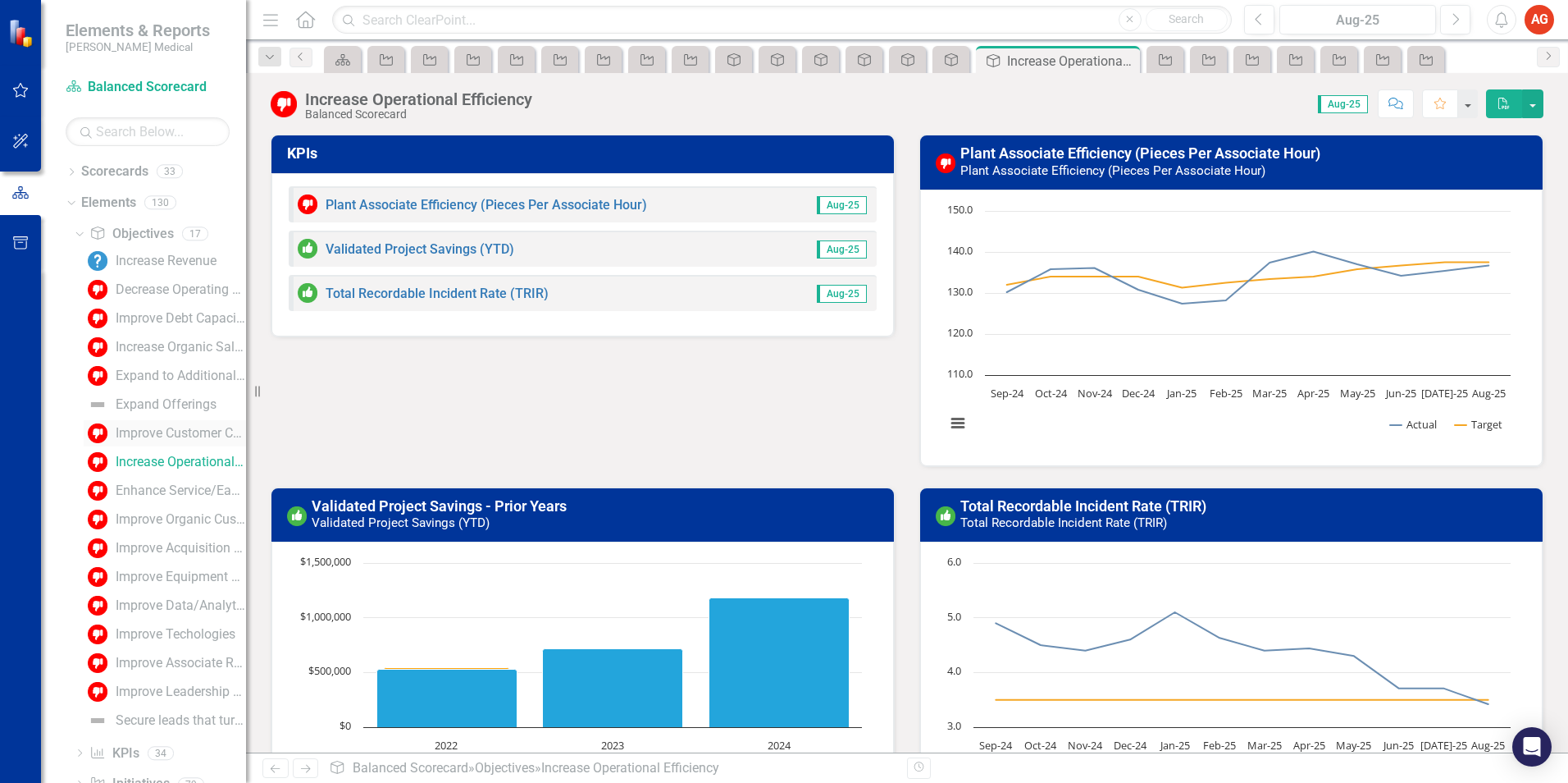
click at [163, 431] on div "Improve Customer Connection & Communication" at bounding box center [181, 433] width 130 height 15
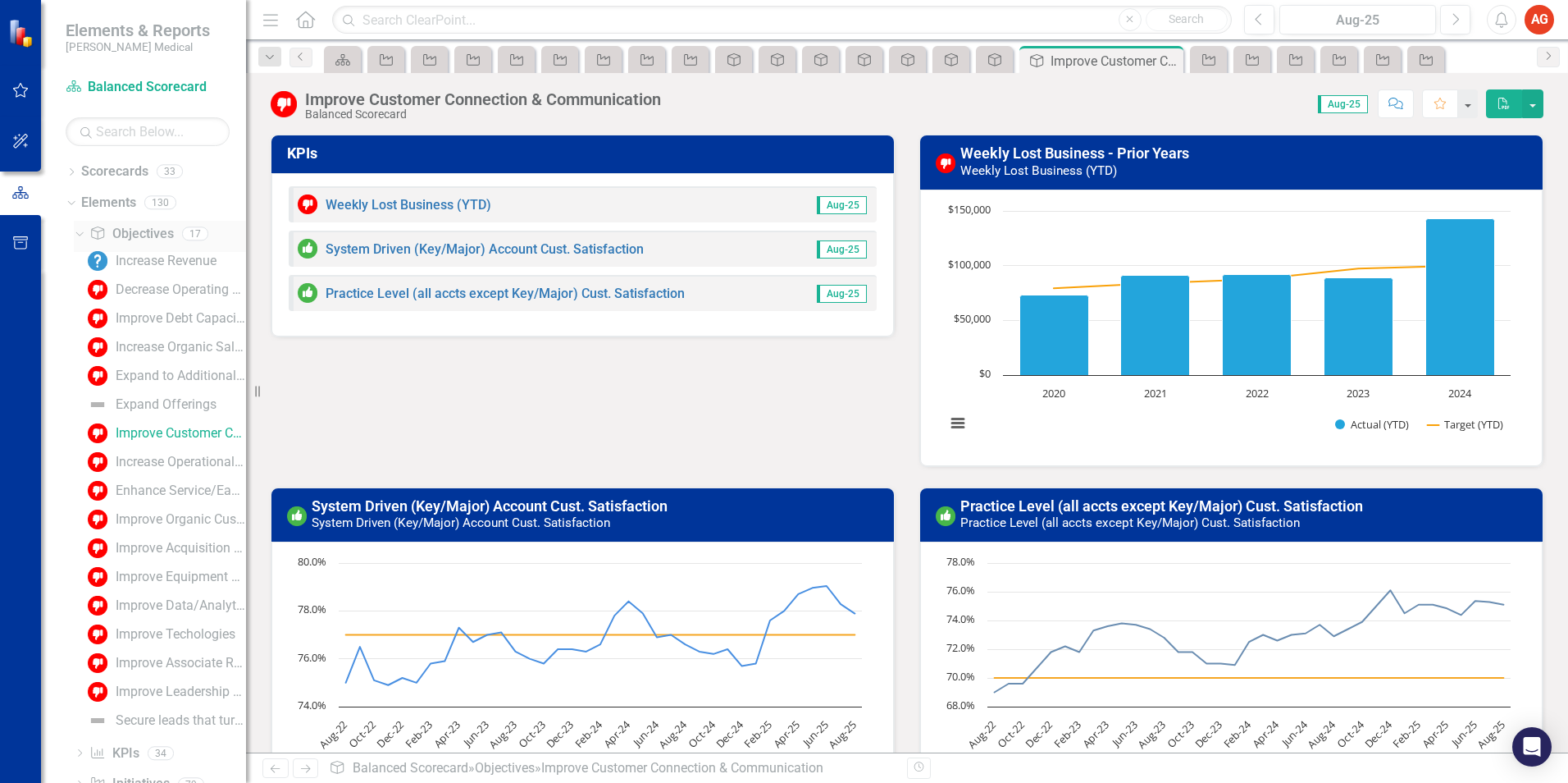
click at [82, 237] on icon "Dropdown" at bounding box center [77, 233] width 9 height 11
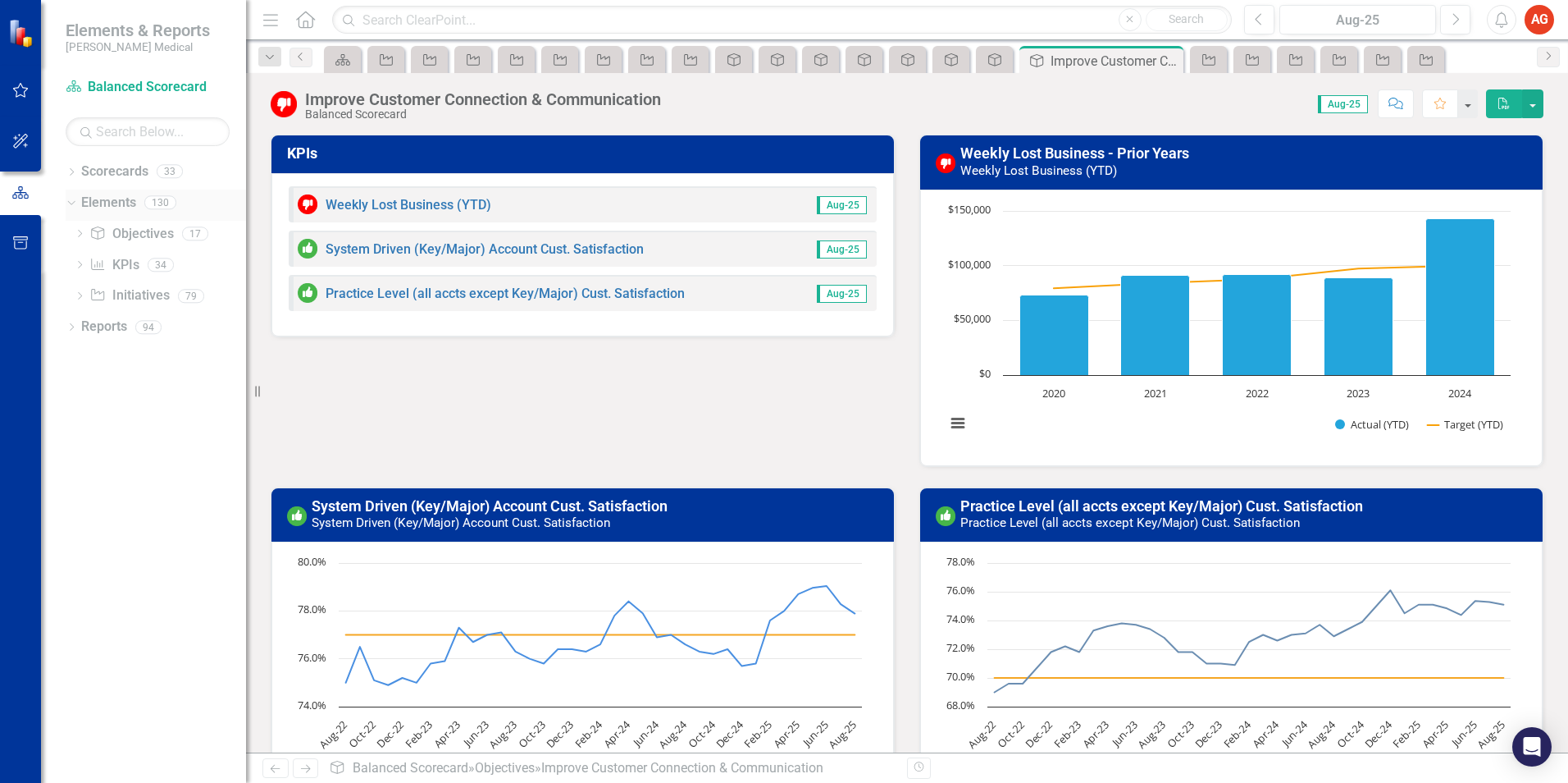
click at [74, 206] on icon "Dropdown" at bounding box center [69, 201] width 9 height 11
click at [75, 171] on icon "Dropdown" at bounding box center [70, 173] width 11 height 9
click at [99, 476] on link "[US_STATE] - Ops" at bounding box center [168, 482] width 156 height 19
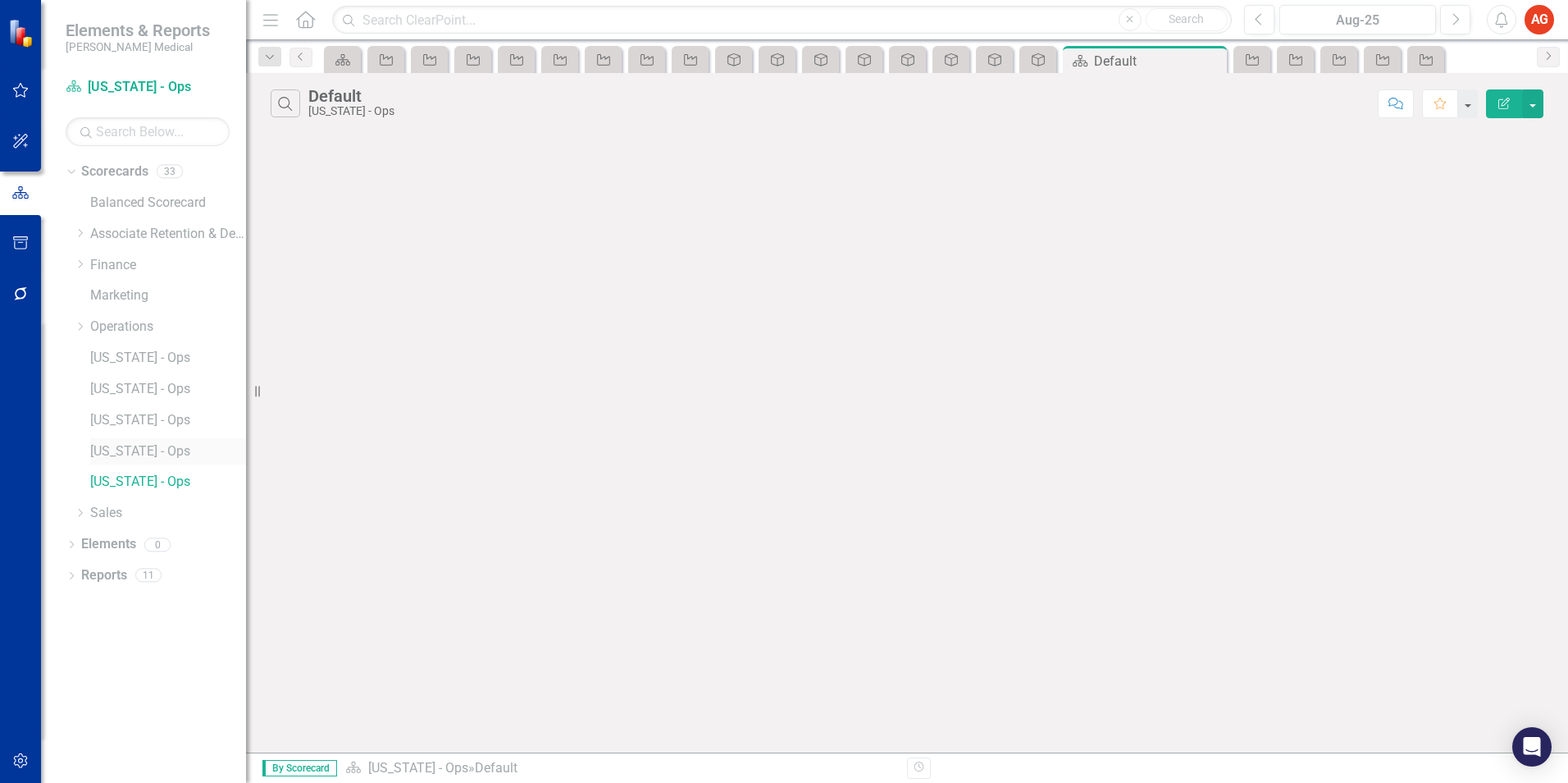
click at [136, 451] on link "[US_STATE] - Ops" at bounding box center [168, 452] width 156 height 19
click at [126, 423] on link "[US_STATE] - Ops" at bounding box center [168, 421] width 156 height 19
click at [129, 380] on link "[US_STATE] - Ops" at bounding box center [168, 389] width 156 height 19
click at [139, 361] on link "[US_STATE] - Ops" at bounding box center [168, 358] width 156 height 19
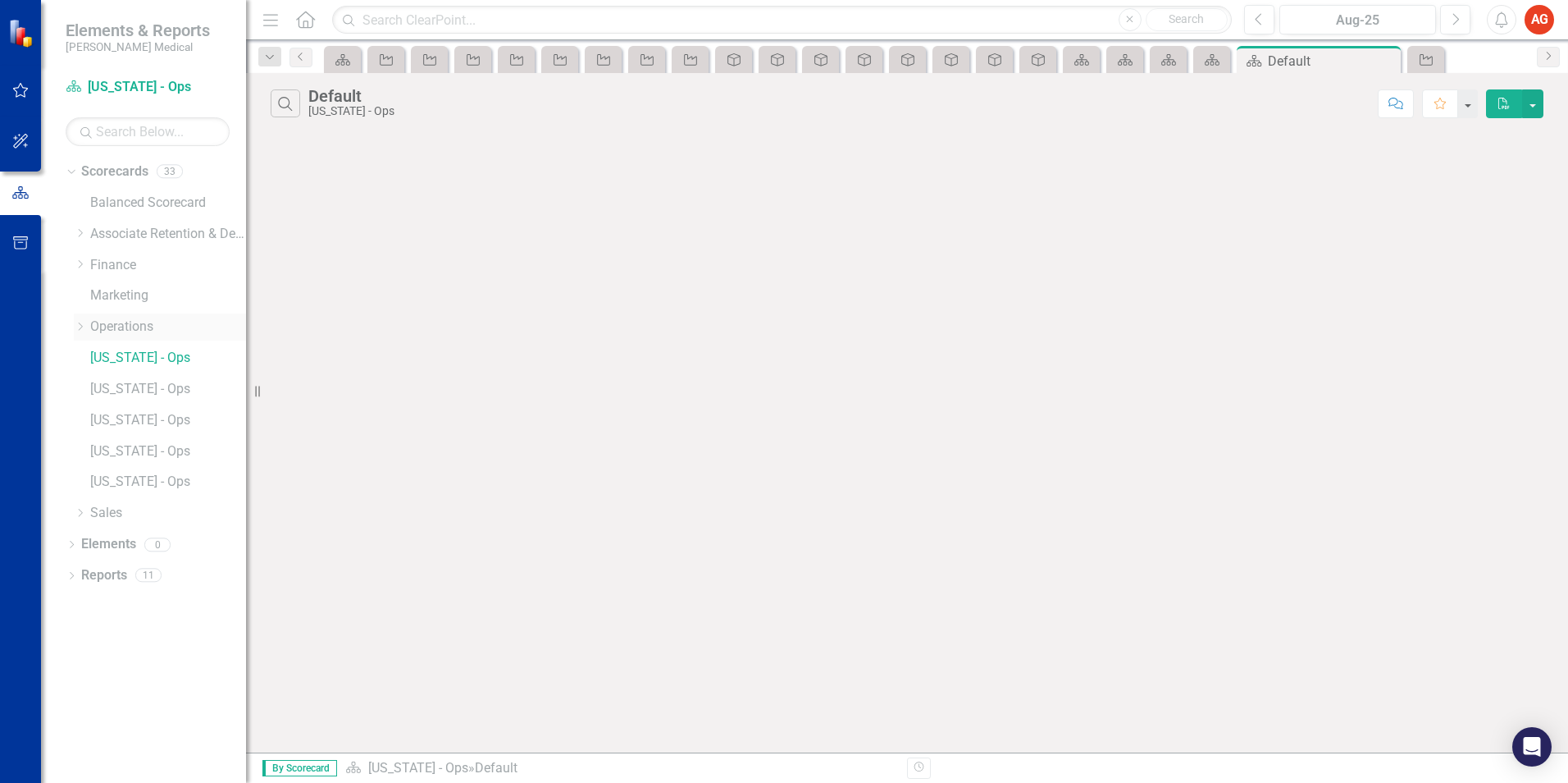
click at [116, 328] on link "Operations" at bounding box center [168, 327] width 156 height 19
click at [81, 260] on icon "Dropdown" at bounding box center [80, 264] width 12 height 9
click at [125, 298] on link "MD&A" at bounding box center [176, 296] width 139 height 19
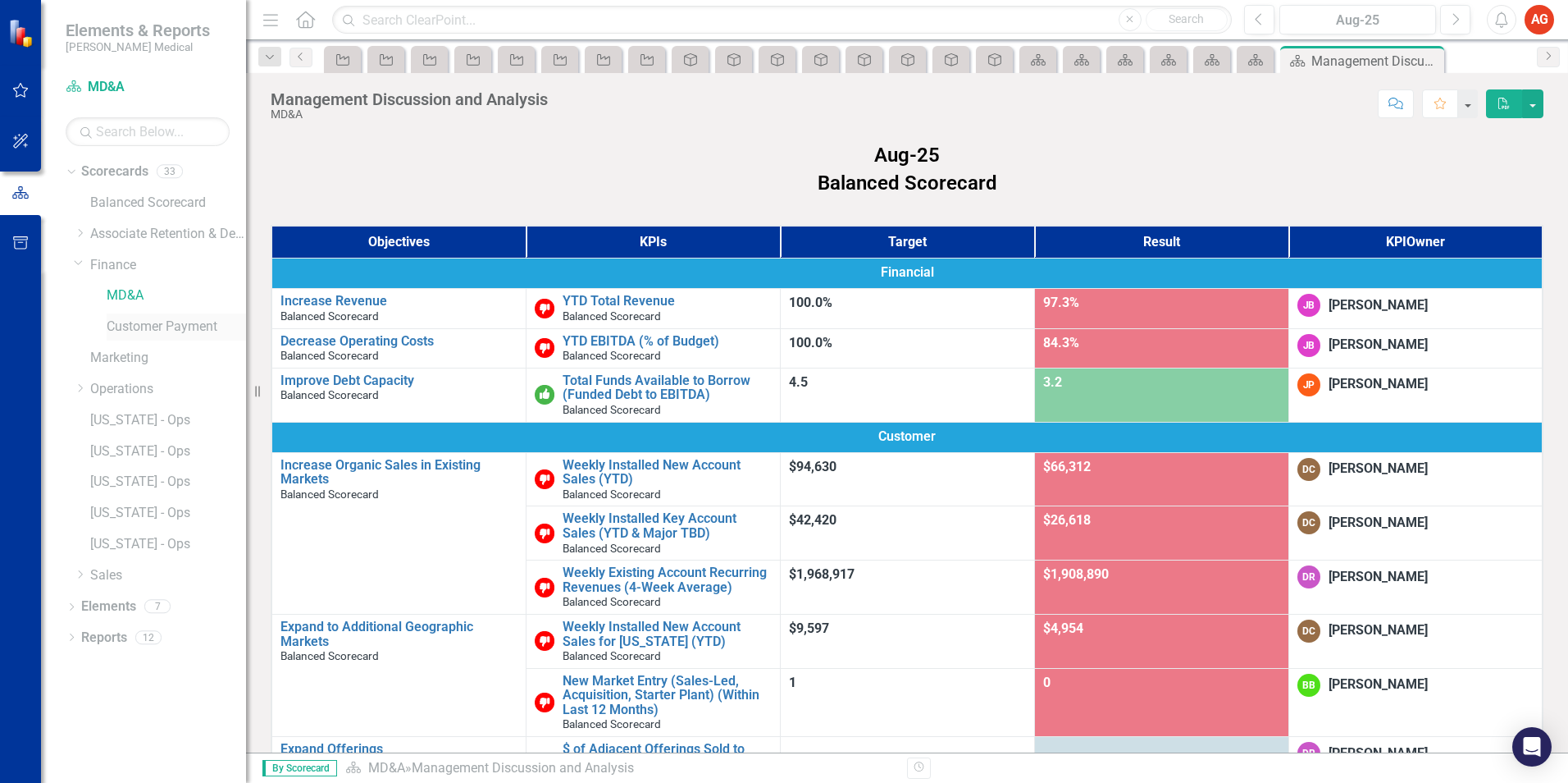
click at [139, 328] on link "Customer Payment" at bounding box center [176, 327] width 139 height 19
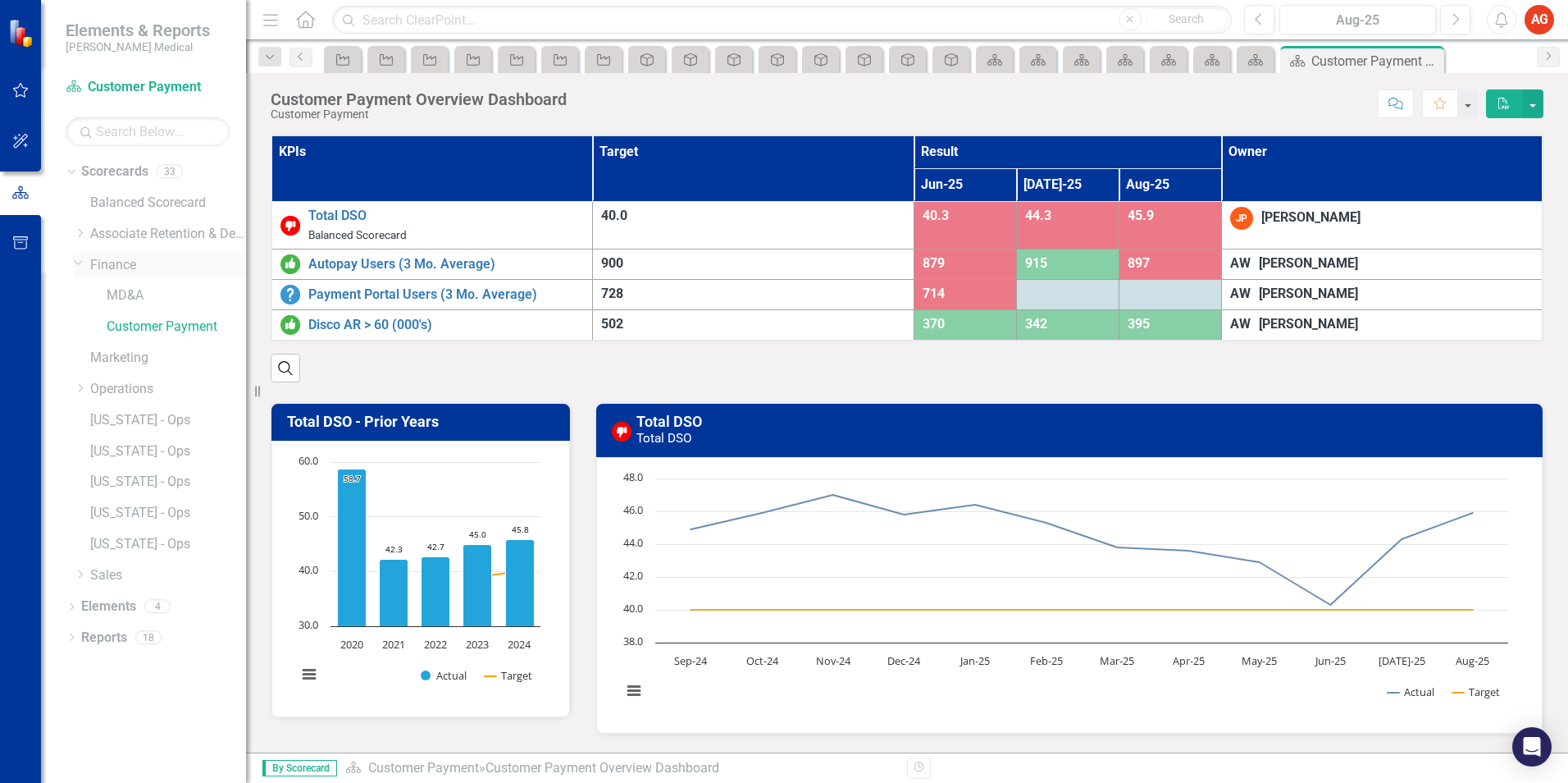
click at [78, 268] on icon "Dropdown" at bounding box center [78, 262] width 9 height 12
click at [80, 234] on icon "Dropdown" at bounding box center [80, 233] width 12 height 9
click at [118, 203] on link "Balanced Scorecard" at bounding box center [168, 203] width 156 height 19
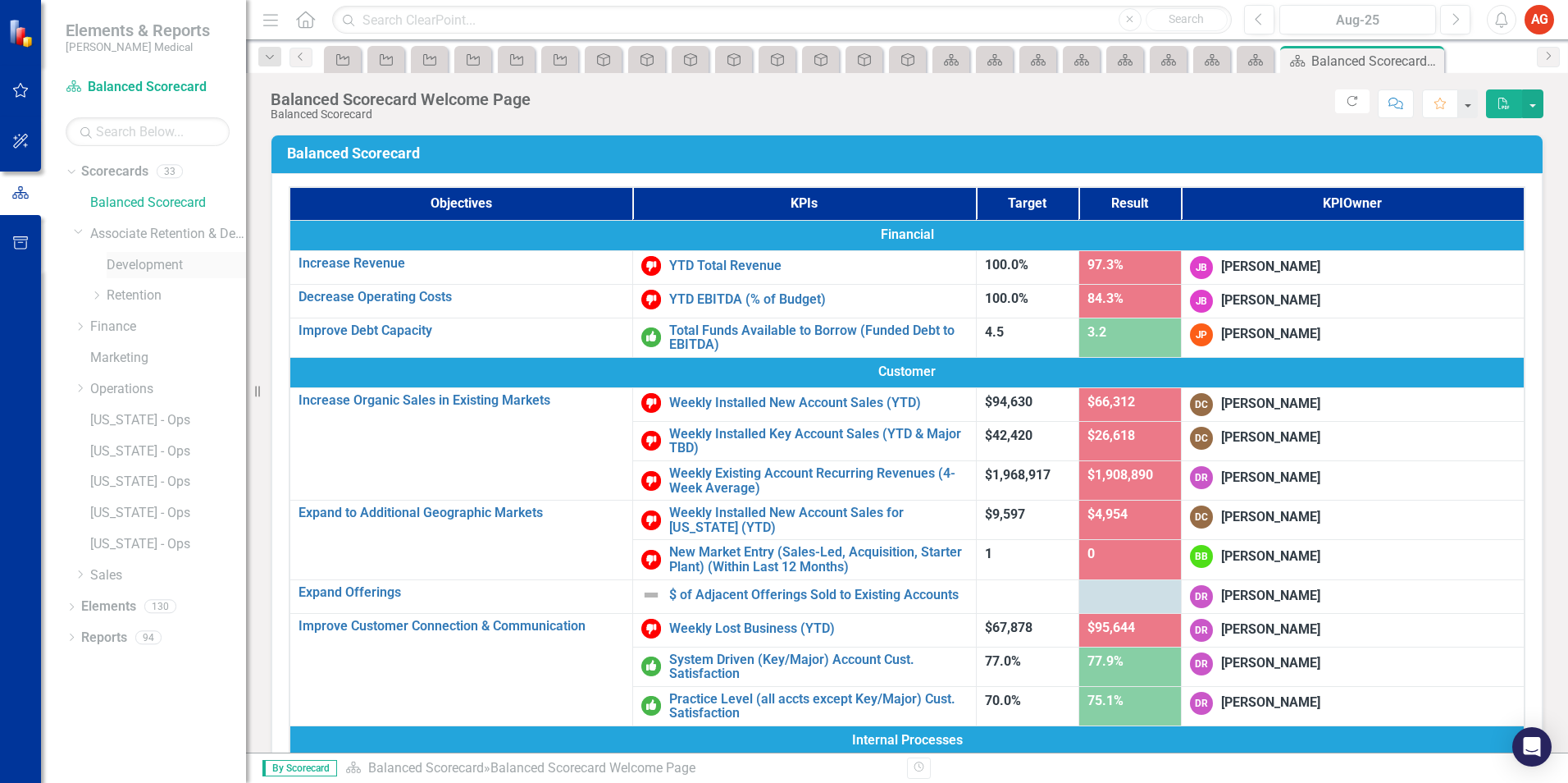
click at [132, 266] on link "Development" at bounding box center [176, 265] width 139 height 19
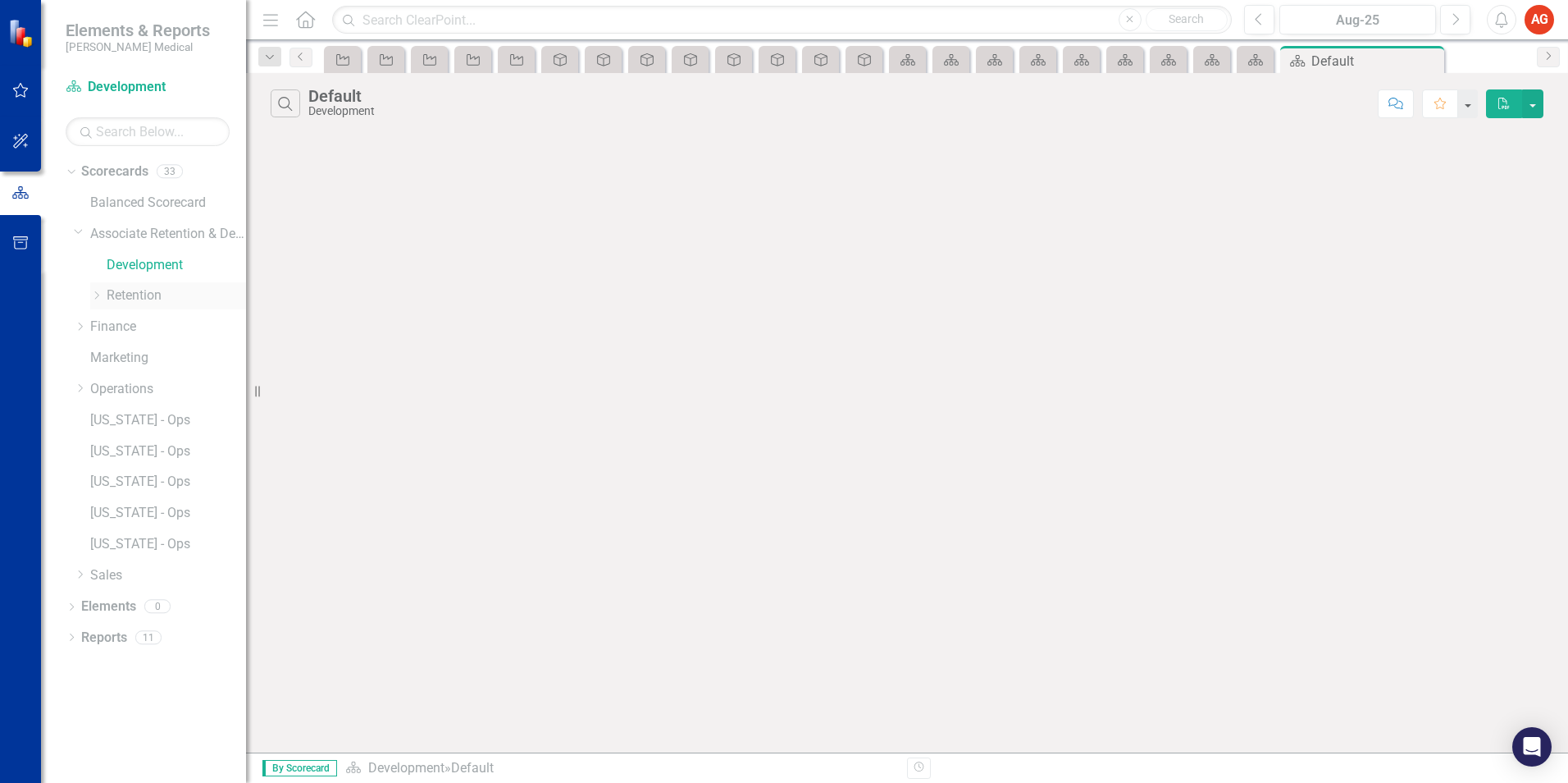
click at [139, 296] on link "Retention" at bounding box center [176, 296] width 139 height 19
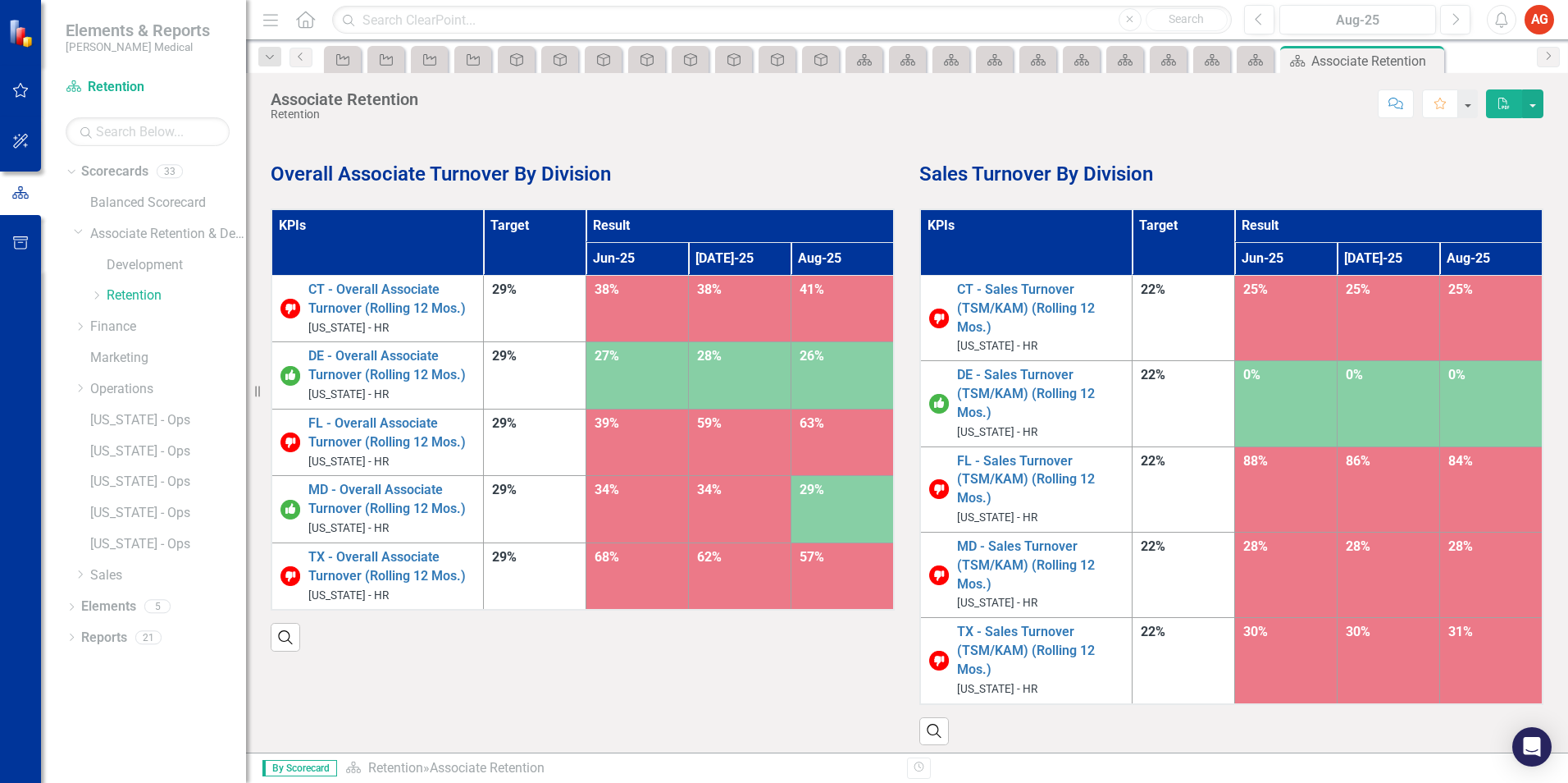
drag, startPoint x: 714, startPoint y: 511, endPoint x: 893, endPoint y: 441, distance: 192.2
click at [893, 441] on div "KPIs Target Result Jun-25 [DATE]-25 Aug-25 CT - Overall Associate Turnover (Rol…" at bounding box center [583, 420] width 649 height 464
